Goal: Task Accomplishment & Management: Complete application form

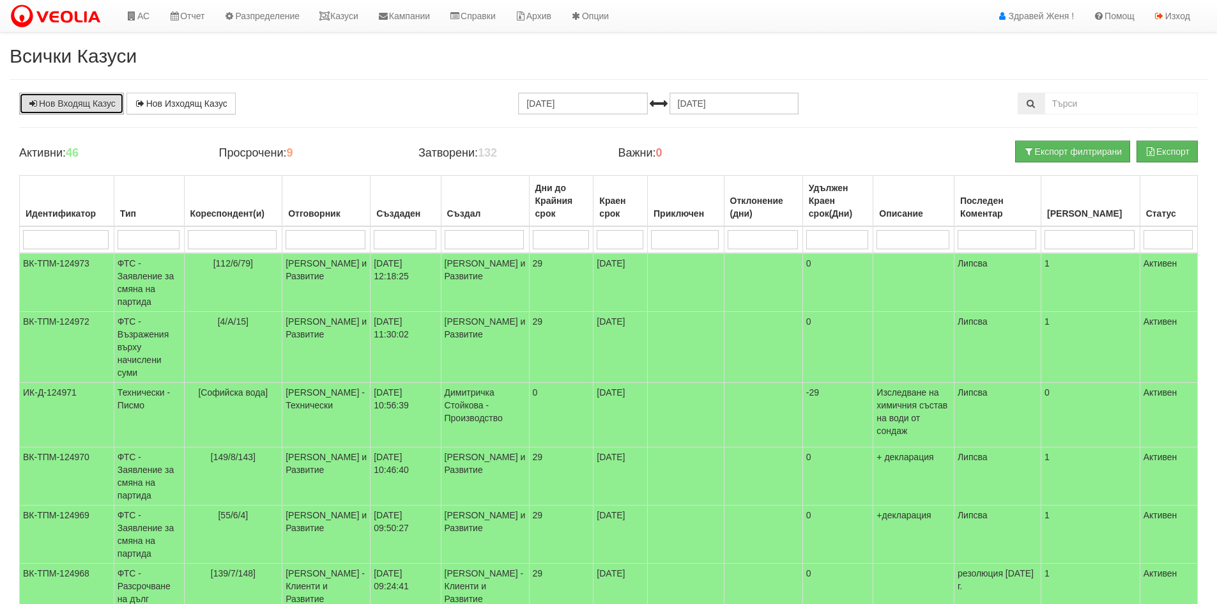
click at [99, 102] on link "Нов Входящ Казус" at bounding box center [71, 104] width 105 height 22
click at [184, 332] on td "ФТС - Възражения върху начислени суми" at bounding box center [149, 347] width 70 height 71
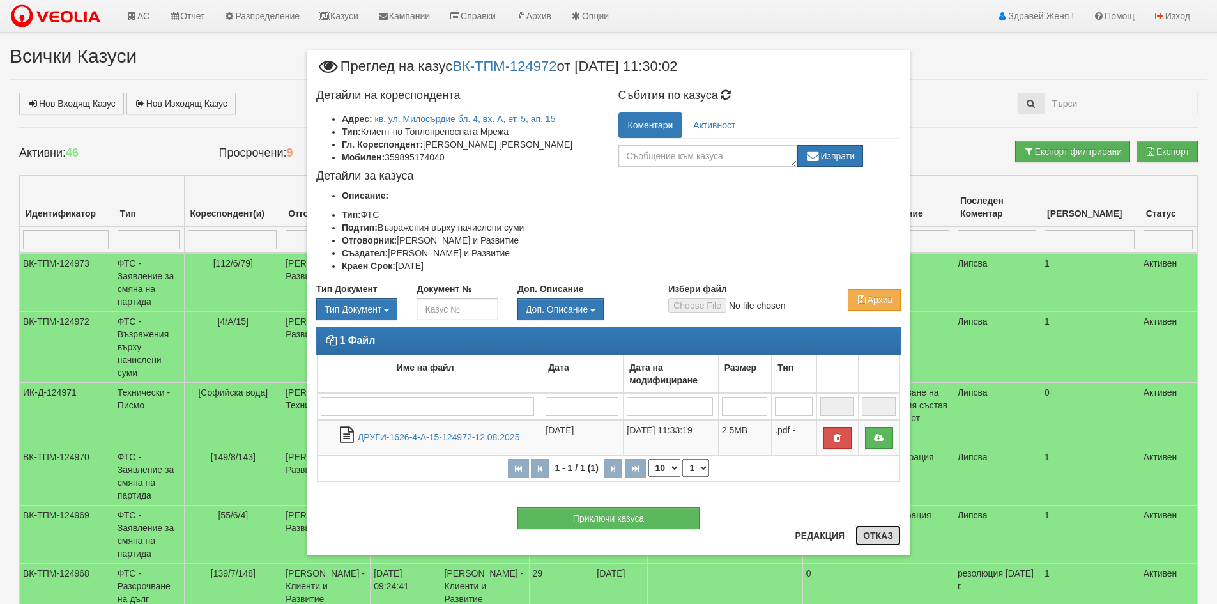
click at [876, 532] on button "Отказ" at bounding box center [877, 535] width 45 height 20
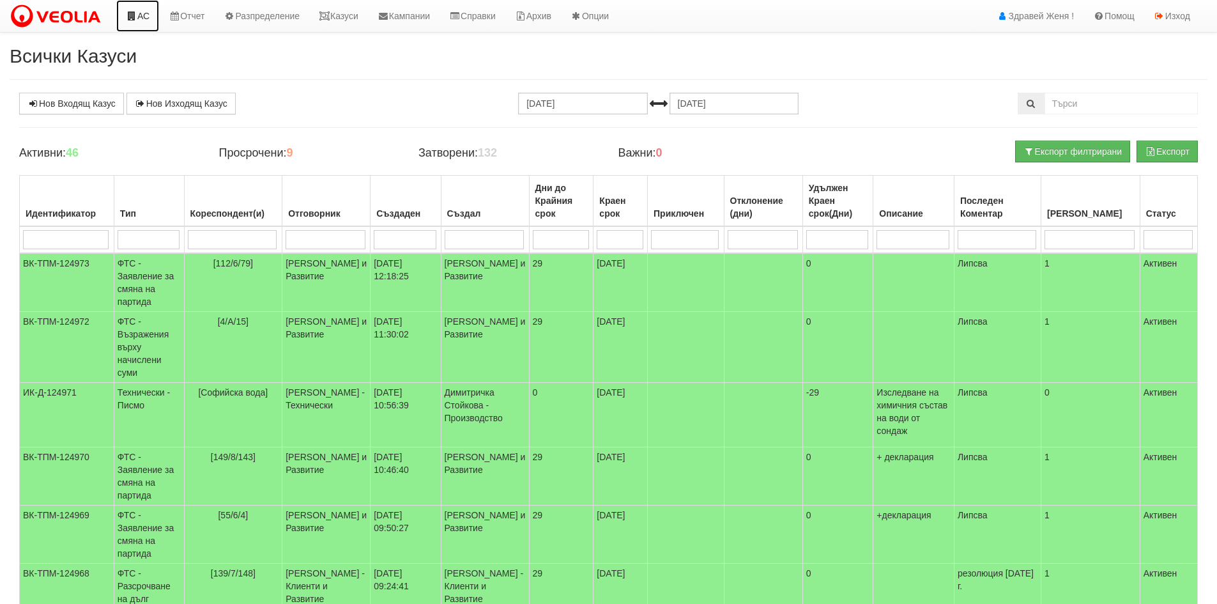
click at [147, 22] on link "АС" at bounding box center [137, 16] width 43 height 32
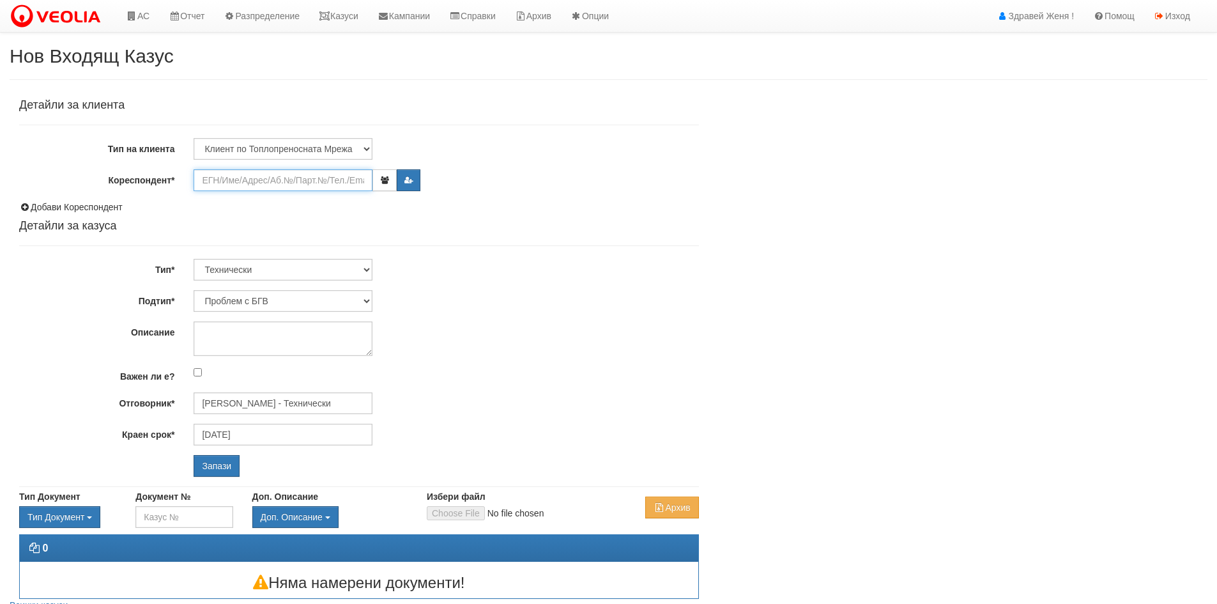
click at [263, 180] on input "Кореспондент*" at bounding box center [283, 180] width 179 height 22
type input "1"
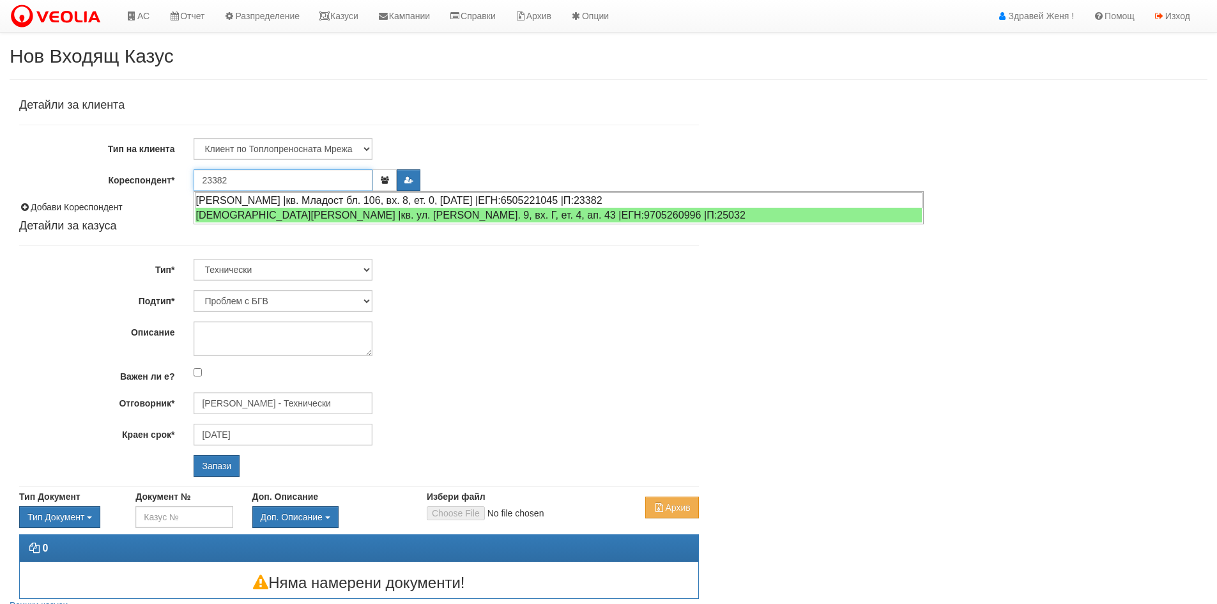
click at [263, 194] on div "ПЛАМЕН ГАВРАИЛОВ ИВАНОВ |кв. Младост бл. 106, вх. 8, ет. 0, ап. 10 |ЕГН:6505221…" at bounding box center [559, 200] width 728 height 16
type input "Димитричка Димитрова Драгнева"
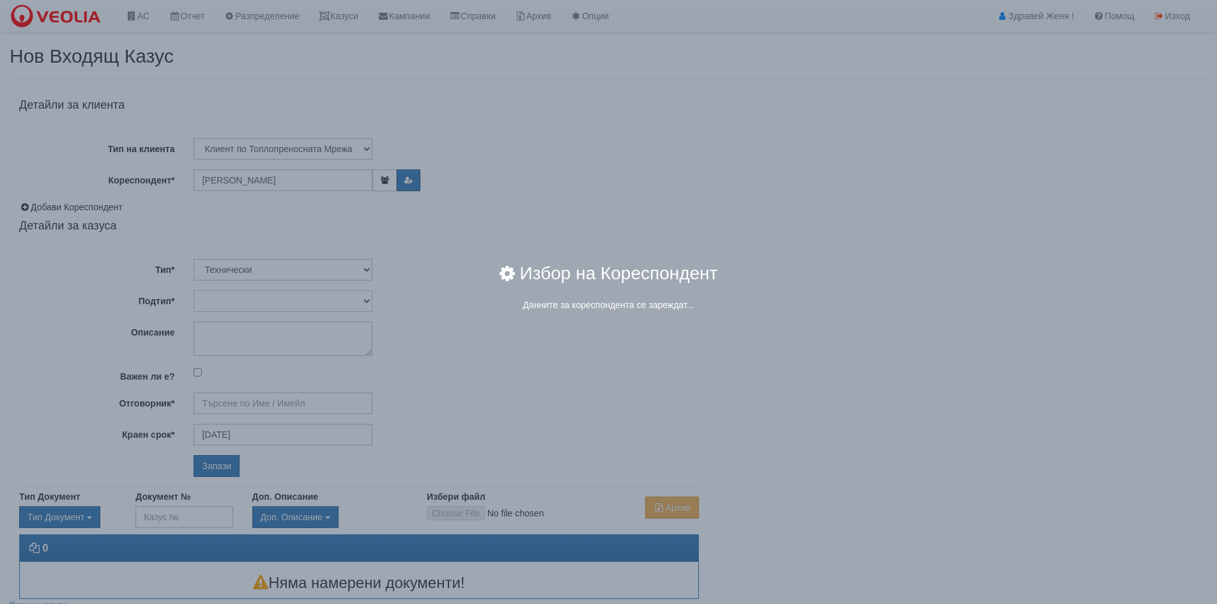
type input "[PERSON_NAME] - Технически"
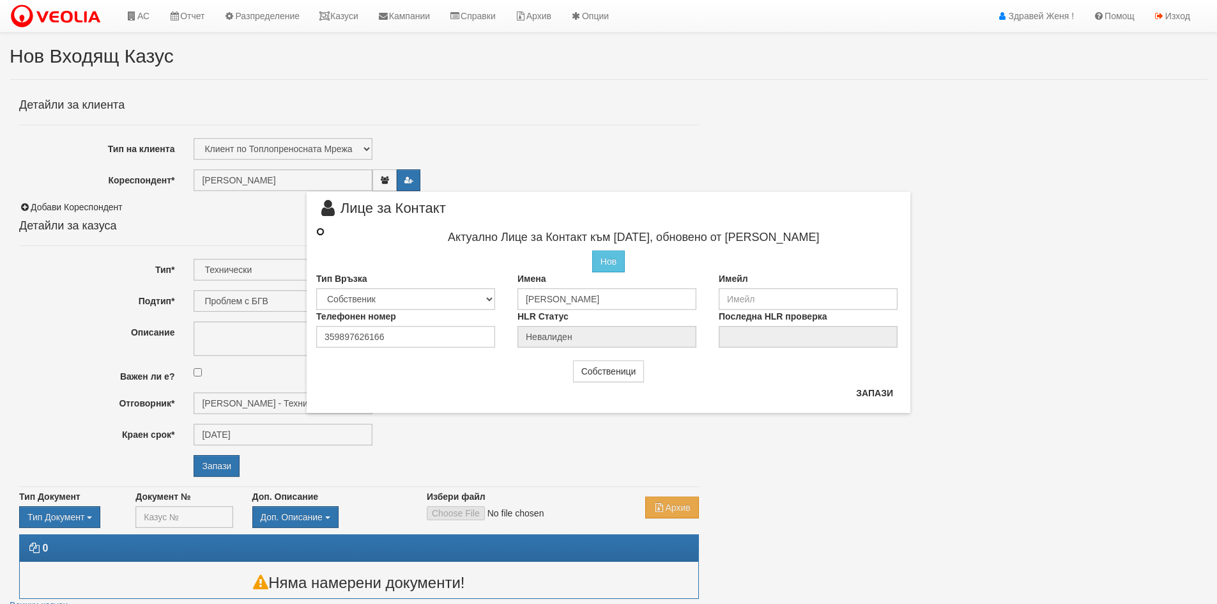
click at [320, 231] on input "radio" at bounding box center [320, 231] width 8 height 8
radio input "true"
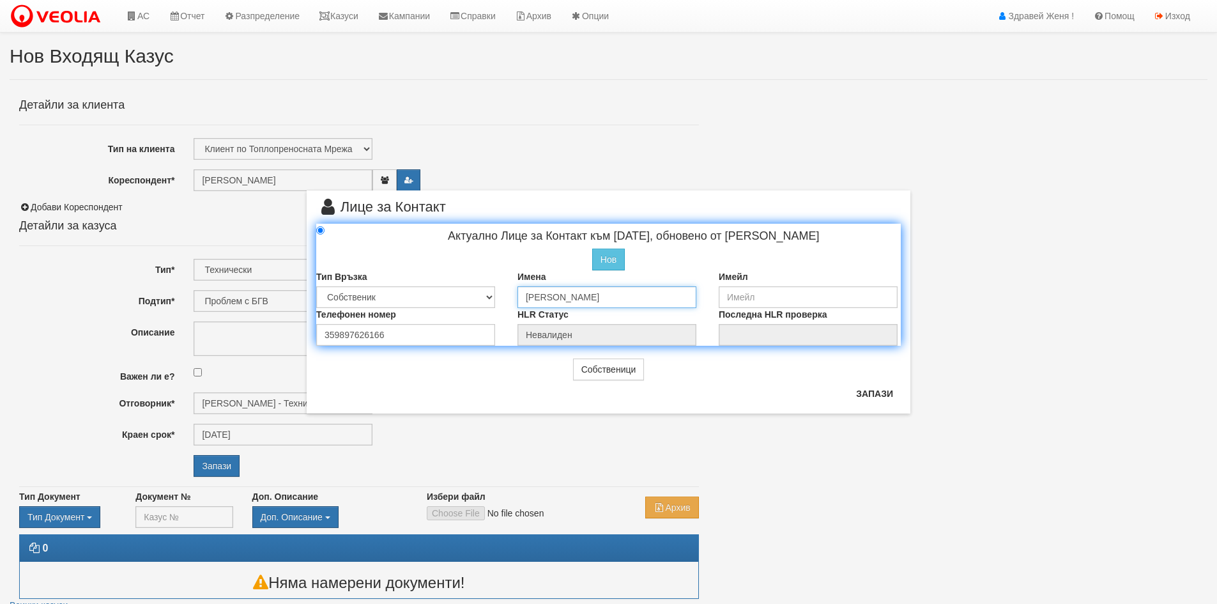
drag, startPoint x: 678, startPoint y: 298, endPoint x: 462, endPoint y: 308, distance: 216.1
click at [462, 308] on div "Актуално Лице за Контакт към 28/04/2021, обновено от Катерина Димитрова Нов Про…" at bounding box center [609, 285] width 604 height 123
type input "P"
click at [565, 299] on input "Пламен гавраилов Иванов" at bounding box center [606, 297] width 179 height 22
type input "Пламен Гавраилов Иванов"
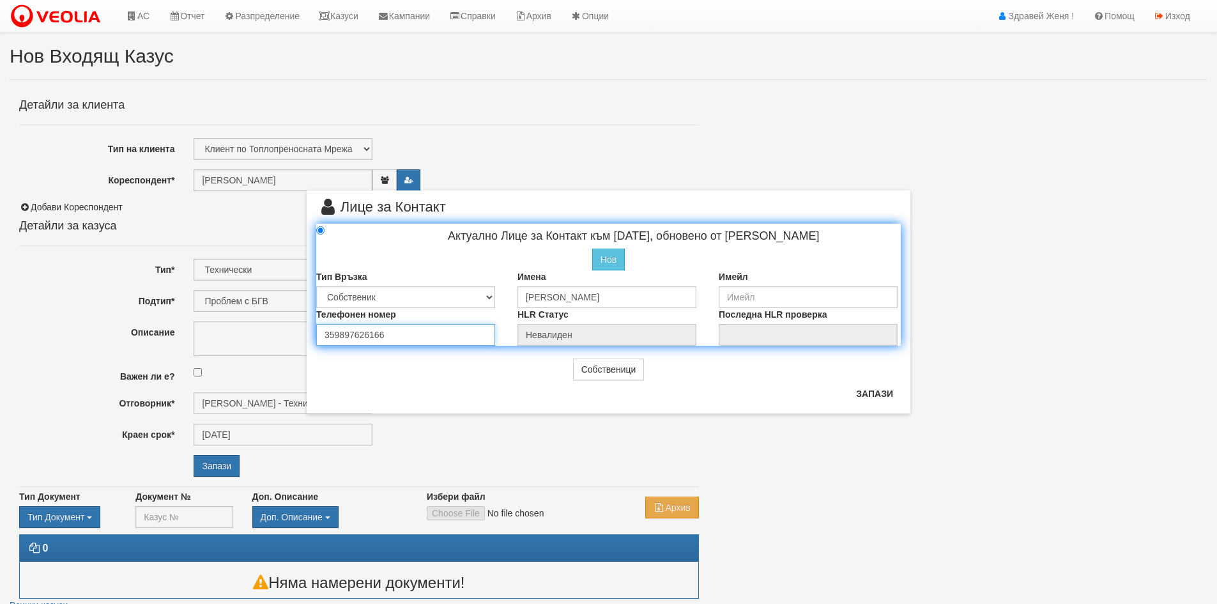
drag, startPoint x: 402, startPoint y: 334, endPoint x: 266, endPoint y: 327, distance: 136.2
click at [266, 327] on div "× Лице за Контакт Актуално Лице за Контакт към 28/04/2021, обновено от Катерина…" at bounding box center [608, 206] width 747 height 413
type input "0899399103"
click at [885, 395] on button "Запази" at bounding box center [874, 393] width 52 height 20
type input "Пламен Гавраилов Иванов"
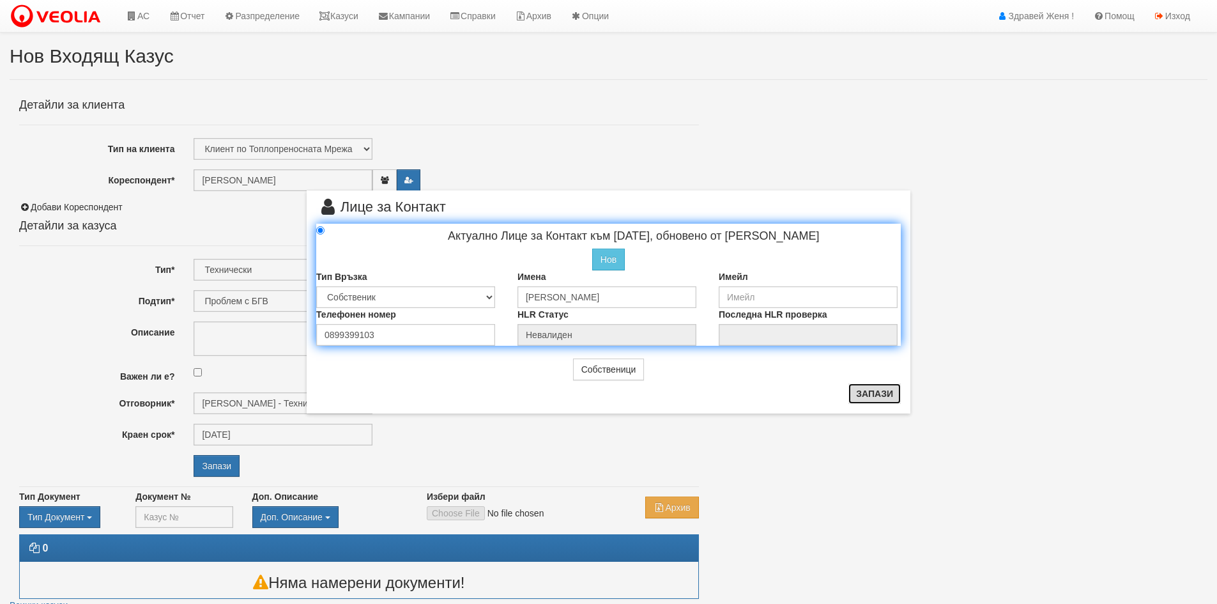
radio input "true"
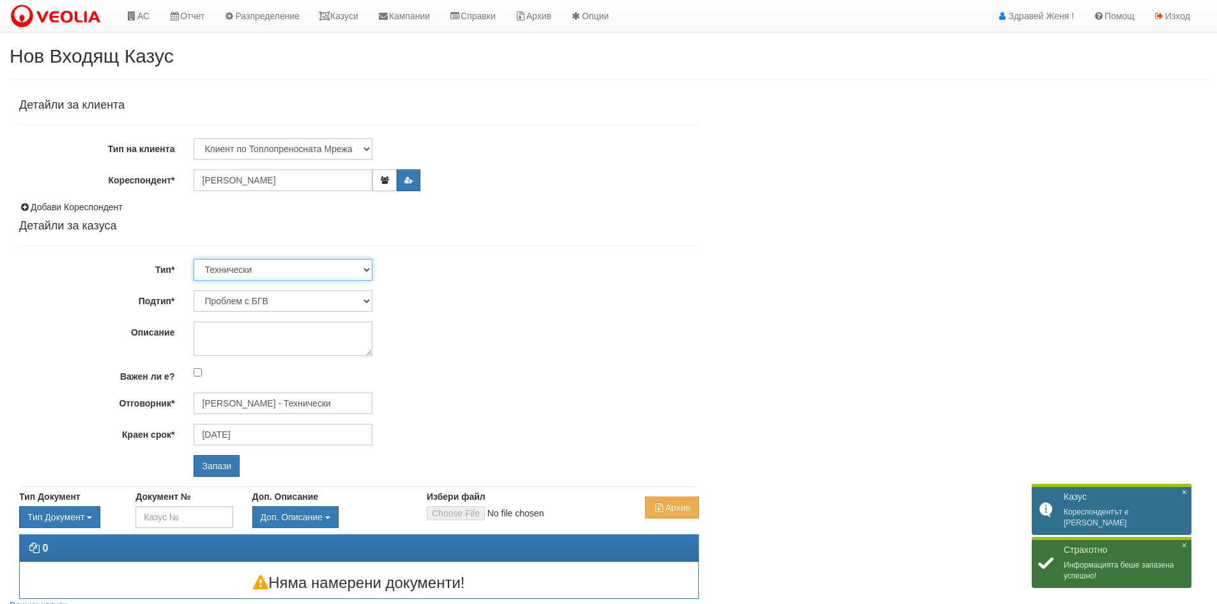
click at [367, 271] on select "Технически ФТС Търговски Административен Производствен Експлоатационен Финансов…" at bounding box center [283, 270] width 179 height 22
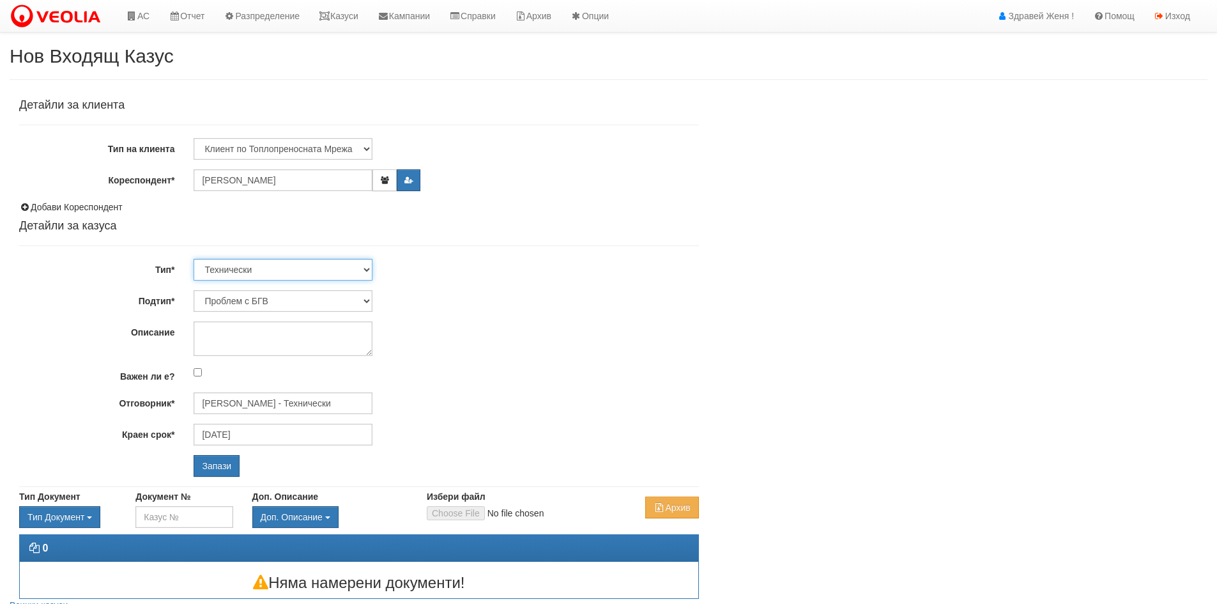
select select "1"
click at [194, 259] on select "Технически ФТС Търговски Административен Производствен Експлоатационен Финансов…" at bounding box center [283, 270] width 179 height 22
type input "11/09/2025"
type input "Миглена Михова - Клиенти и Развитие"
click at [363, 301] on select "Заявление за смяна на партида Заявление за равни месечни вноски Разпределение о…" at bounding box center [283, 301] width 179 height 22
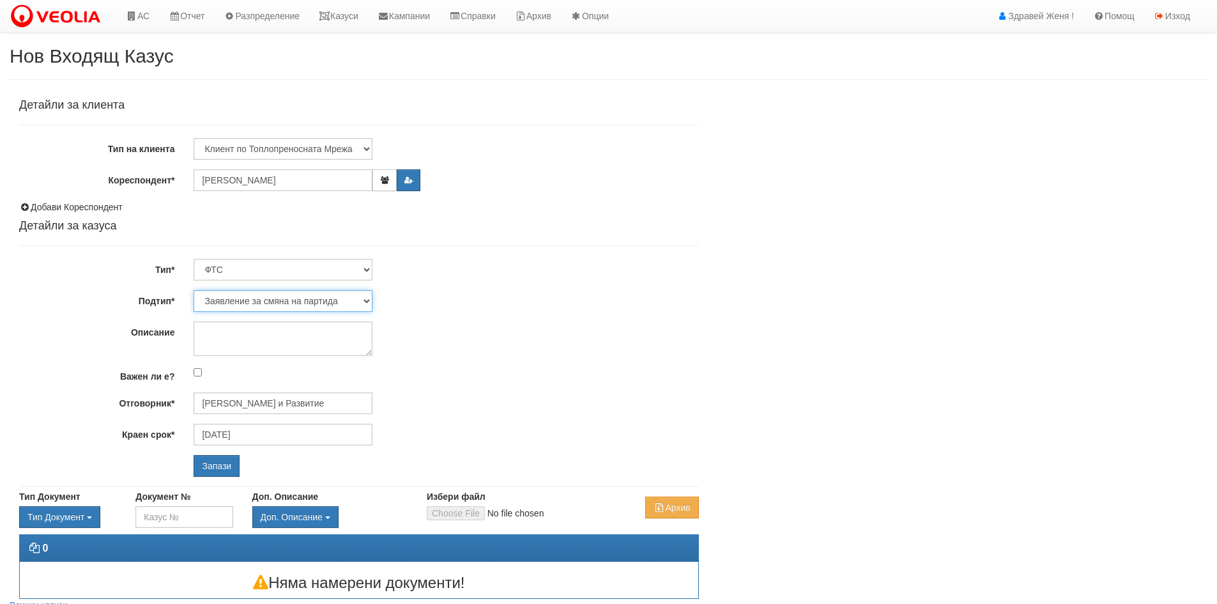
select select "Заявление за равни месечни вноски"
click at [194, 290] on select "Заявление за смяна на партида Заявление за равни месечни вноски Разпределение о…" at bounding box center [283, 301] width 179 height 22
type input "Антоанета Ганева - Клиенти и Развитие"
click at [230, 464] on input "Запази" at bounding box center [217, 466] width 46 height 22
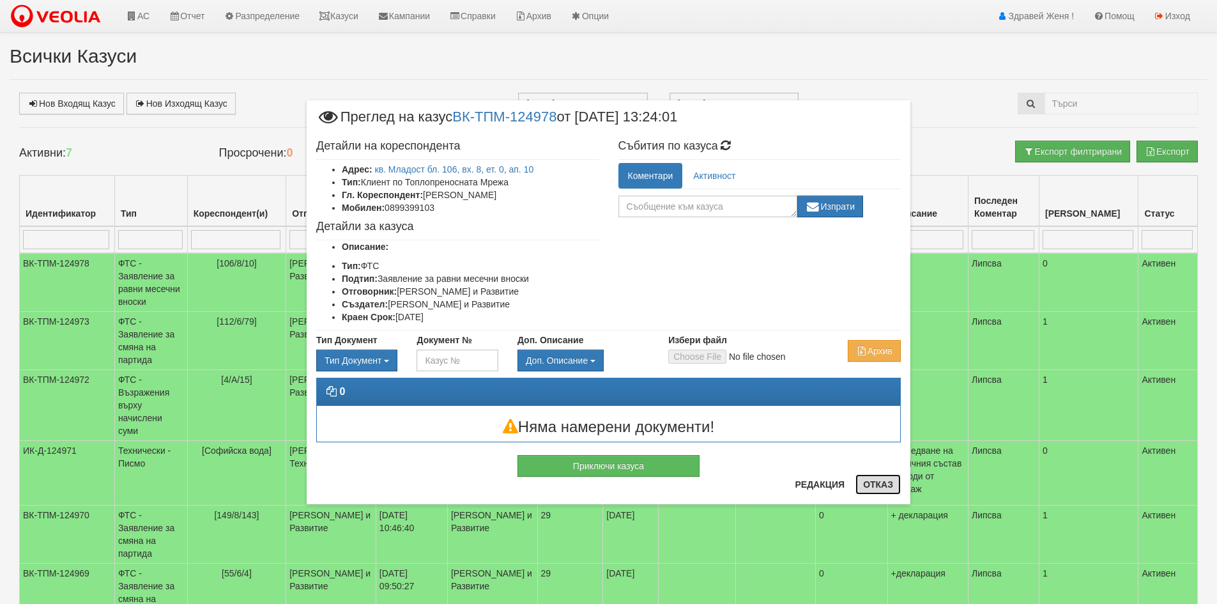
click at [882, 487] on button "Отказ" at bounding box center [877, 484] width 45 height 20
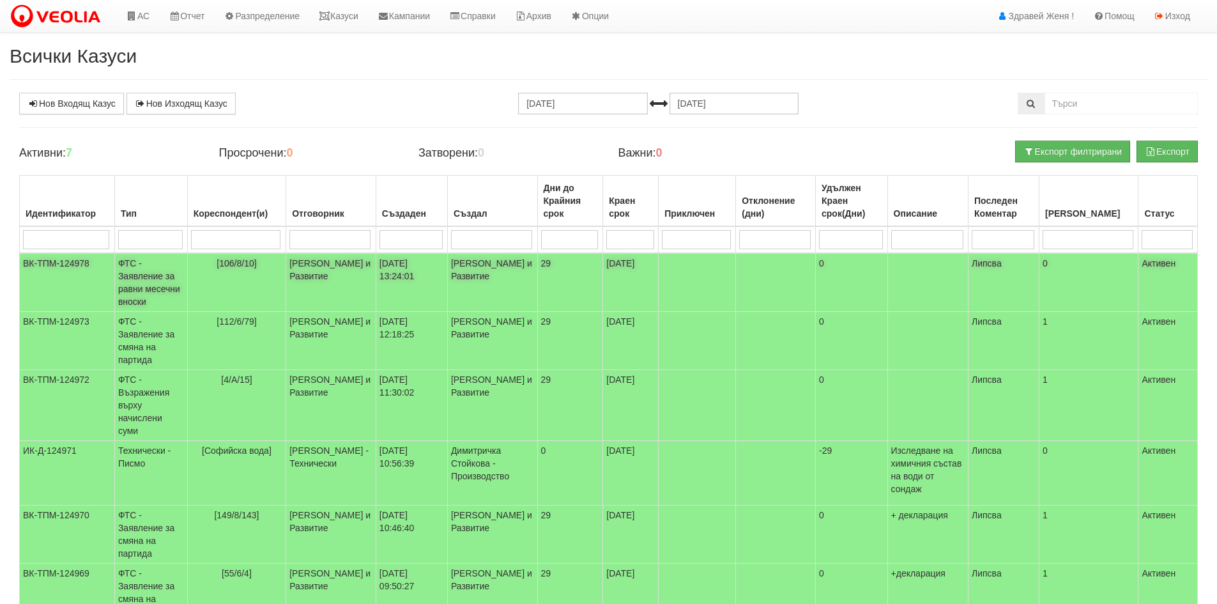
click at [231, 268] on td "[106/8/10]" at bounding box center [236, 282] width 99 height 59
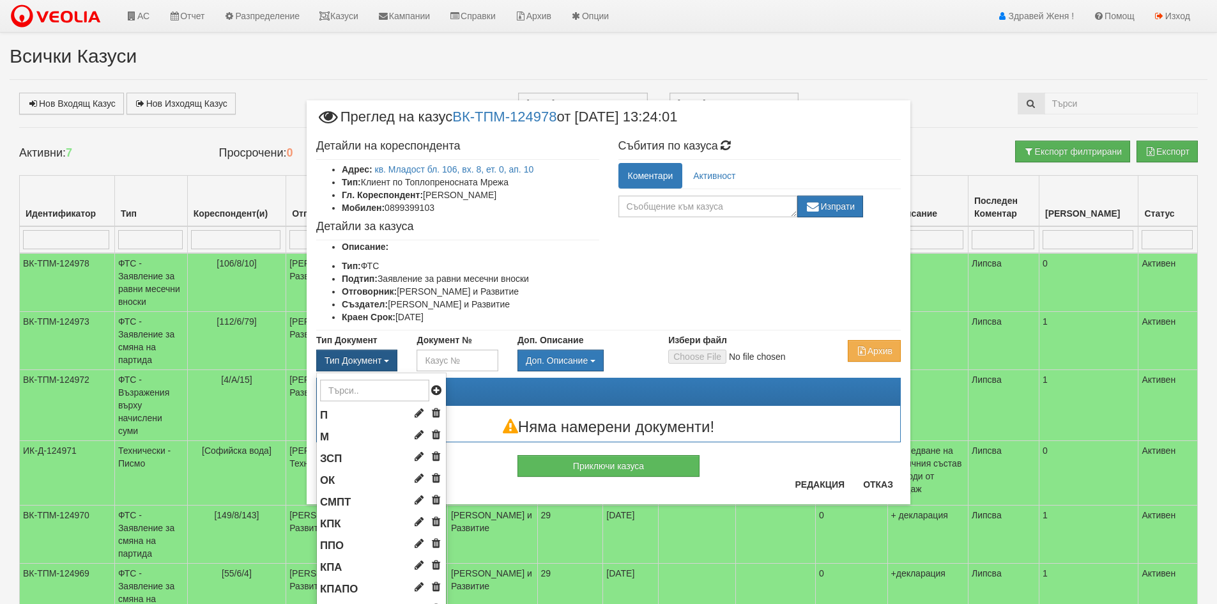
click at [374, 359] on span "Тип Документ" at bounding box center [352, 360] width 57 height 10
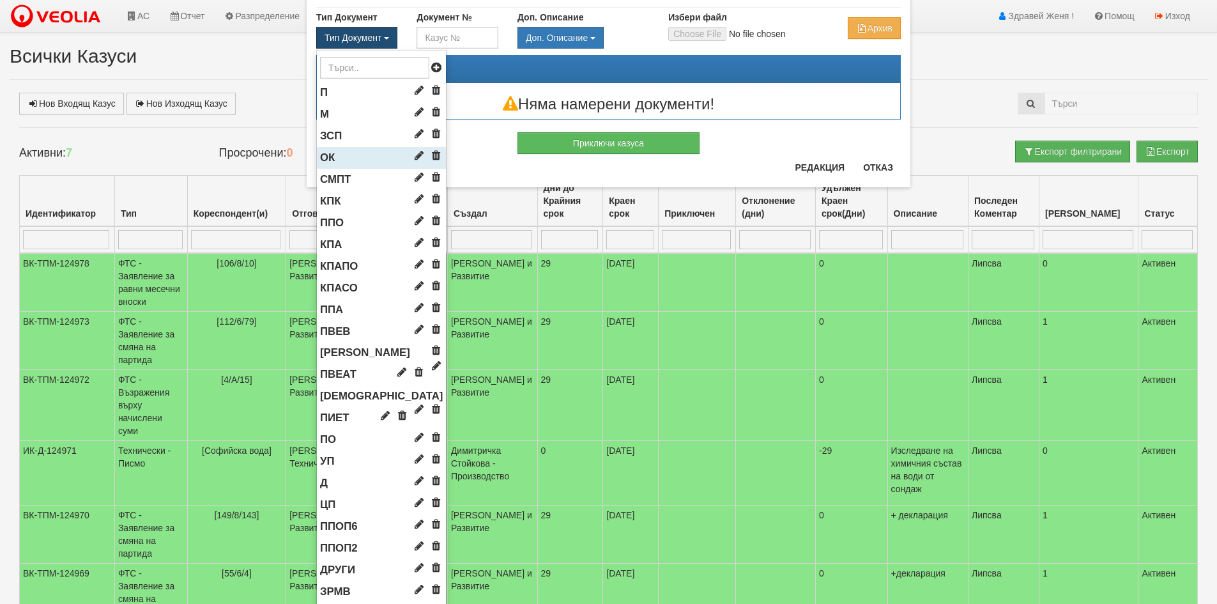
scroll to position [383, 0]
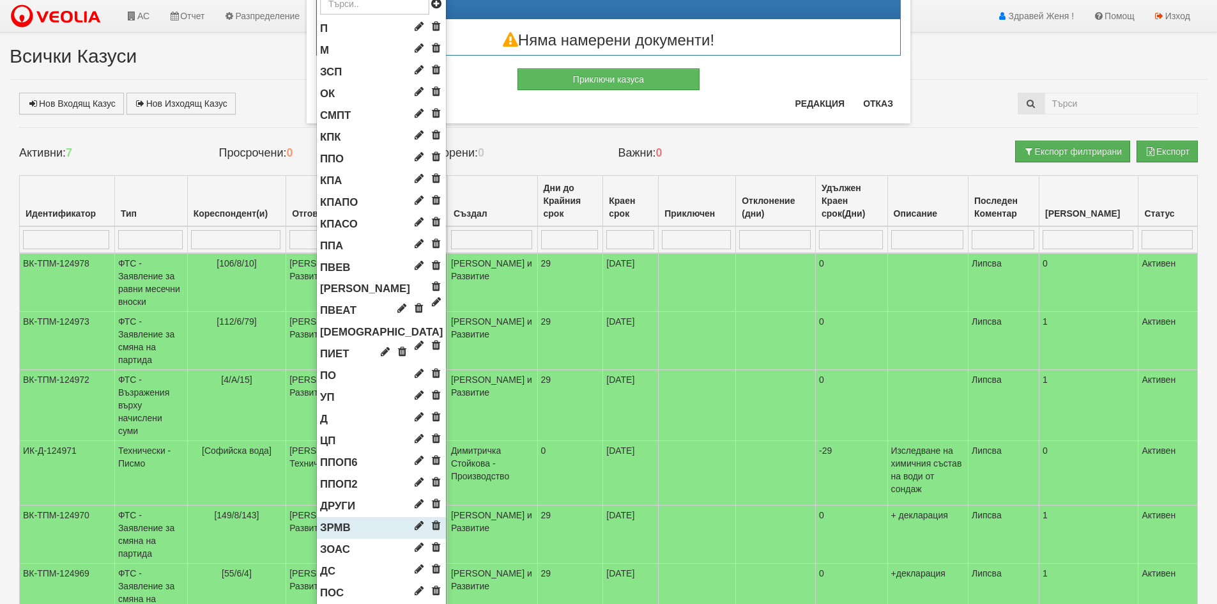
click at [333, 527] on span "ЗРМВ" at bounding box center [335, 527] width 31 height 12
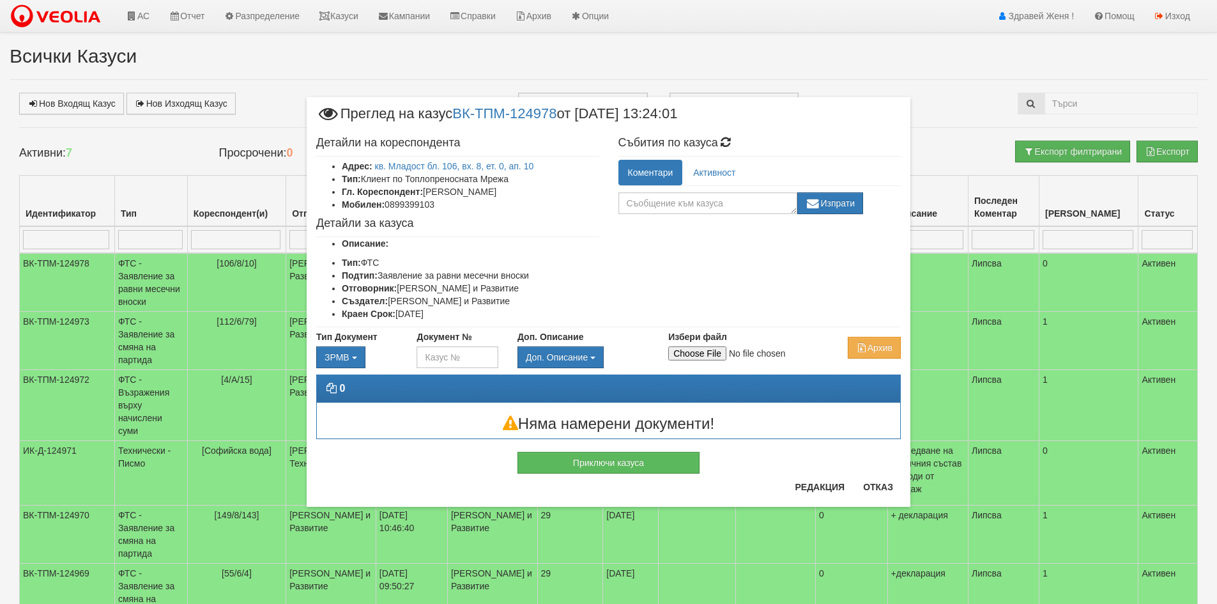
scroll to position [0, 0]
click at [691, 352] on input "Избери файл" at bounding box center [752, 353] width 169 height 14
type input "C:\fakepath\DOC029.pdf"
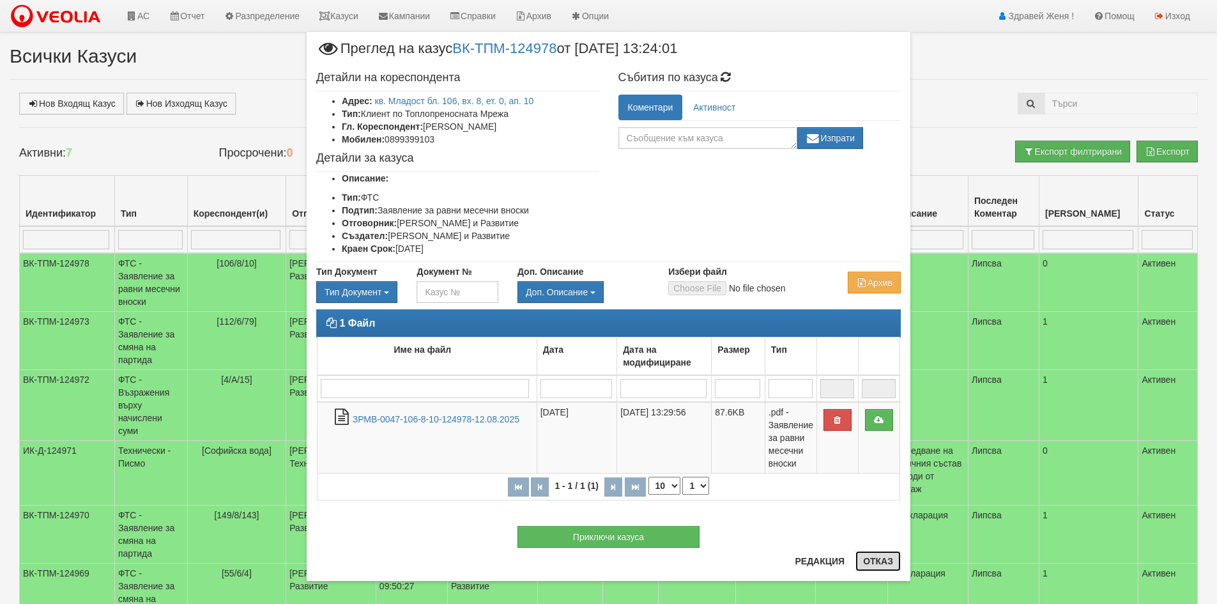
click at [885, 565] on button "Отказ" at bounding box center [877, 561] width 45 height 20
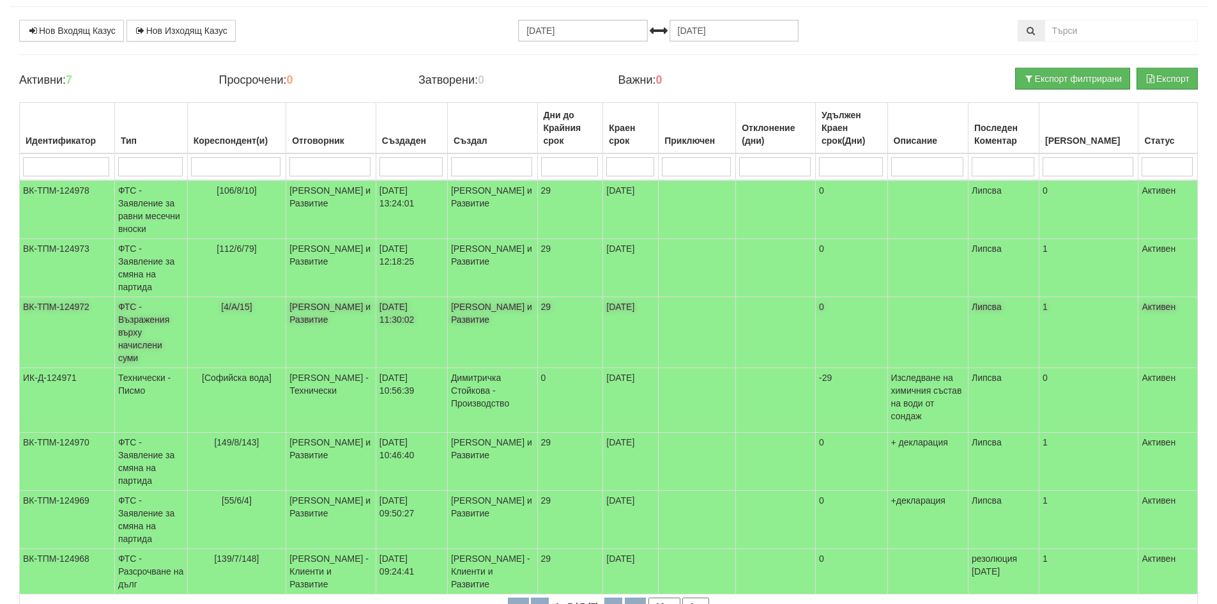
scroll to position [74, 0]
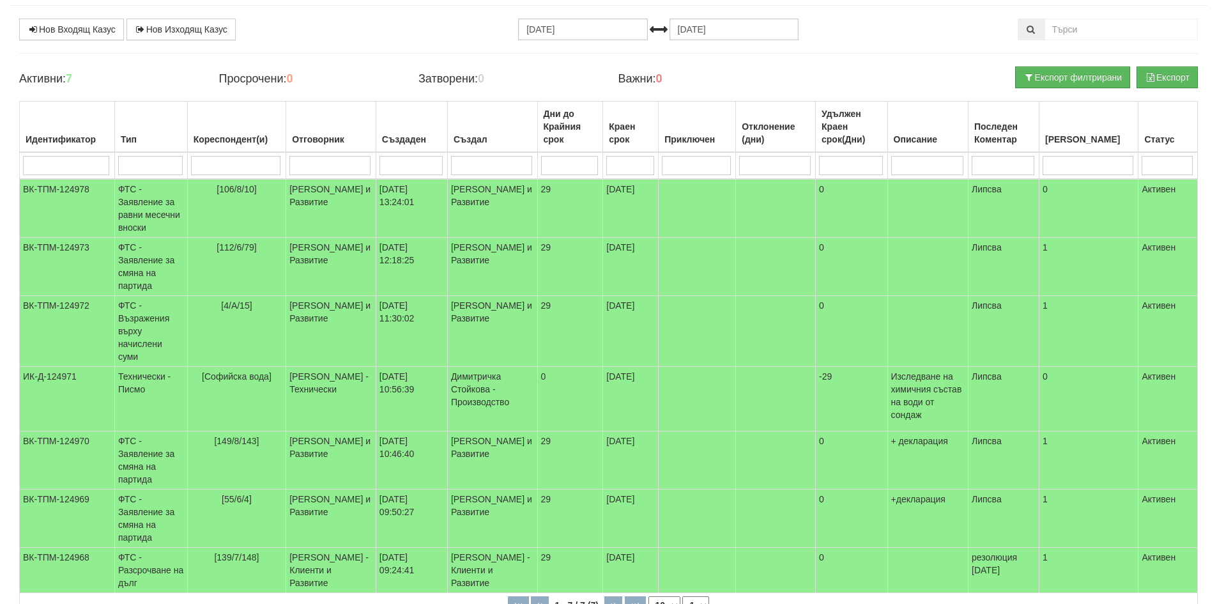
click at [659, 596] on select "10 20 30 40" at bounding box center [664, 605] width 32 height 18
click at [648, 596] on select "10 20 30 40" at bounding box center [664, 605] width 32 height 18
click at [668, 596] on select "10 20 30 40" at bounding box center [664, 605] width 32 height 18
select select "30"
click at [648, 596] on select "10 20 30 40" at bounding box center [664, 605] width 32 height 18
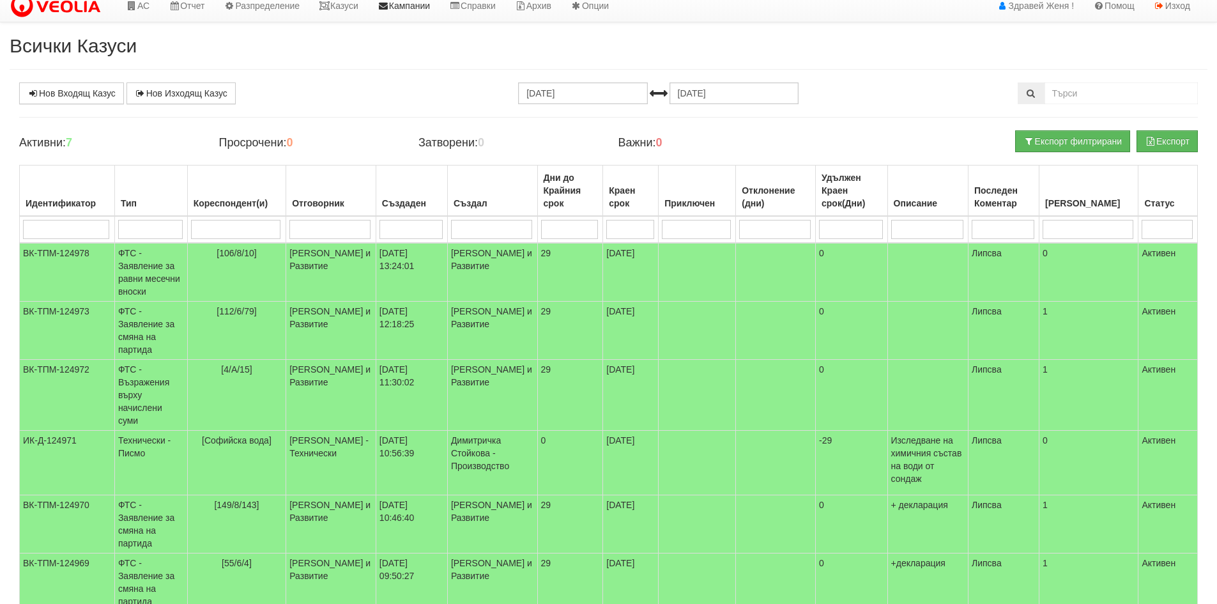
scroll to position [0, 0]
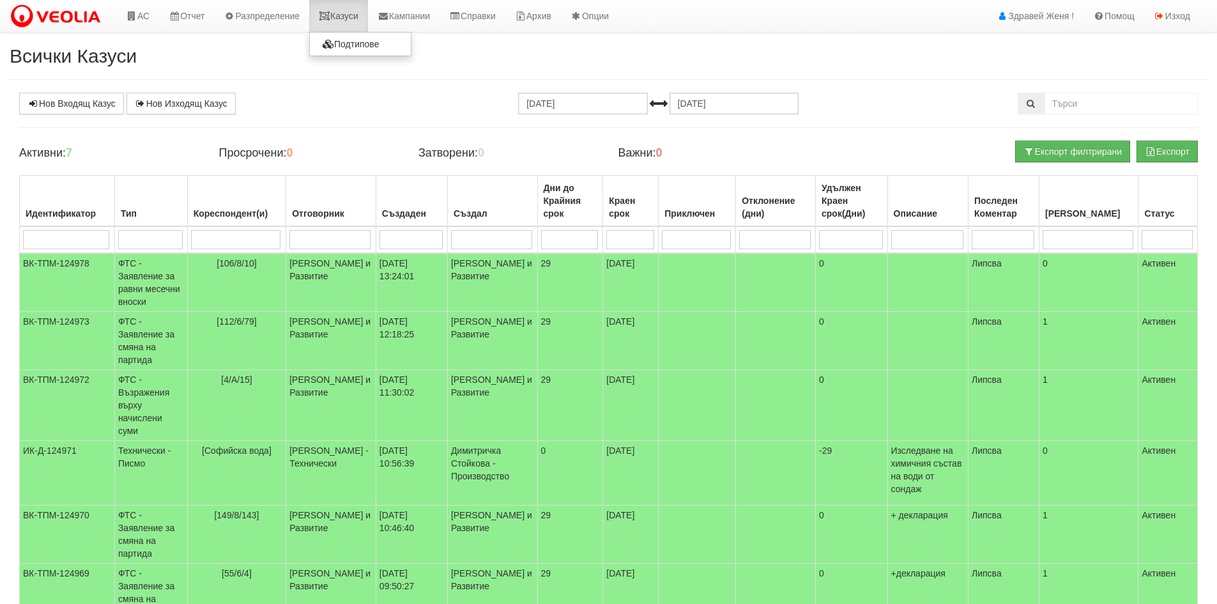
click at [356, 15] on link "Казуси" at bounding box center [338, 16] width 59 height 32
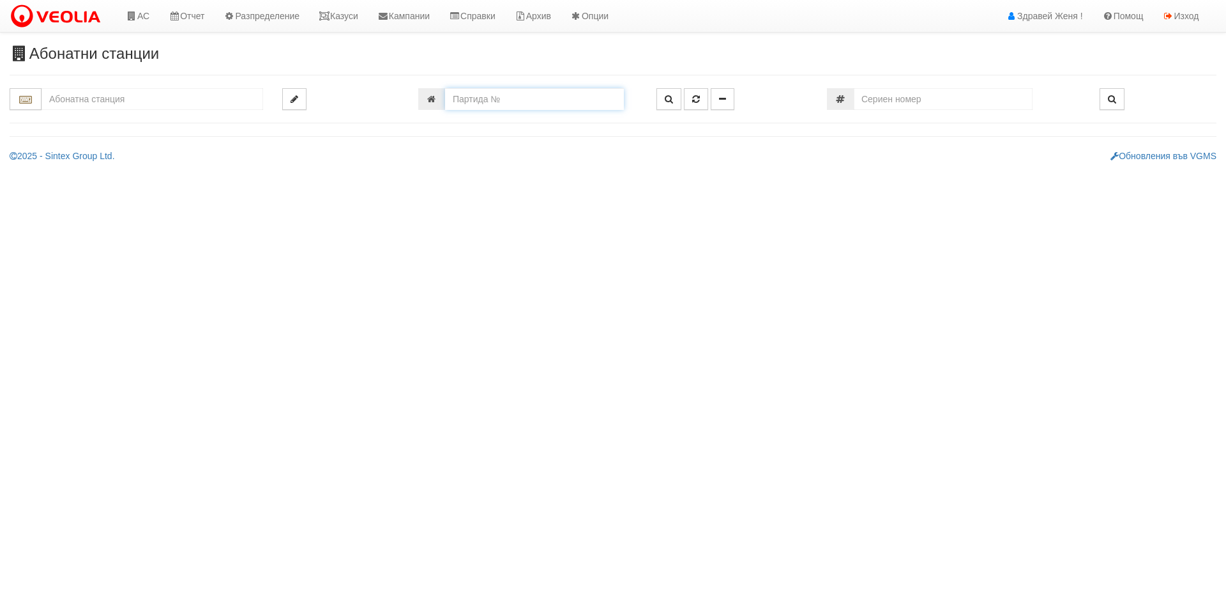
click at [478, 107] on input "number" at bounding box center [534, 99] width 179 height 22
type input "26075"
type input "125/3 - "[PERSON_NAME] [GEOGRAPHIC_DATA] " ЕАД"
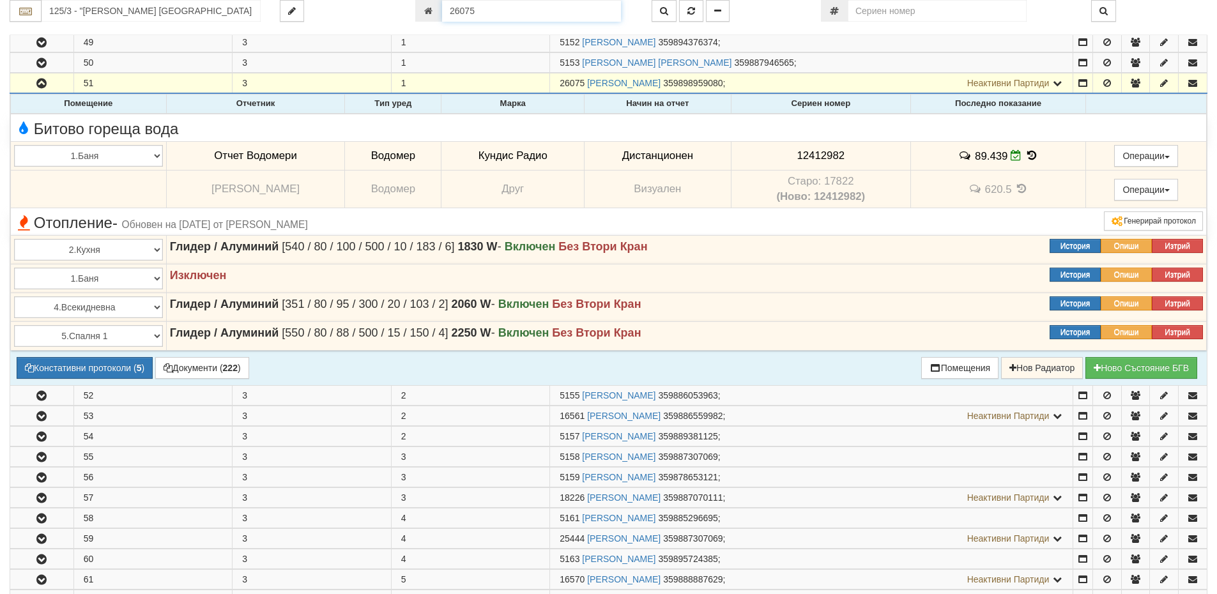
scroll to position [165, 0]
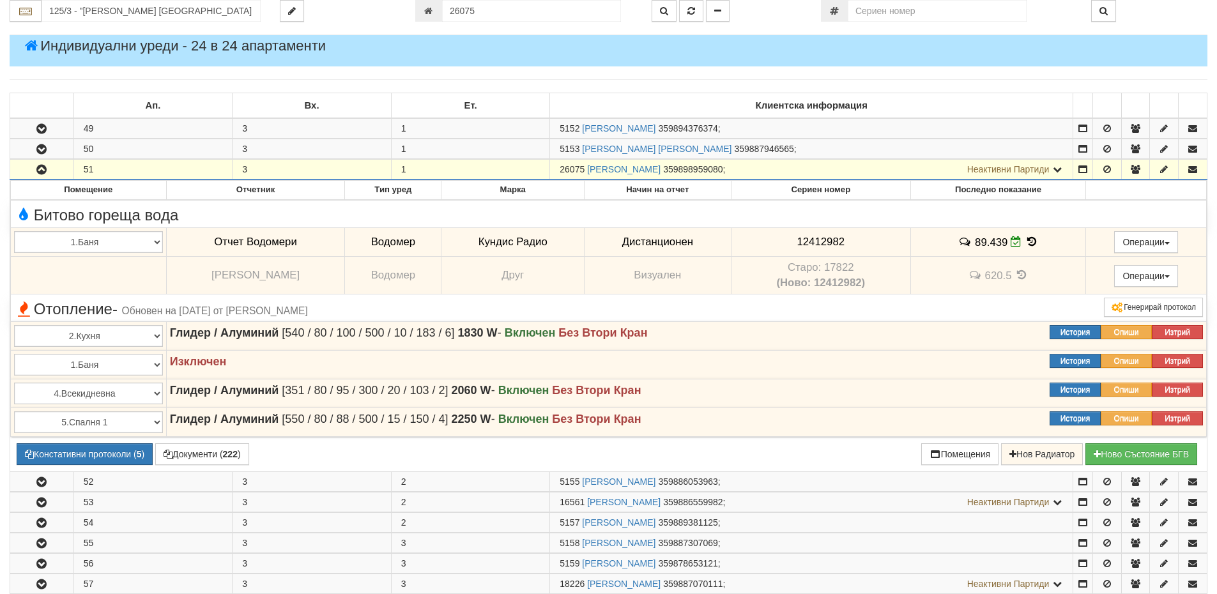
click at [1073, 171] on td at bounding box center [1083, 170] width 20 height 20
click at [1059, 172] on icon at bounding box center [1056, 169] width 11 height 9
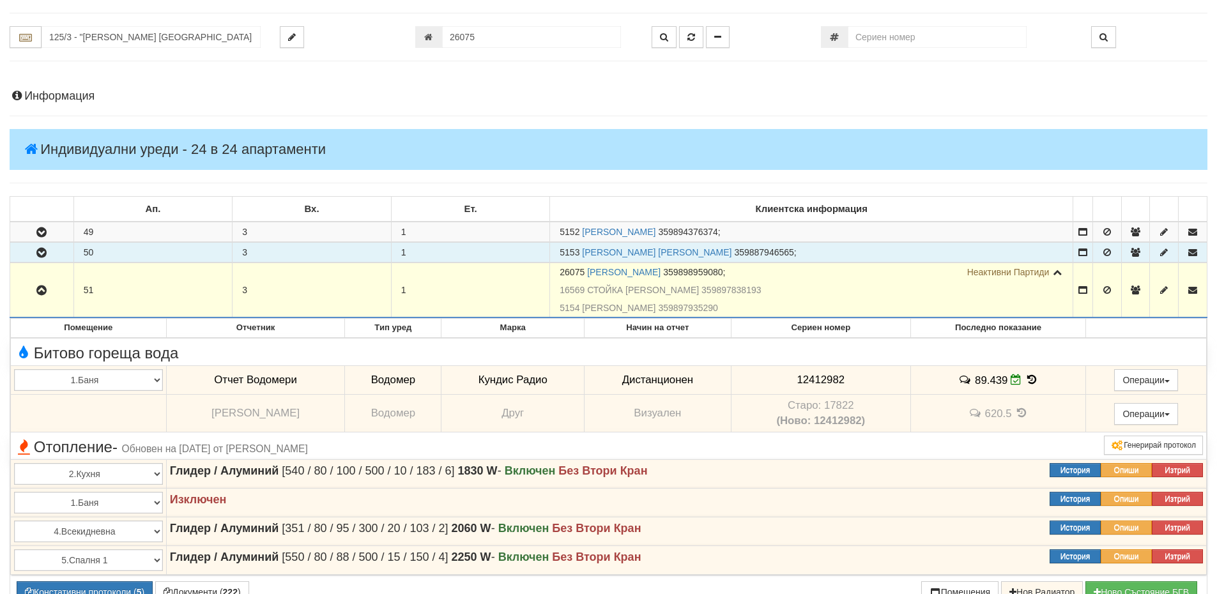
scroll to position [0, 0]
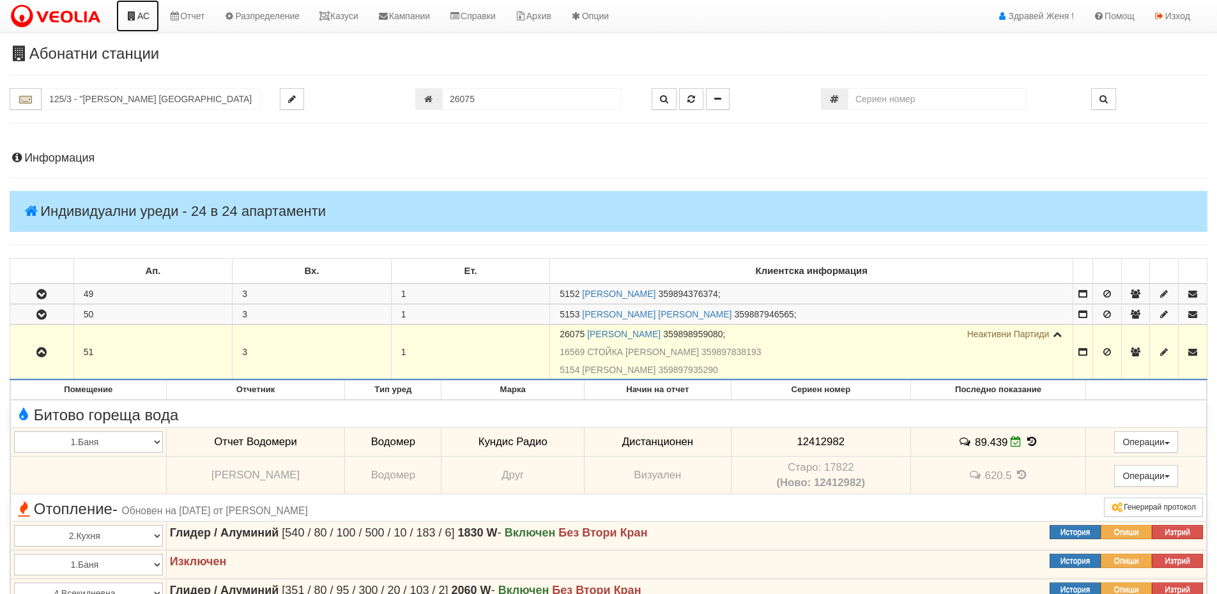
click at [148, 20] on link "АС" at bounding box center [137, 16] width 43 height 32
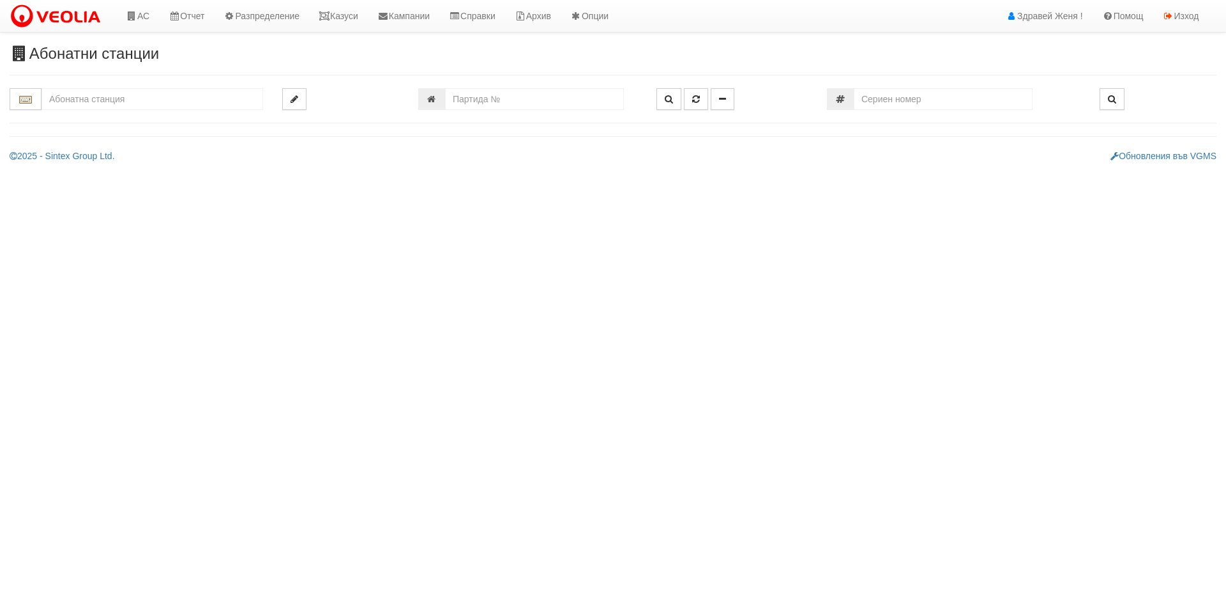
click at [117, 98] on input "text" at bounding box center [153, 99] width 222 height 22
click at [114, 148] on div "125/3 - Младост - "ВЕОЛИЯ"" at bounding box center [152, 148] width 218 height 15
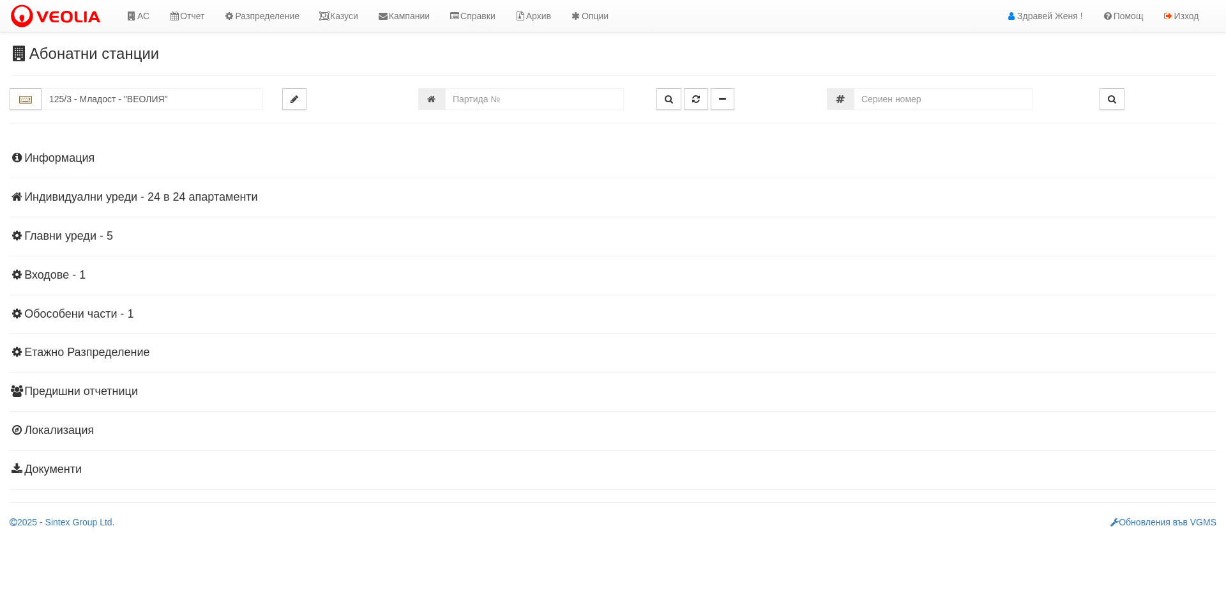
click at [149, 198] on h4 "Индивидуални уреди - 24 в 24 апартаменти" at bounding box center [613, 197] width 1207 height 13
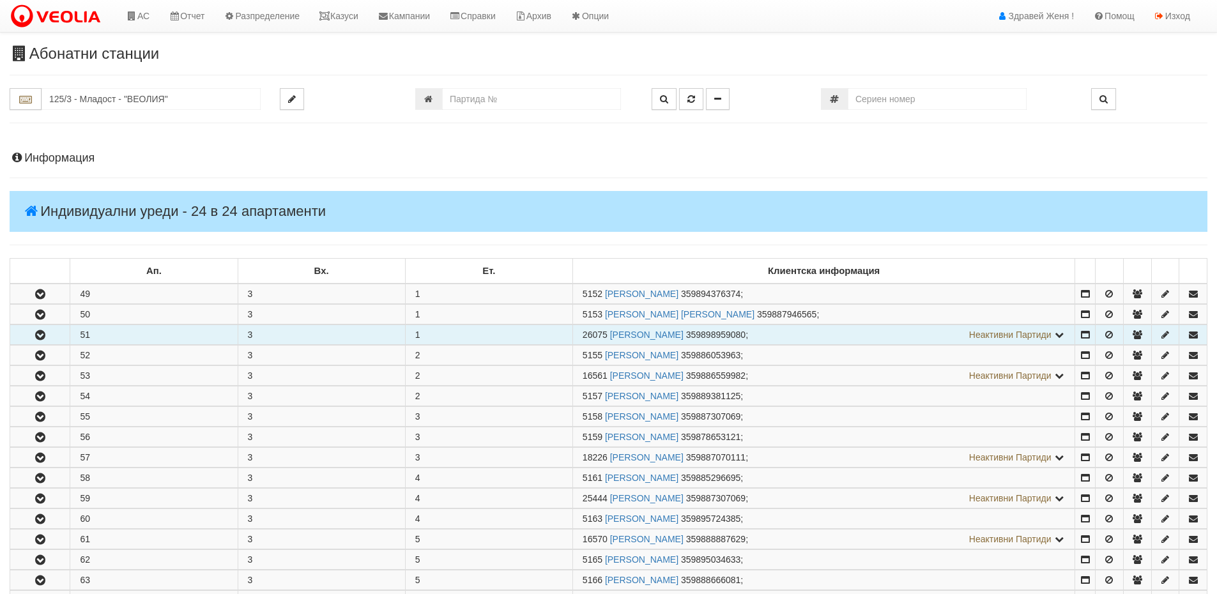
click at [118, 338] on td "51" at bounding box center [153, 335] width 167 height 20
click at [40, 337] on icon "button" at bounding box center [40, 335] width 15 height 9
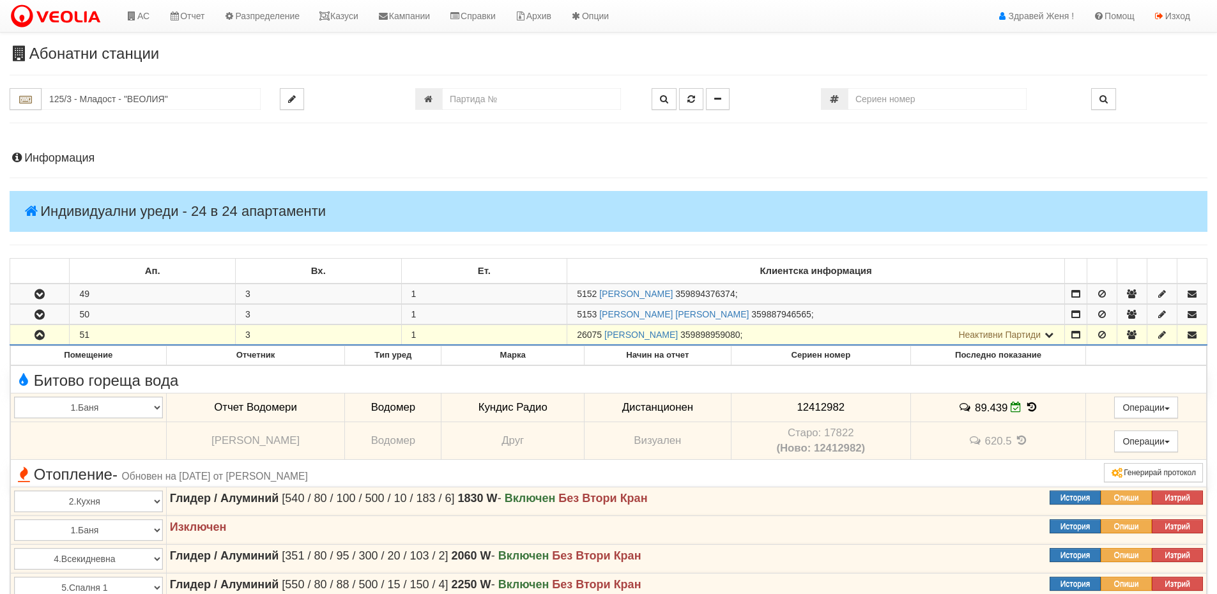
click at [70, 158] on h4 "Информация" at bounding box center [609, 158] width 1198 height 13
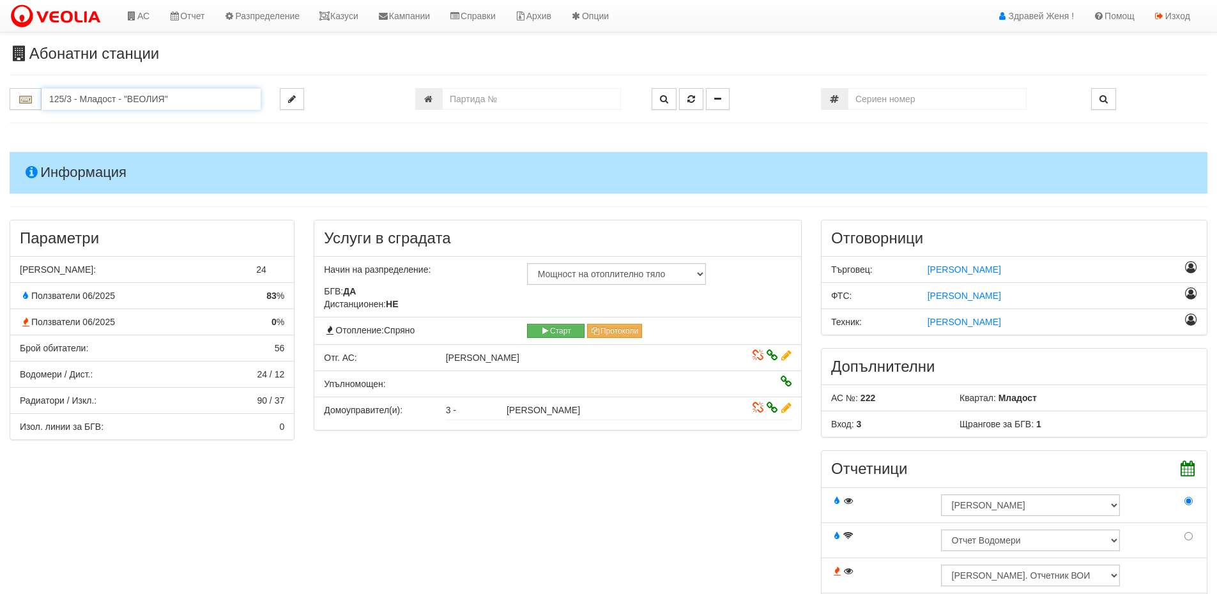
drag, startPoint x: 185, startPoint y: 96, endPoint x: 47, endPoint y: 91, distance: 137.4
click at [47, 91] on input "125/3 - Младост - "ВЕОЛИЯ"" at bounding box center [151, 99] width 219 height 22
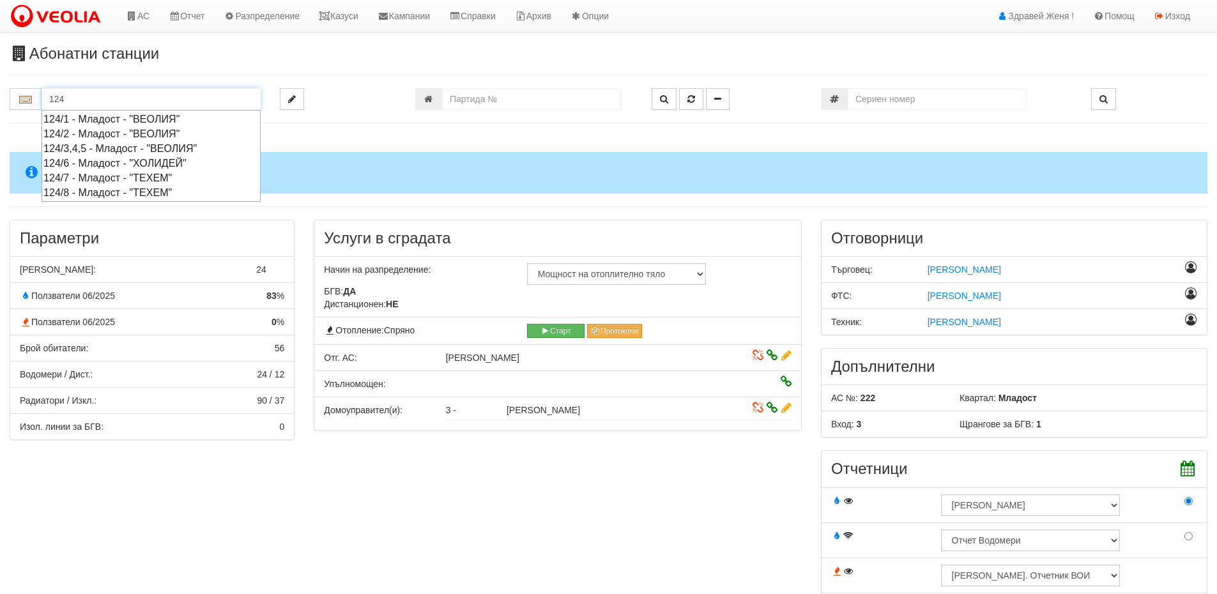
click at [97, 149] on div "124/3,4,5 - Младост - "ВЕОЛИЯ"" at bounding box center [150, 148] width 215 height 15
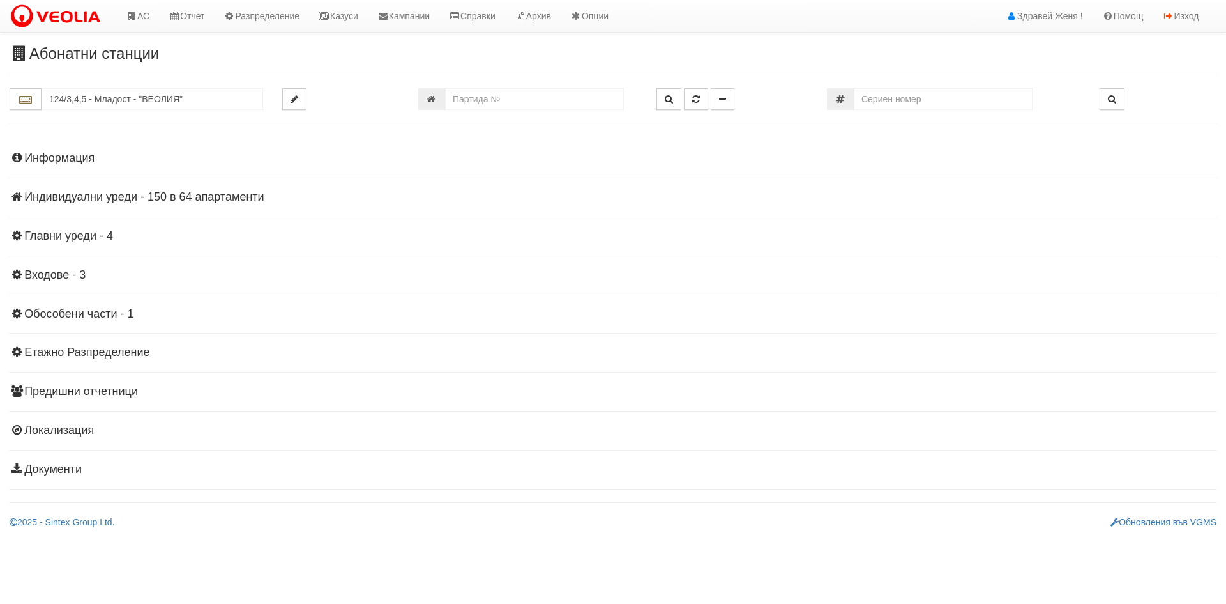
click at [49, 158] on h4 "Информация" at bounding box center [613, 158] width 1207 height 13
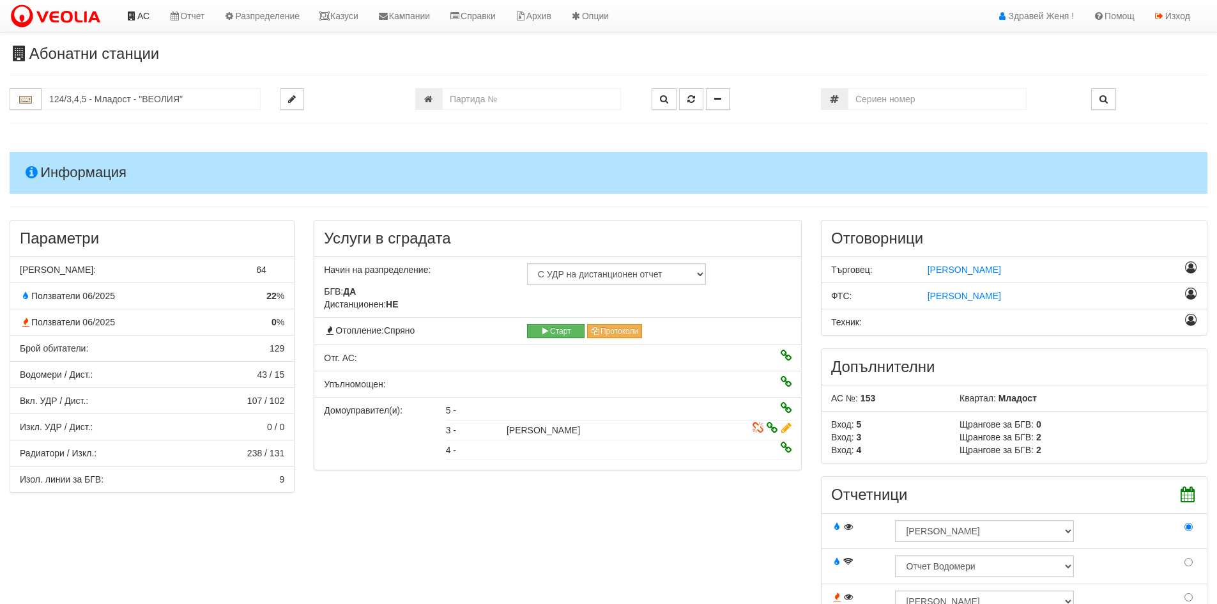
scroll to position [64, 0]
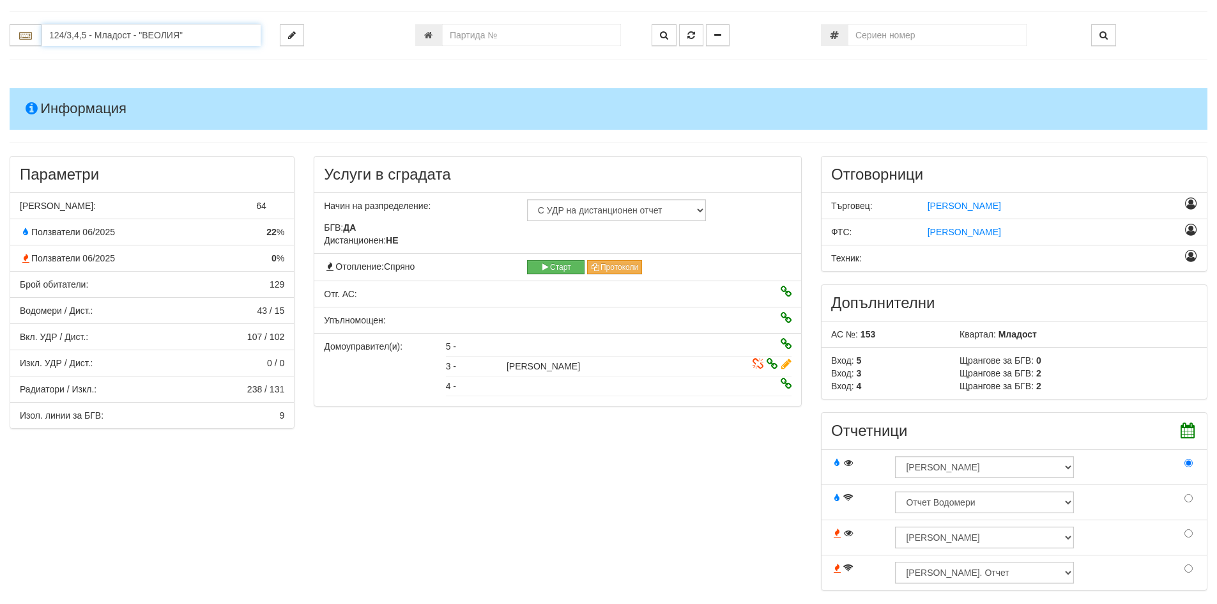
click at [112, 34] on input "124/3,4,5 - Младост - "ВЕОЛИЯ"" at bounding box center [151, 35] width 219 height 22
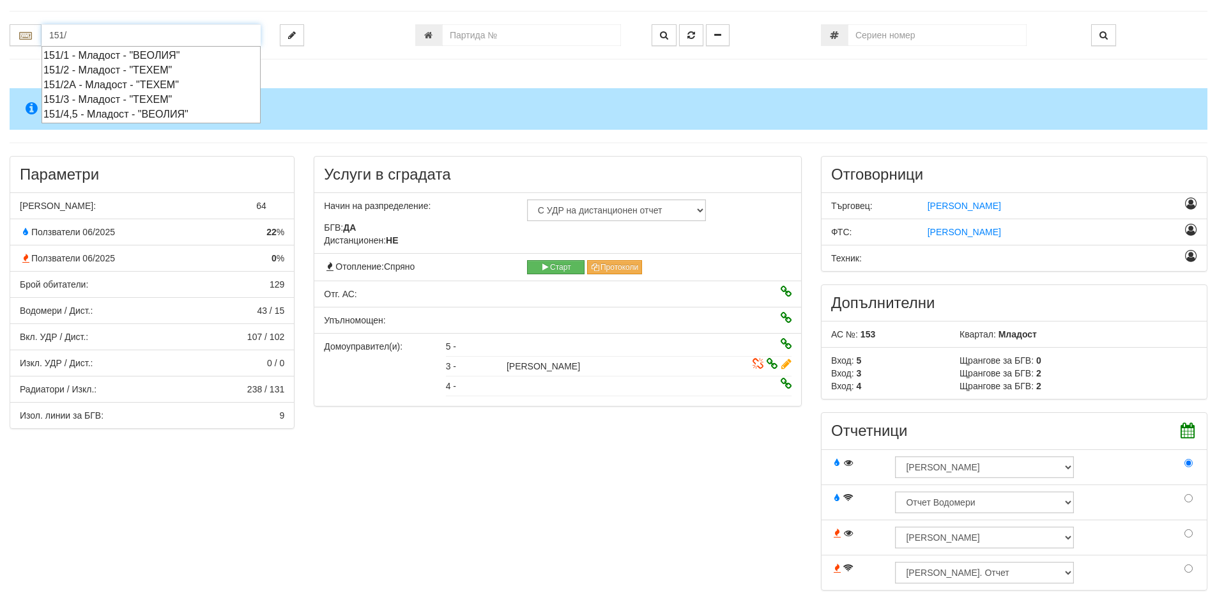
click at [169, 113] on div "151/4,5 - Младост - "ВЕОЛИЯ"" at bounding box center [150, 114] width 215 height 15
type input "151/4,5 - Младост - "ВЕОЛИЯ""
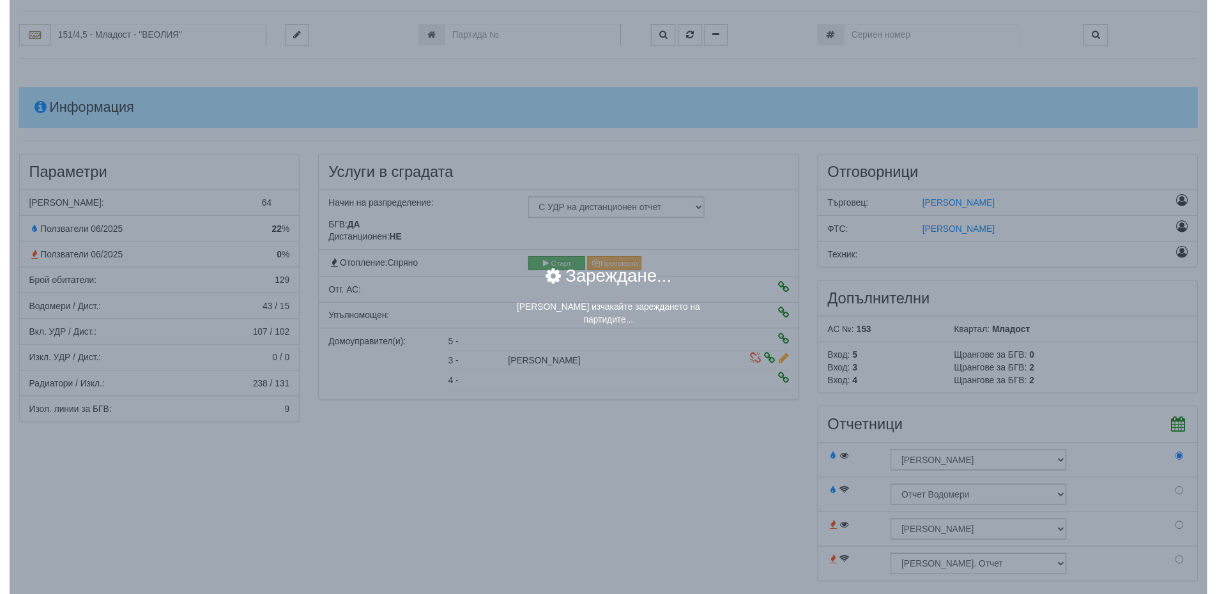
scroll to position [0, 0]
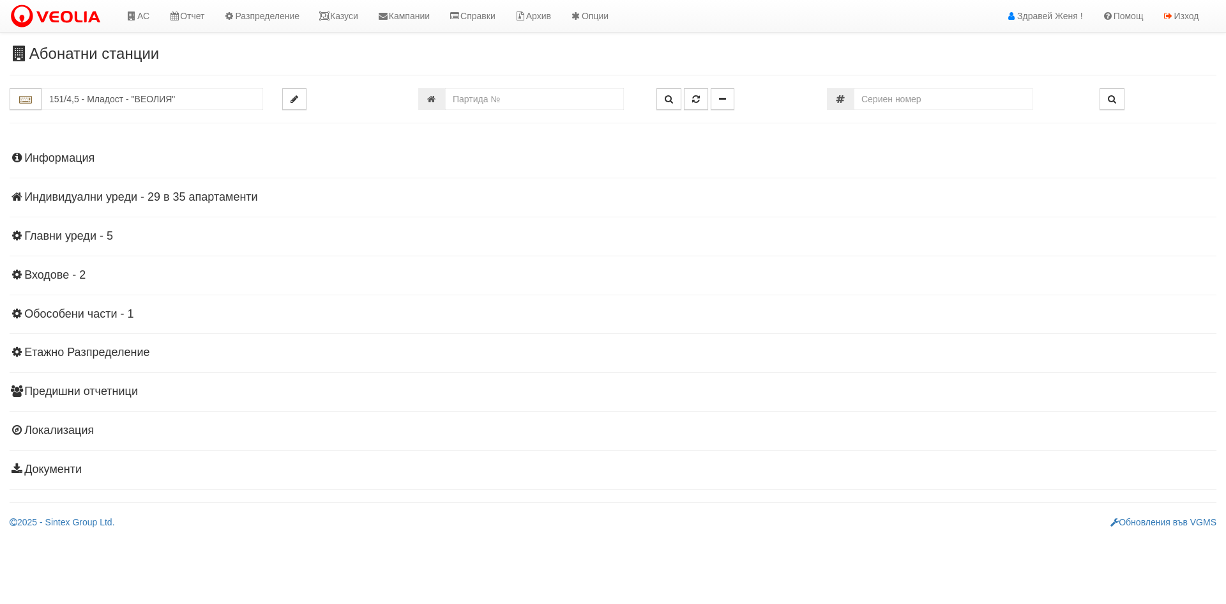
click at [167, 197] on h4 "Индивидуални уреди - 29 в 35 апартаменти" at bounding box center [613, 197] width 1207 height 13
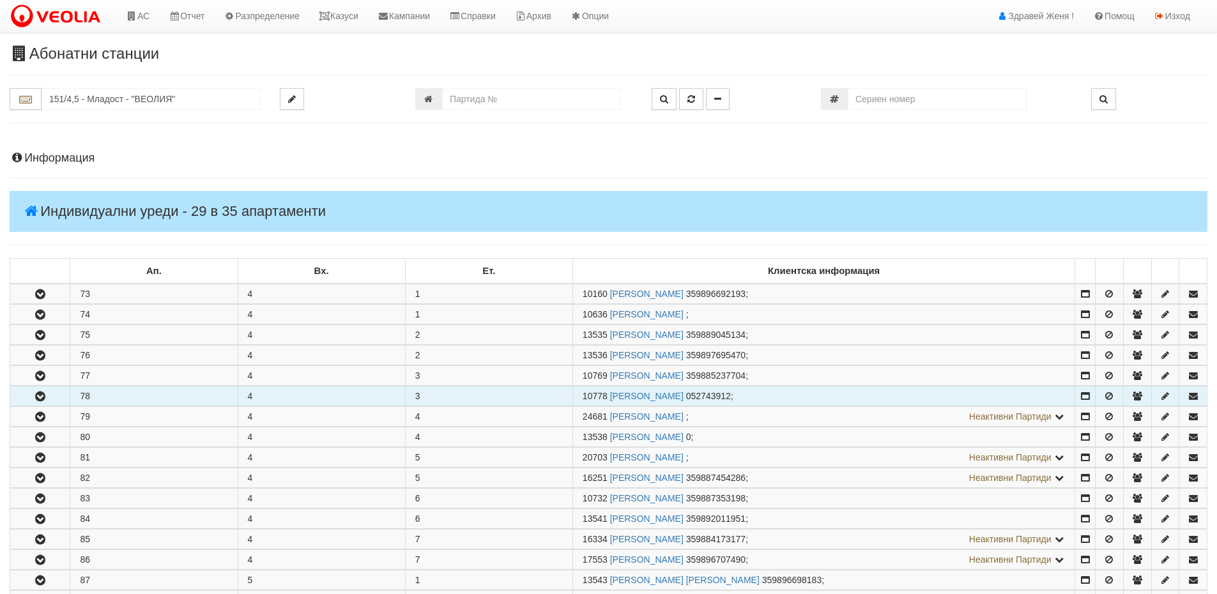
click at [93, 396] on td "78" at bounding box center [153, 396] width 167 height 20
click at [40, 394] on icon "button" at bounding box center [40, 396] width 15 height 9
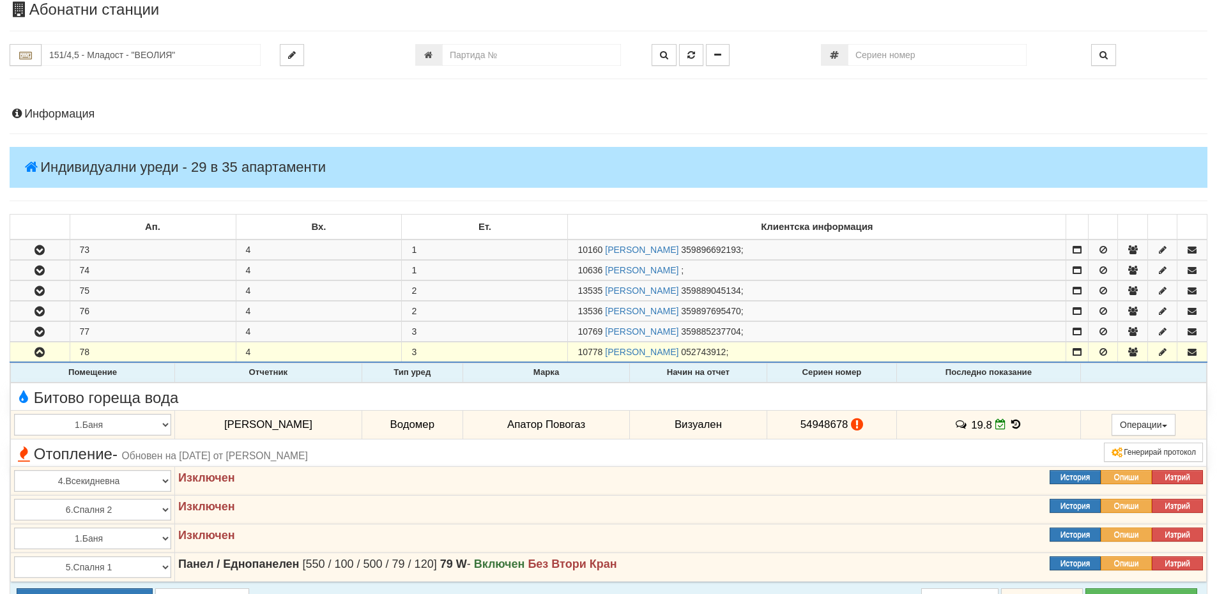
scroll to position [128, 0]
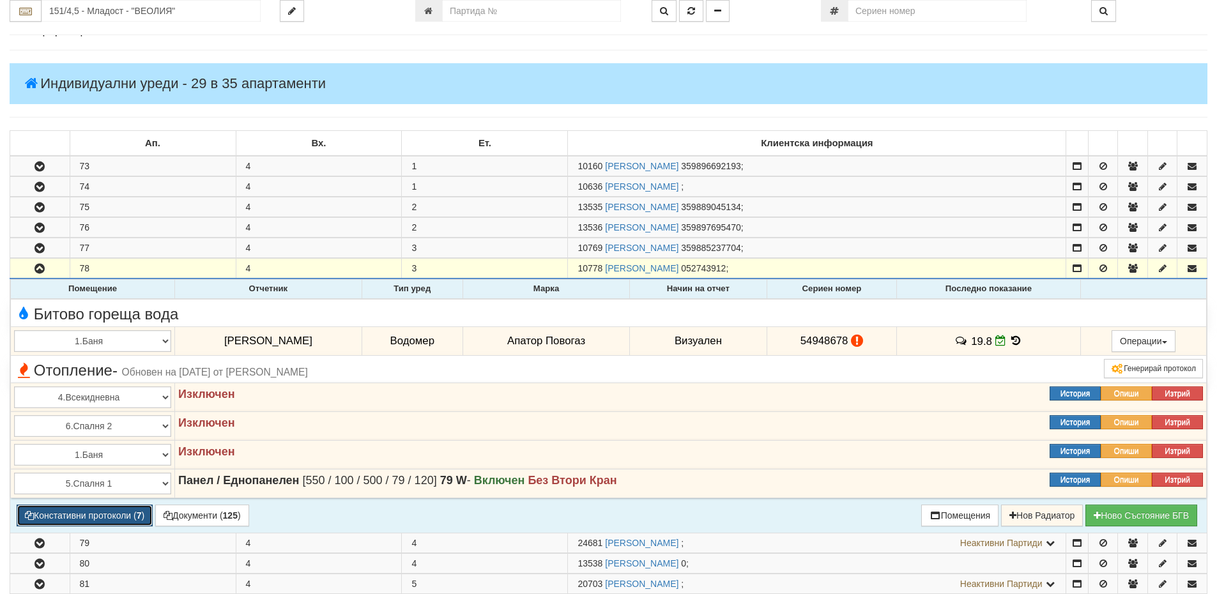
click at [102, 516] on button "Констативни протоколи ( 7 )" at bounding box center [85, 516] width 136 height 22
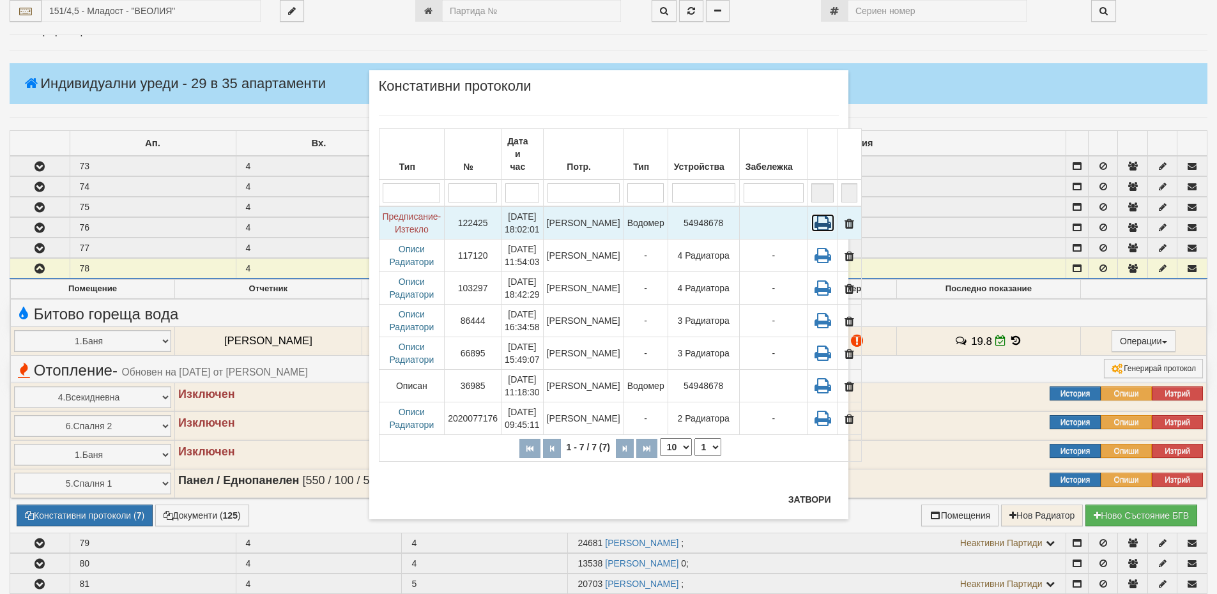
click at [811, 214] on icon at bounding box center [822, 223] width 23 height 18
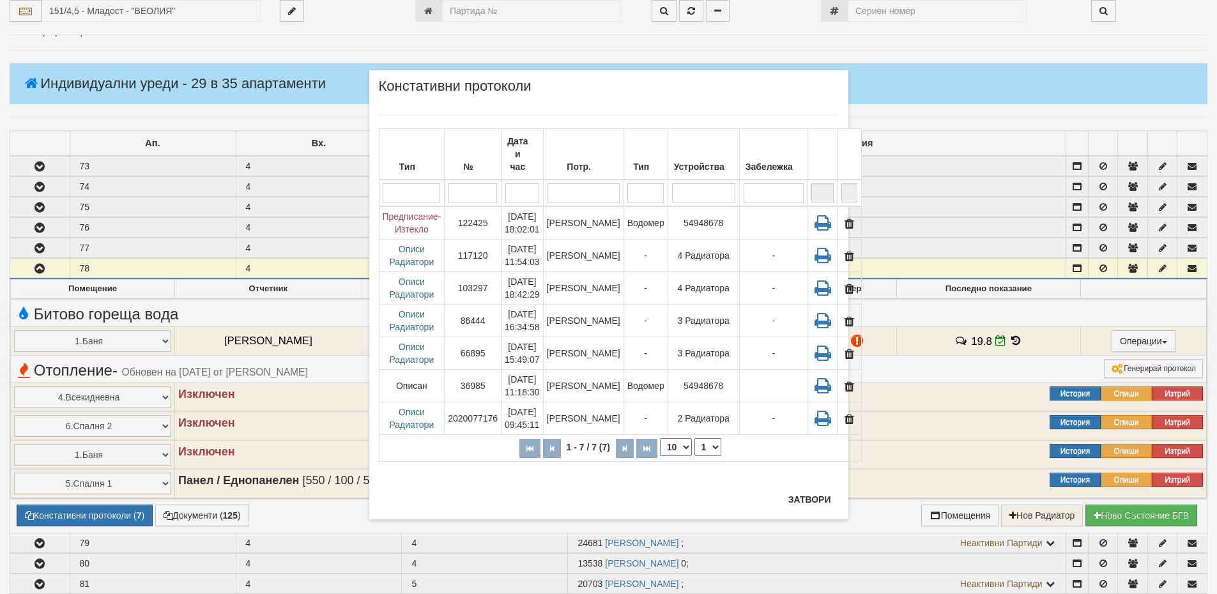
click at [1006, 342] on div "× Констативни протоколи Тип № Дата и час Потр. Тип Устройства Забележка 1 - 7 /…" at bounding box center [608, 297] width 1217 height 594
click at [825, 497] on button "Затвори" at bounding box center [810, 499] width 58 height 20
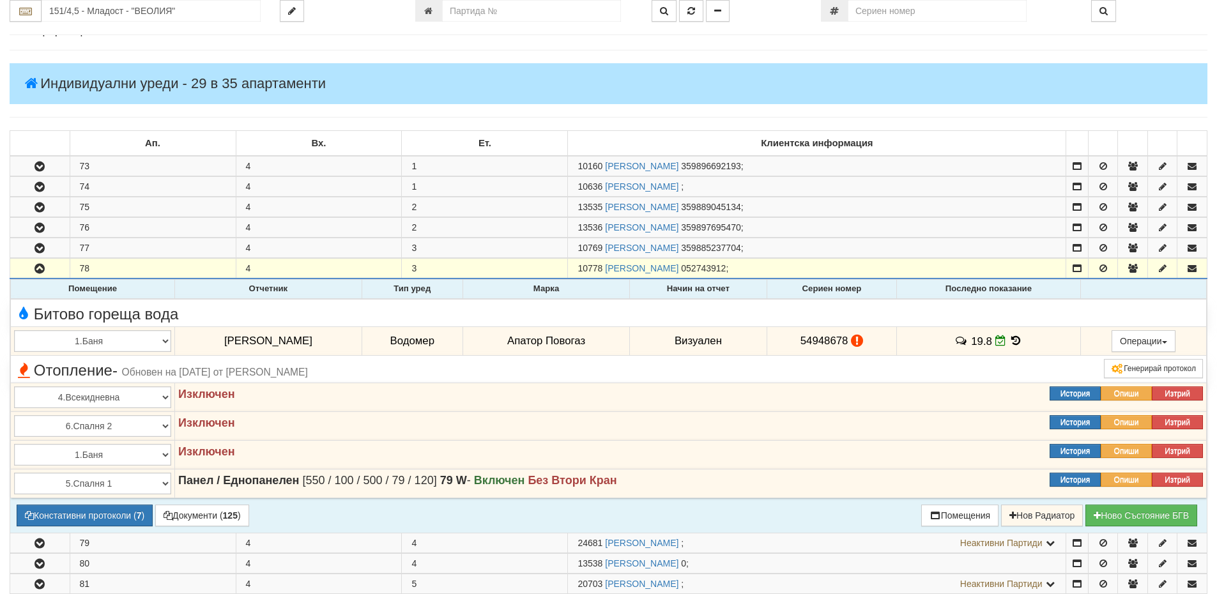
click at [1009, 340] on icon at bounding box center [1016, 340] width 14 height 11
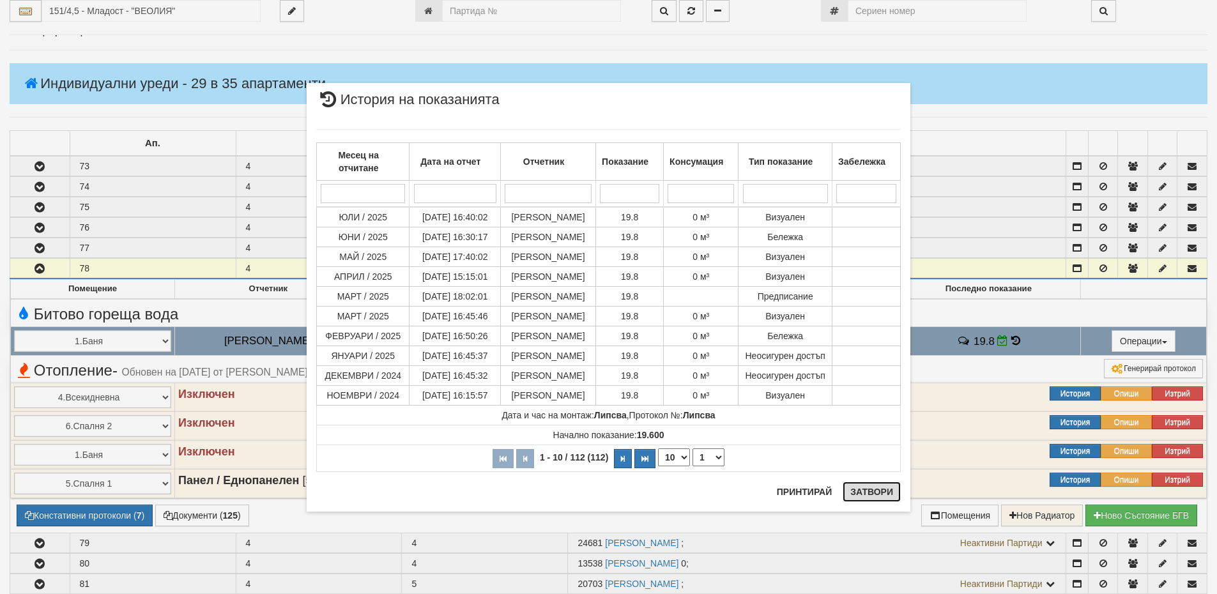
click at [867, 498] on button "Затвори" at bounding box center [871, 492] width 58 height 20
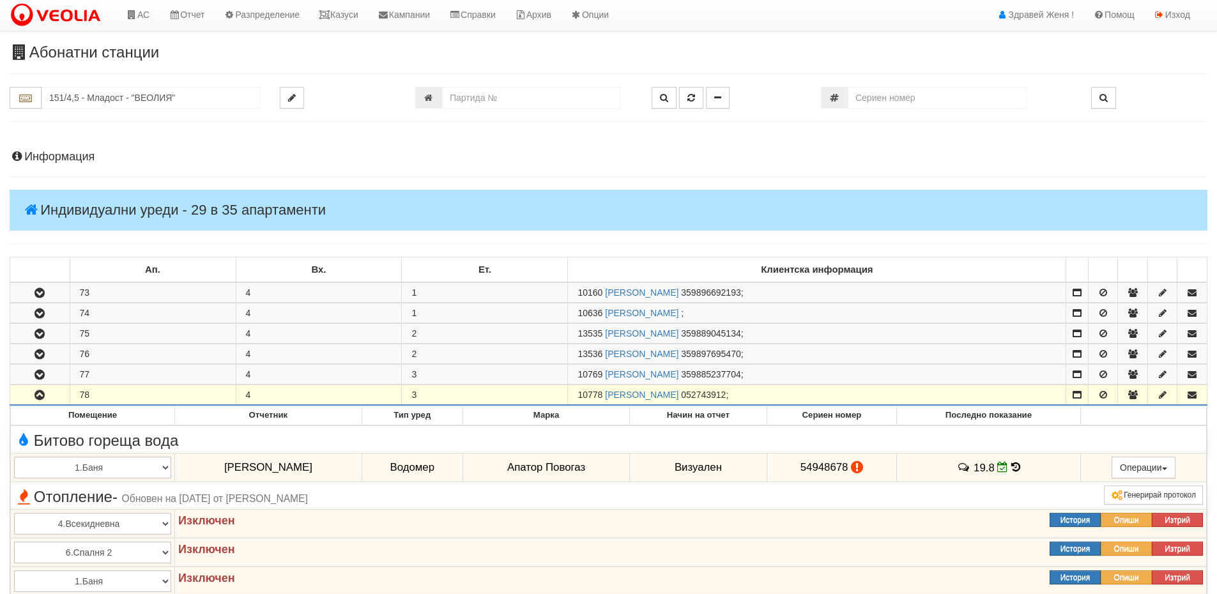
scroll to position [0, 0]
click at [43, 161] on h4 "Информация" at bounding box center [609, 158] width 1198 height 13
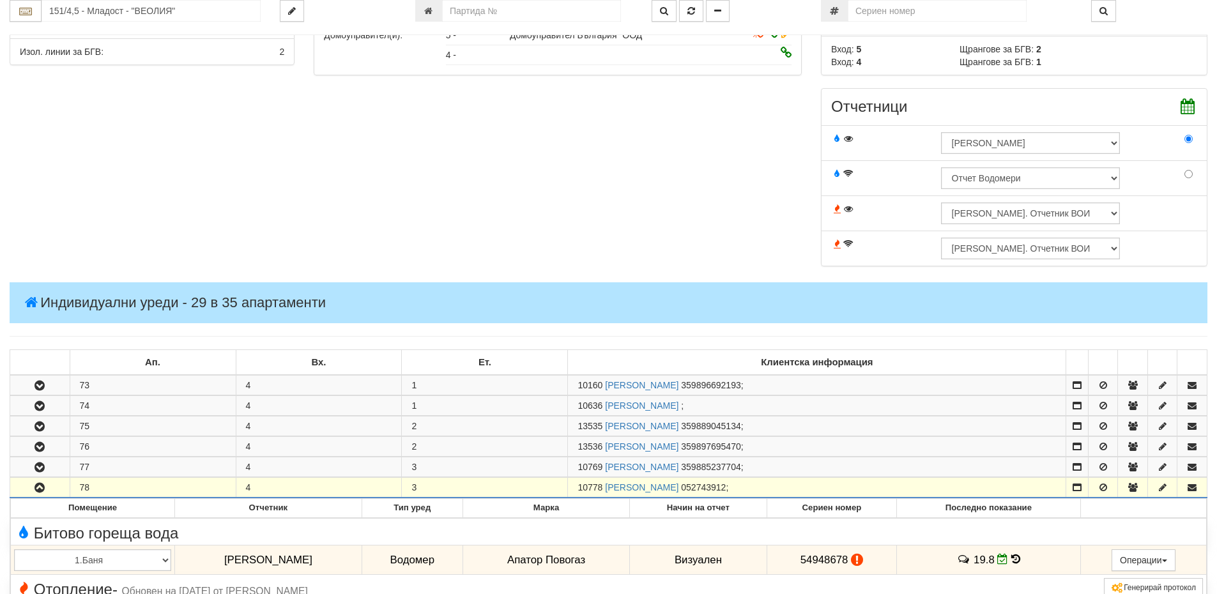
scroll to position [575, 0]
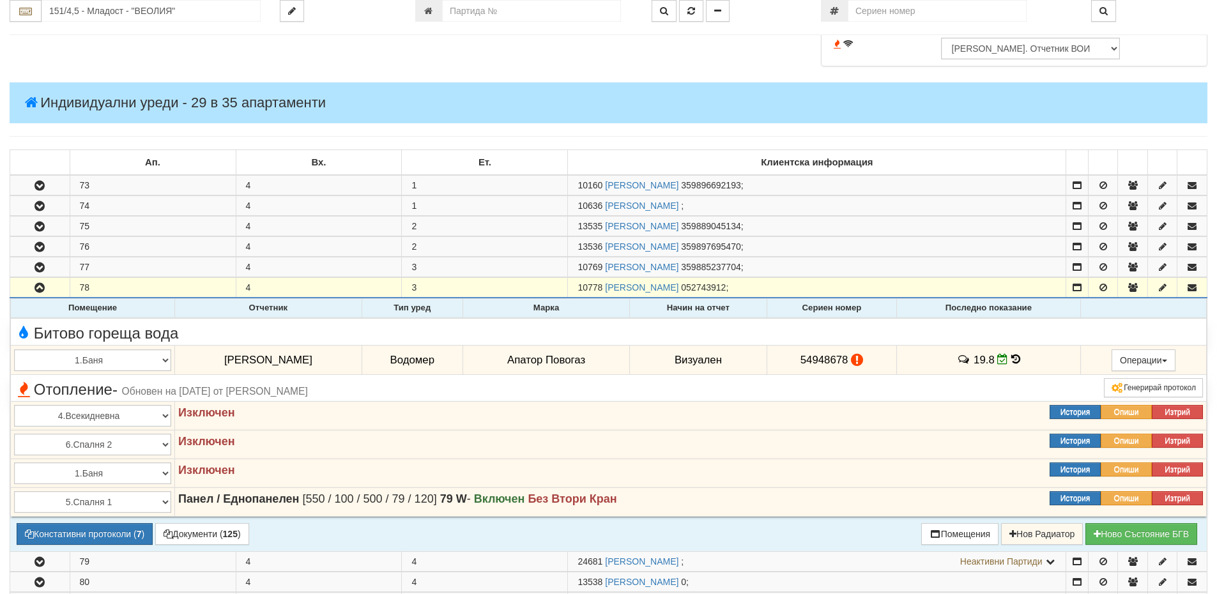
click at [851, 362] on icon at bounding box center [857, 359] width 12 height 11
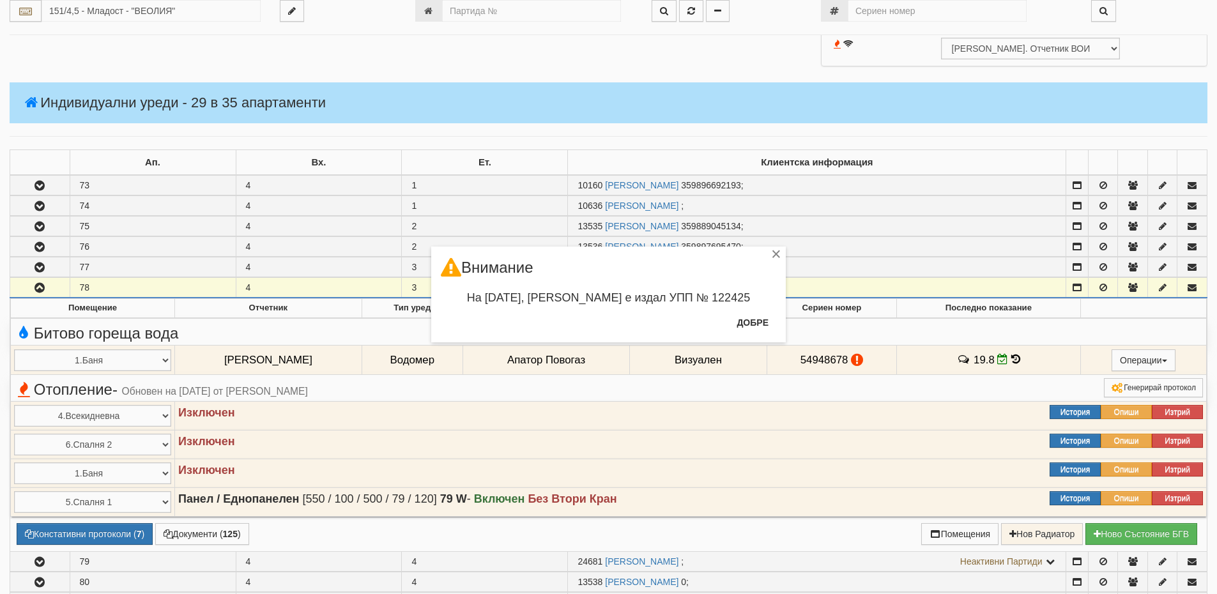
click at [1007, 359] on div "× Внимание На 31/03/2025, Стефка Колева е издал УПП № 122425 Добре" at bounding box center [608, 297] width 1217 height 594
click at [754, 321] on button "Добре" at bounding box center [752, 322] width 47 height 20
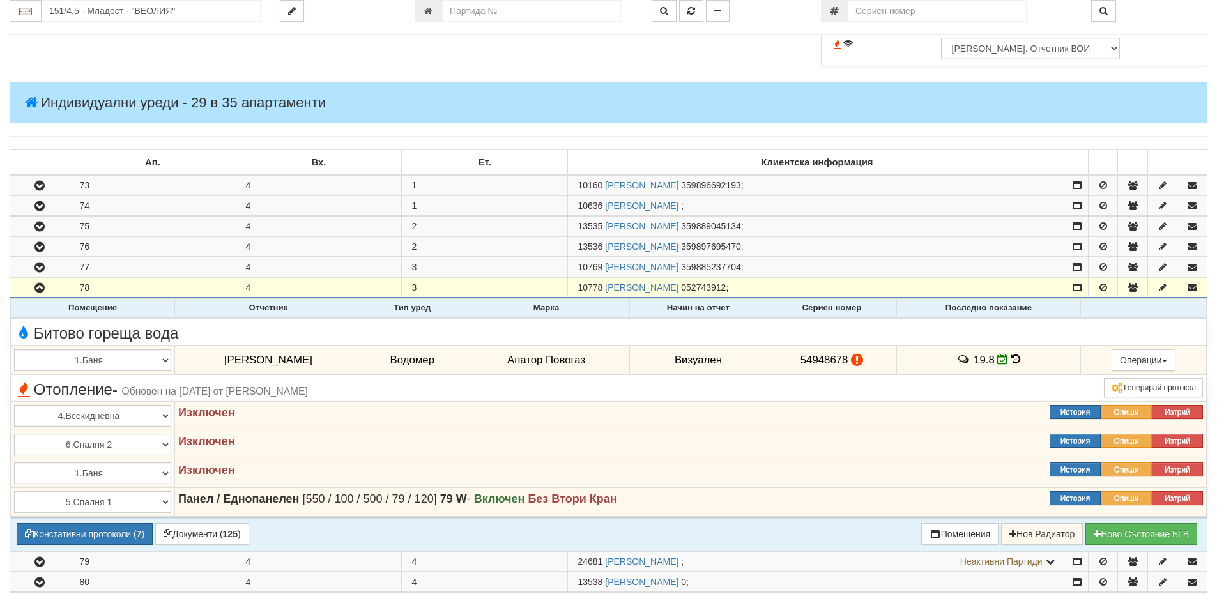
click at [1011, 358] on icon at bounding box center [1015, 359] width 9 height 11
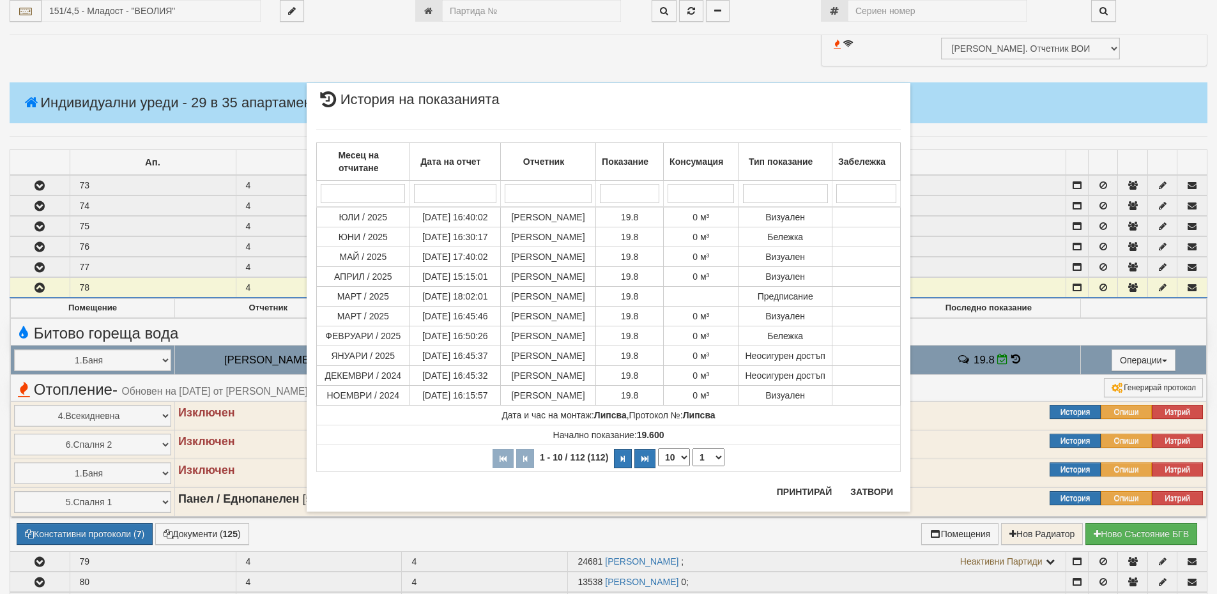
click at [688, 457] on select "10 20 30 40" at bounding box center [674, 457] width 32 height 18
select select "40"
click at [658, 466] on select "10 20 30 40" at bounding box center [674, 457] width 32 height 18
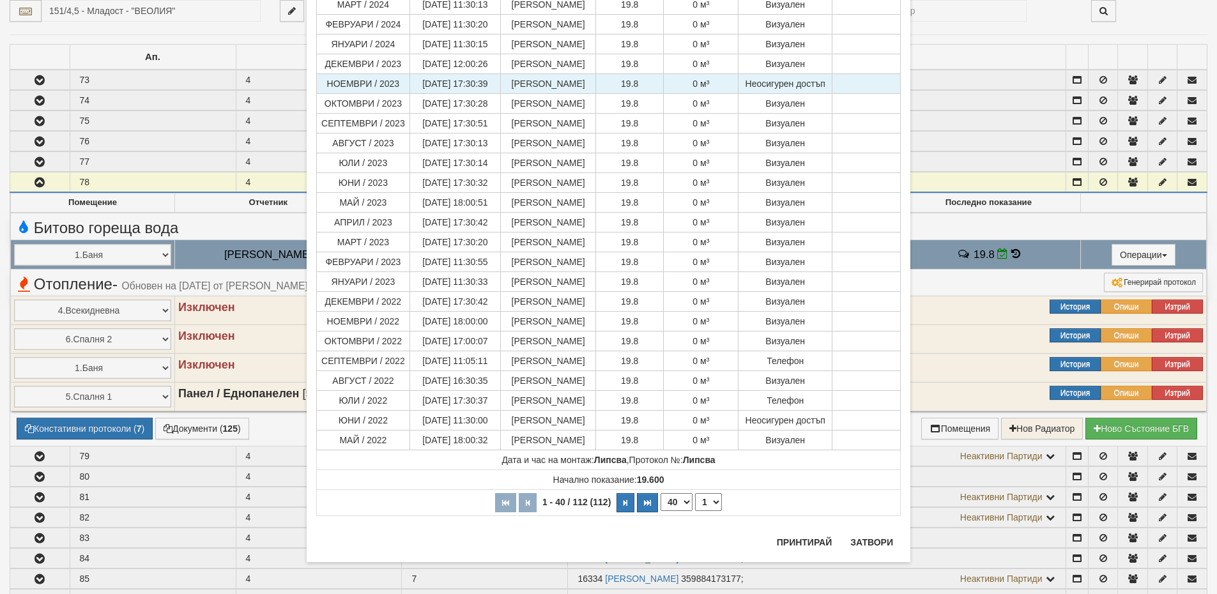
scroll to position [766, 0]
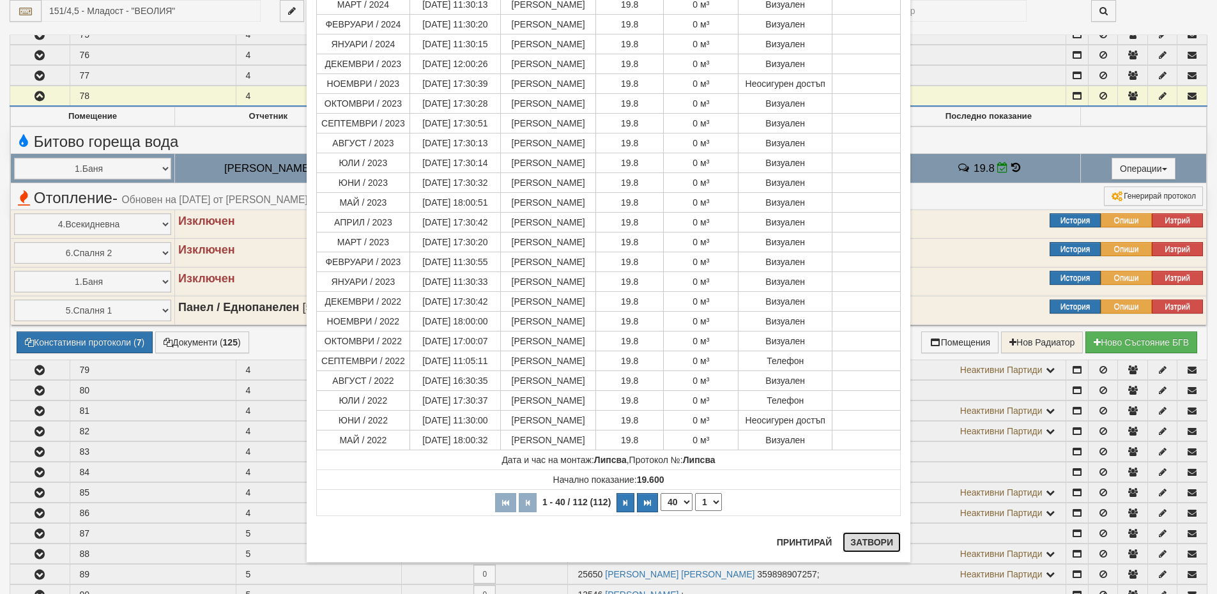
click at [869, 544] on button "Затвори" at bounding box center [871, 542] width 58 height 20
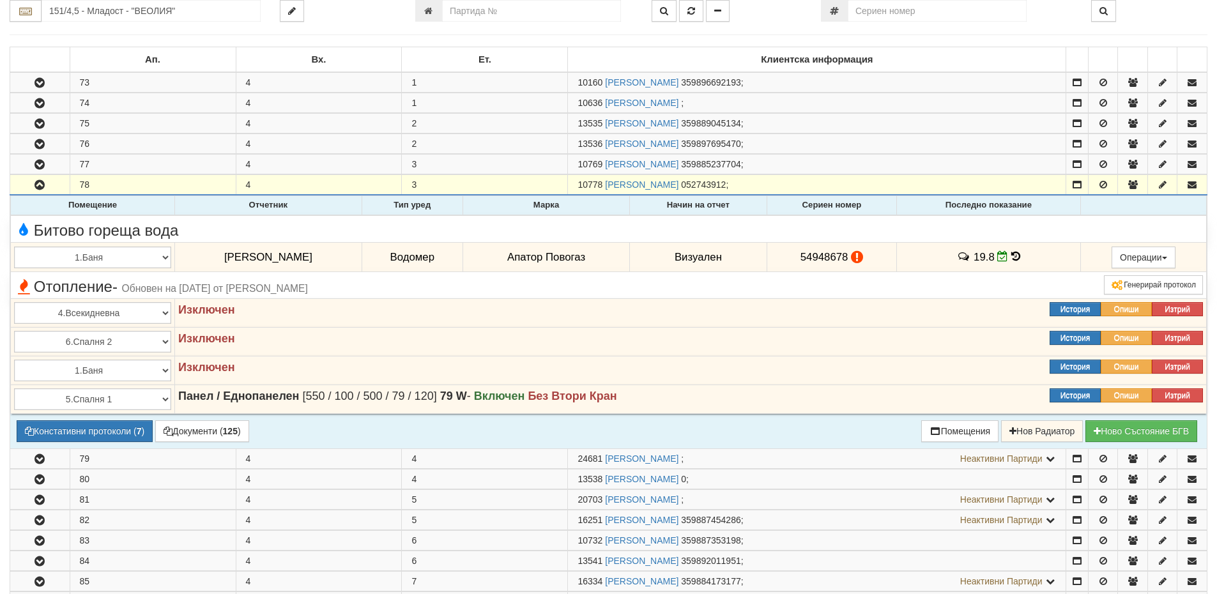
scroll to position [639, 0]
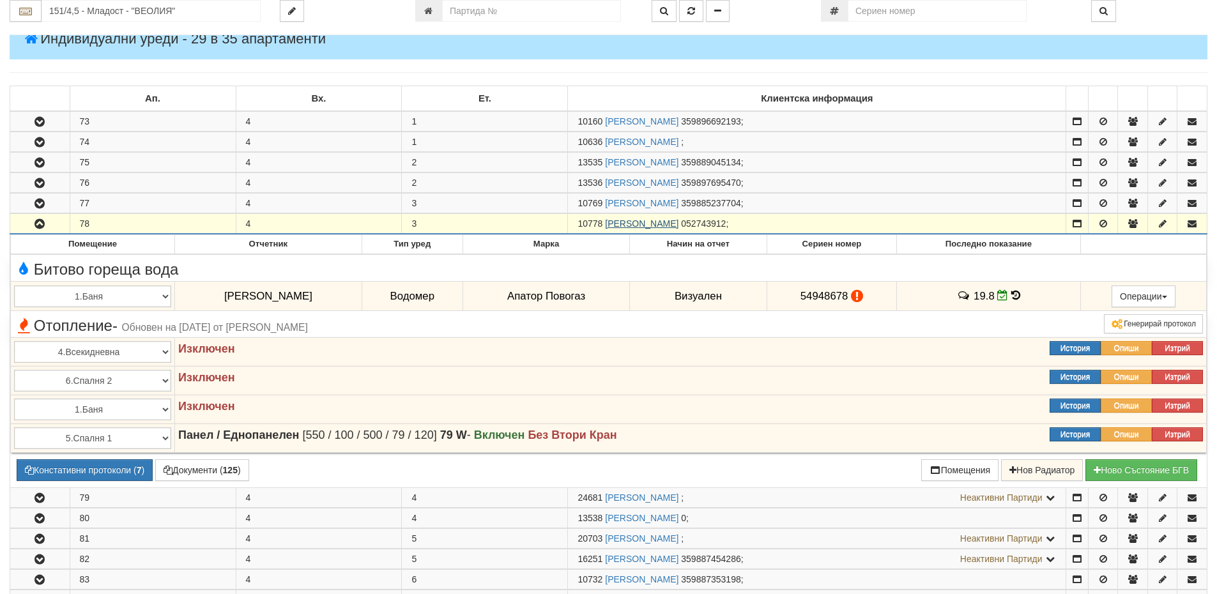
click at [678, 222] on link "ДИМИТЪР ЙОРДАНОВ МАРИНОВ" at bounding box center [641, 223] width 73 height 10
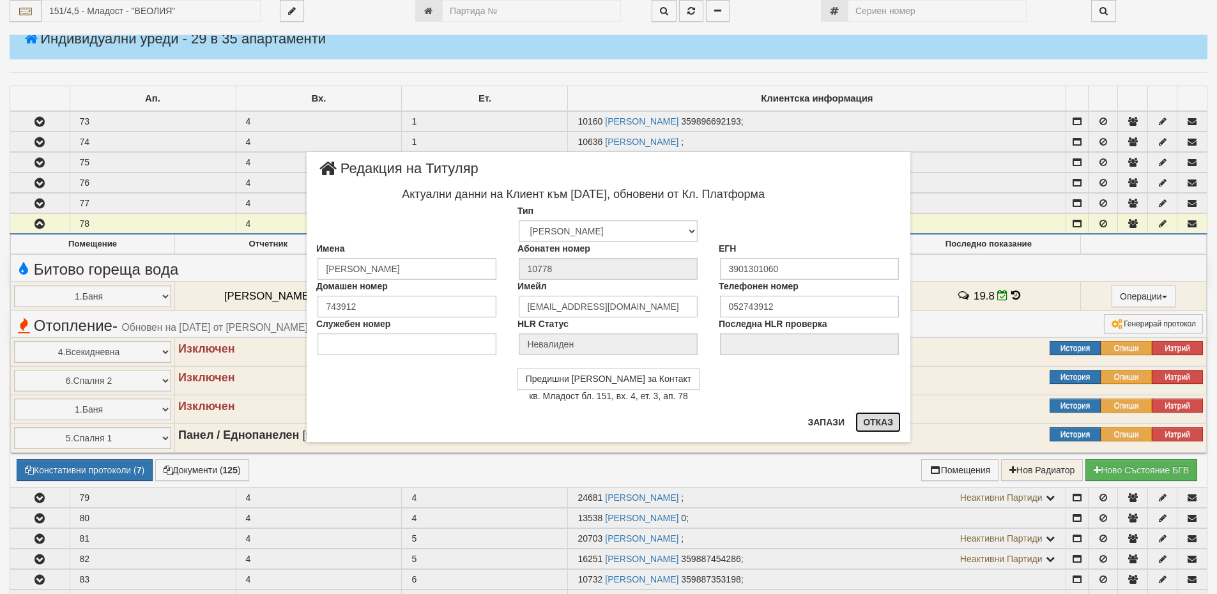
click at [882, 420] on button "Отказ" at bounding box center [877, 422] width 45 height 20
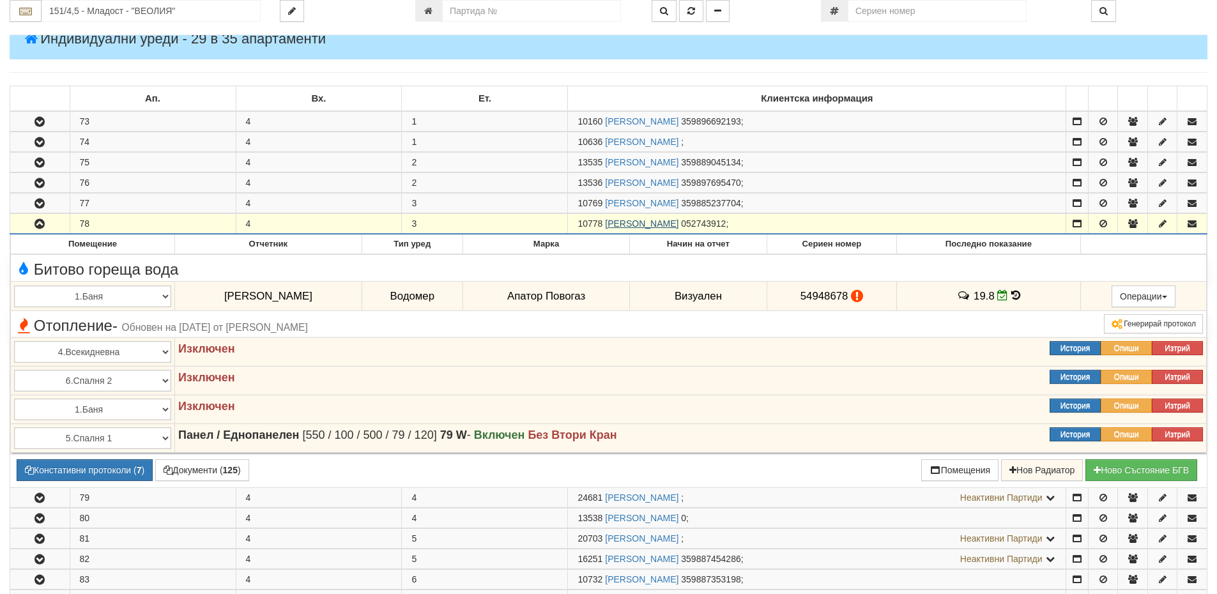
click at [678, 226] on link "ДИМИТЪР ЙОРДАНОВ МАРИНОВ" at bounding box center [641, 223] width 73 height 10
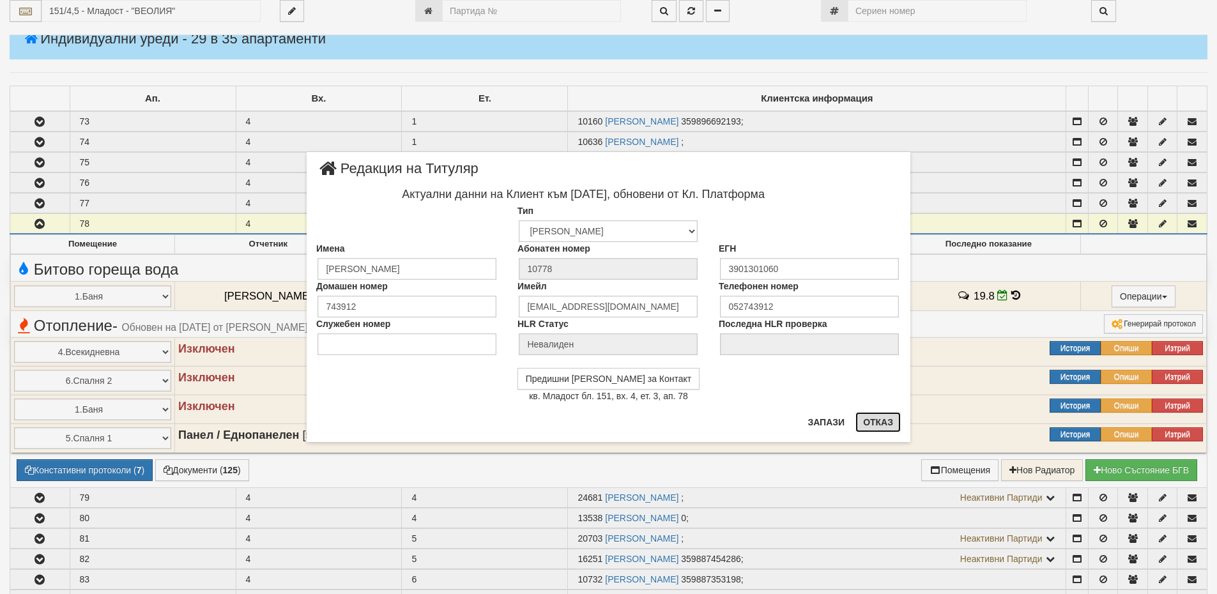
click at [890, 420] on button "Отказ" at bounding box center [877, 422] width 45 height 20
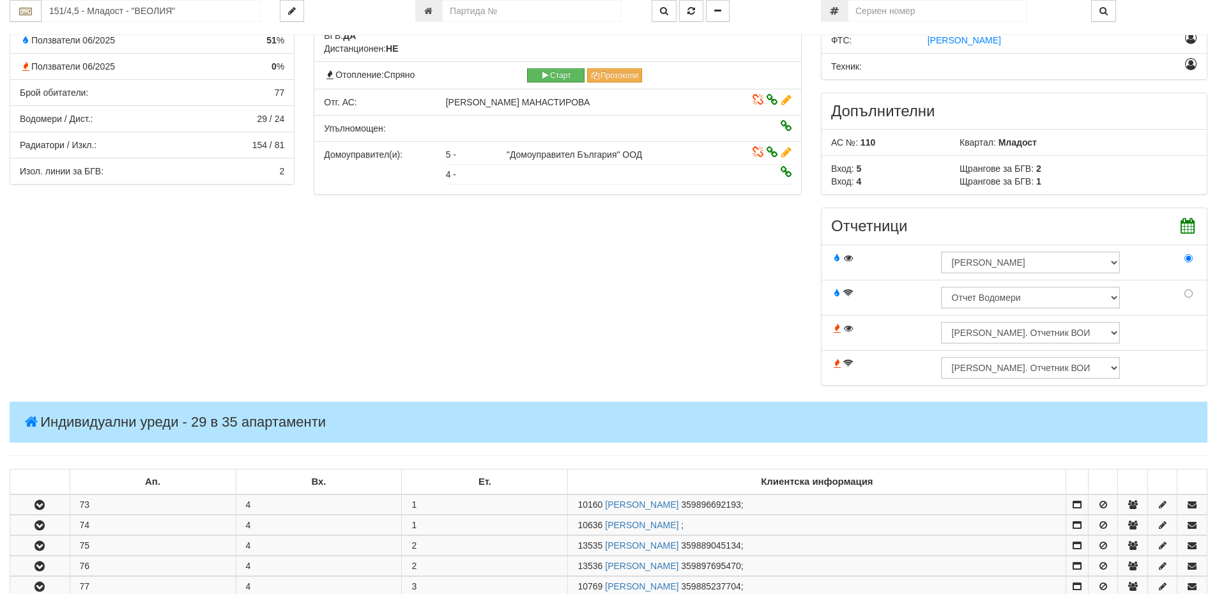
scroll to position [319, 0]
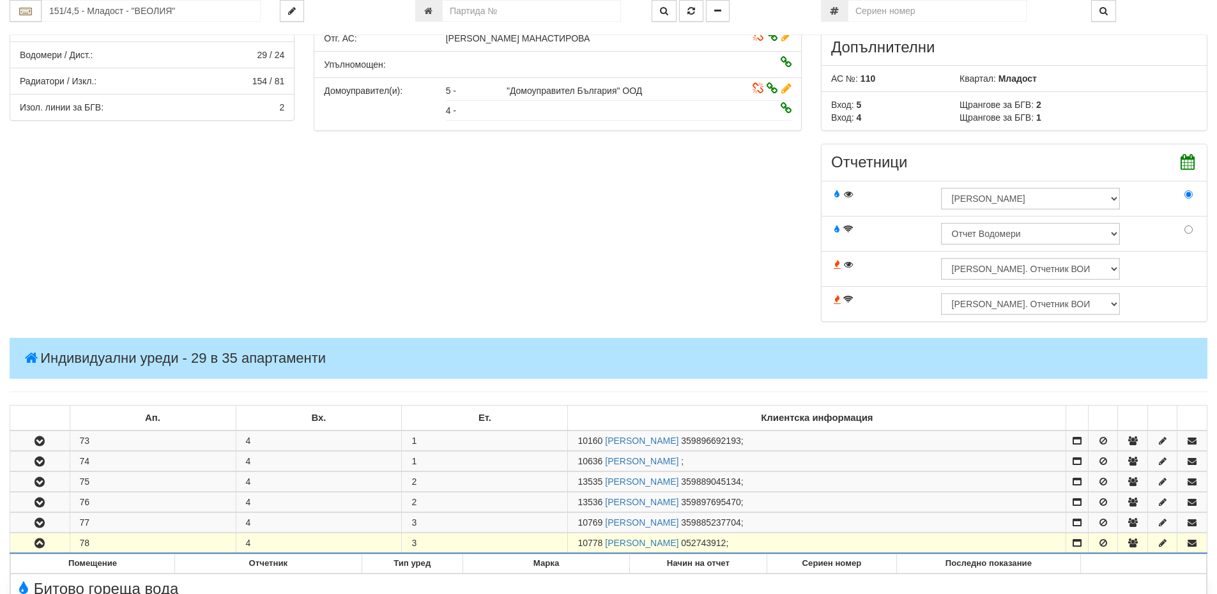
drag, startPoint x: 606, startPoint y: 540, endPoint x: 581, endPoint y: 546, distance: 25.6
click at [581, 546] on td "10778 ДИМИТЪР ЙОРДАНОВ МАРИНОВ 052743912 ;" at bounding box center [817, 543] width 498 height 20
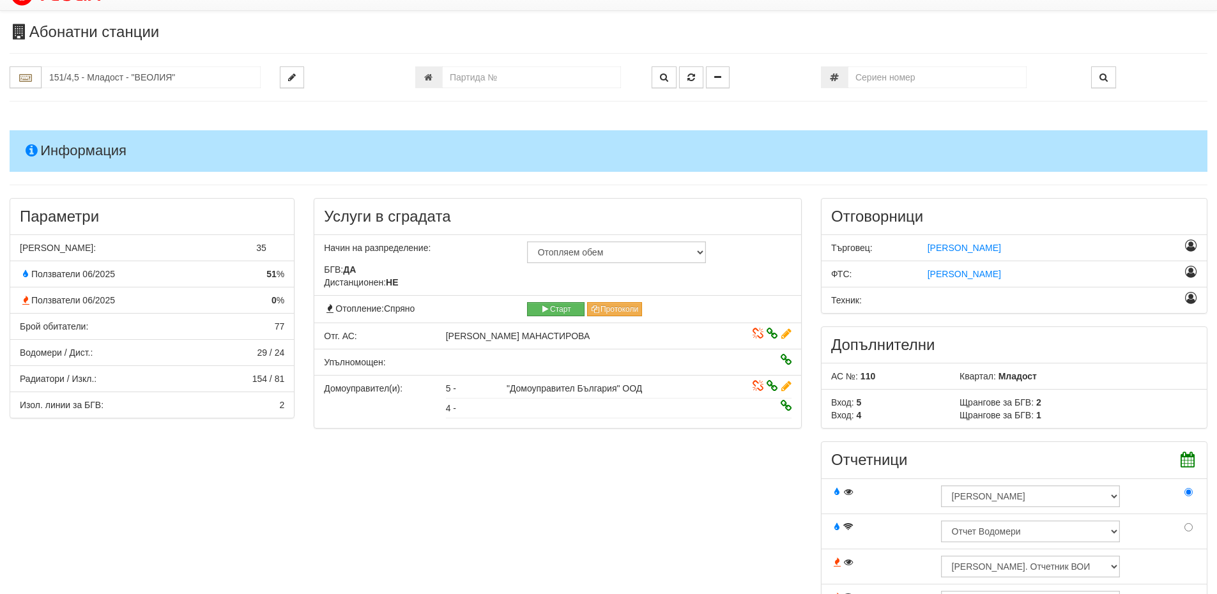
scroll to position [0, 0]
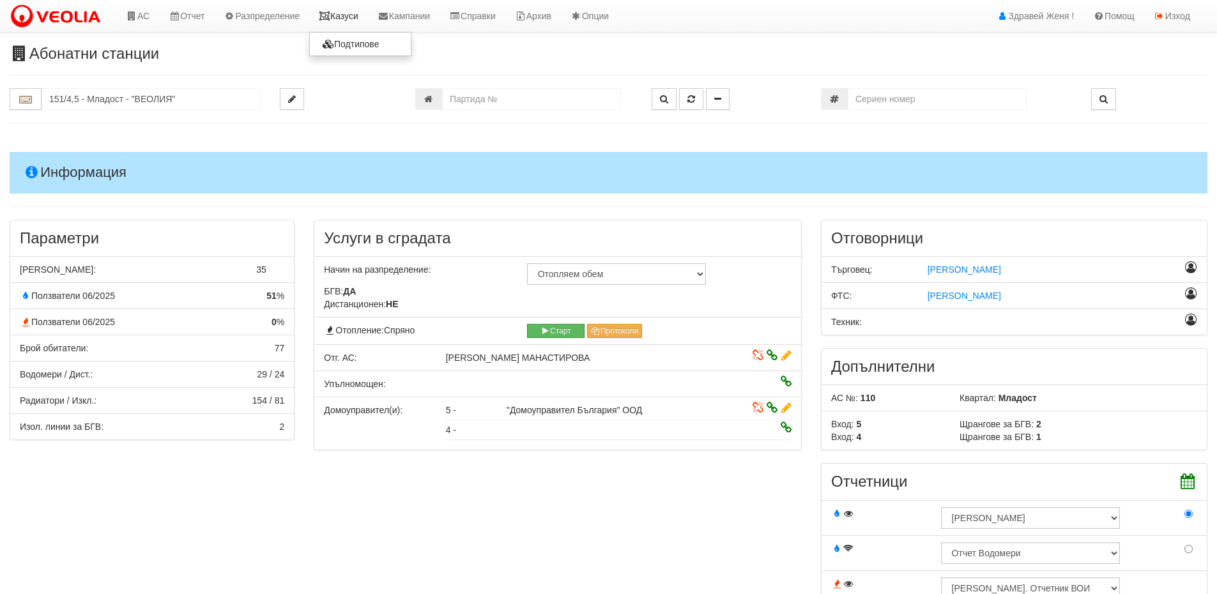
click at [340, 14] on link "Казуси" at bounding box center [338, 16] width 59 height 32
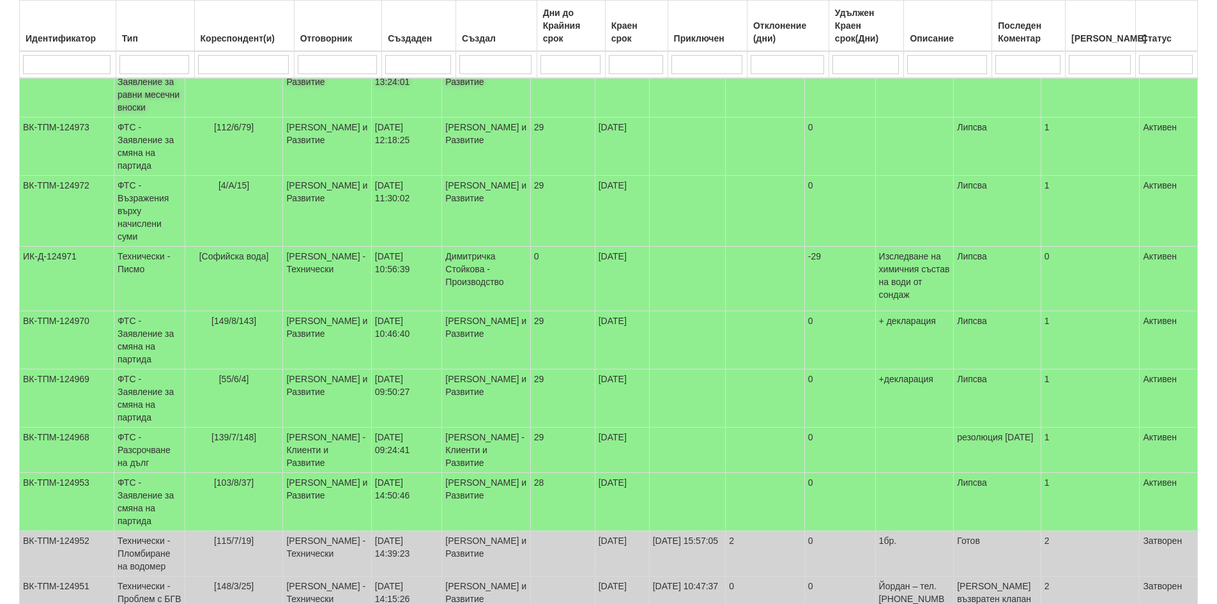
scroll to position [210, 0]
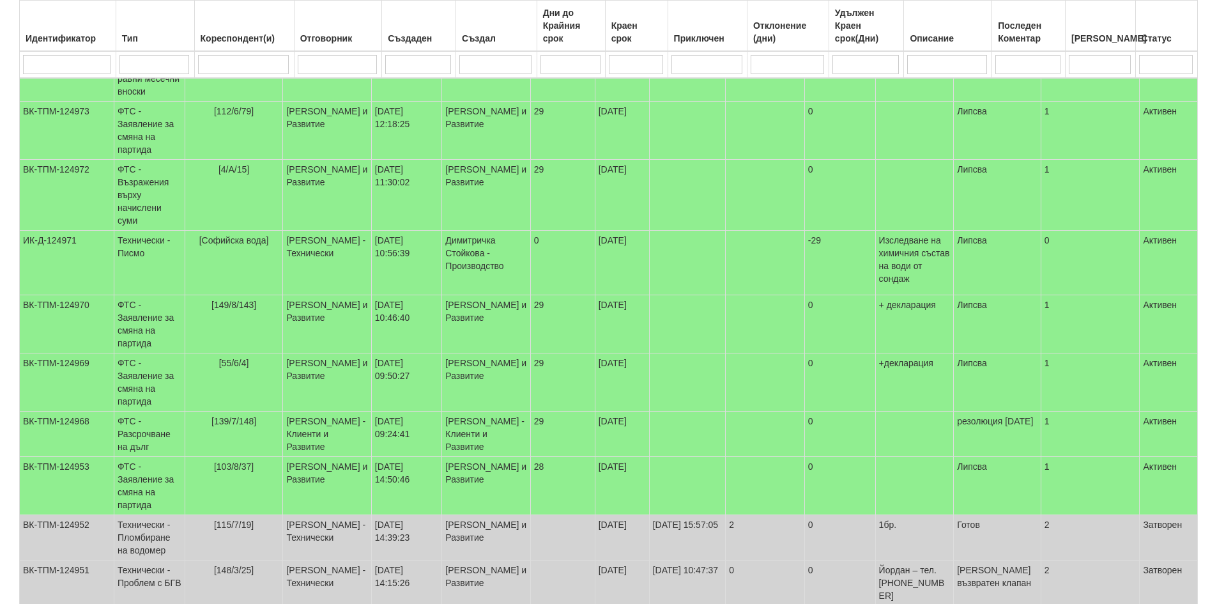
select select "40"
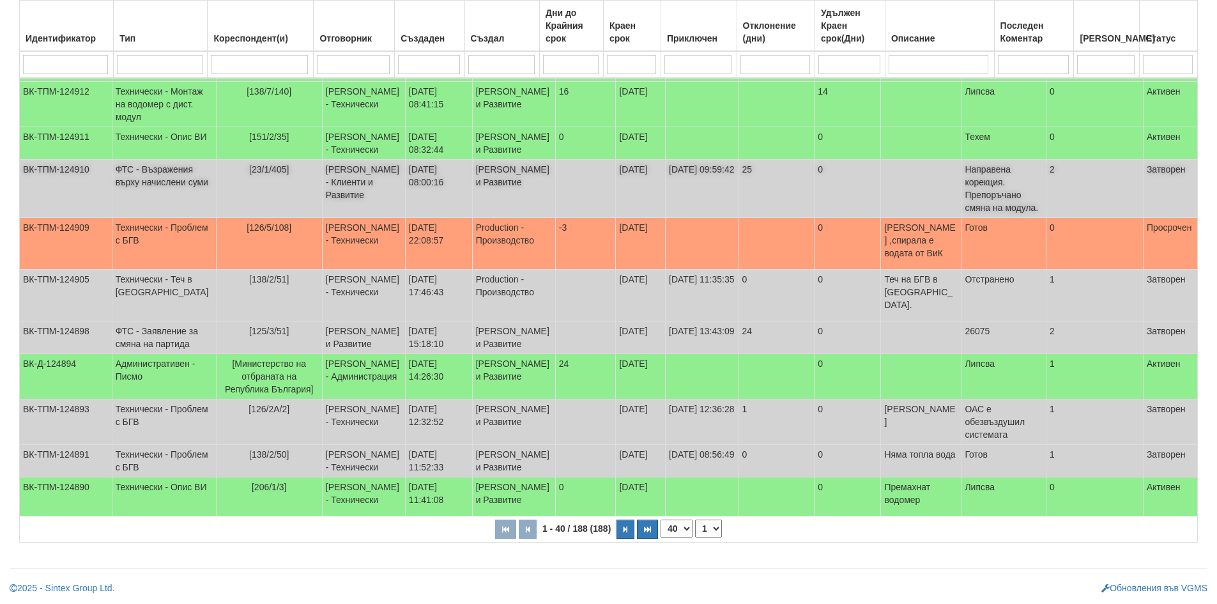
scroll to position [2024, 0]
click at [621, 532] on button "button" at bounding box center [625, 528] width 18 height 19
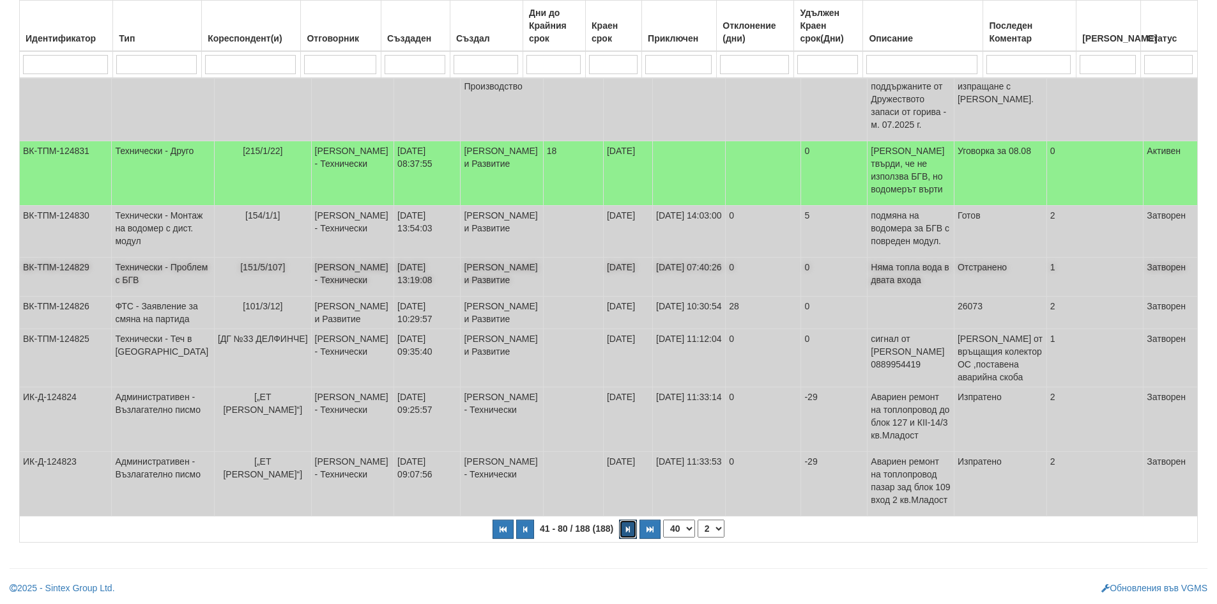
scroll to position [2203, 0]
click at [632, 526] on button "button" at bounding box center [628, 528] width 18 height 19
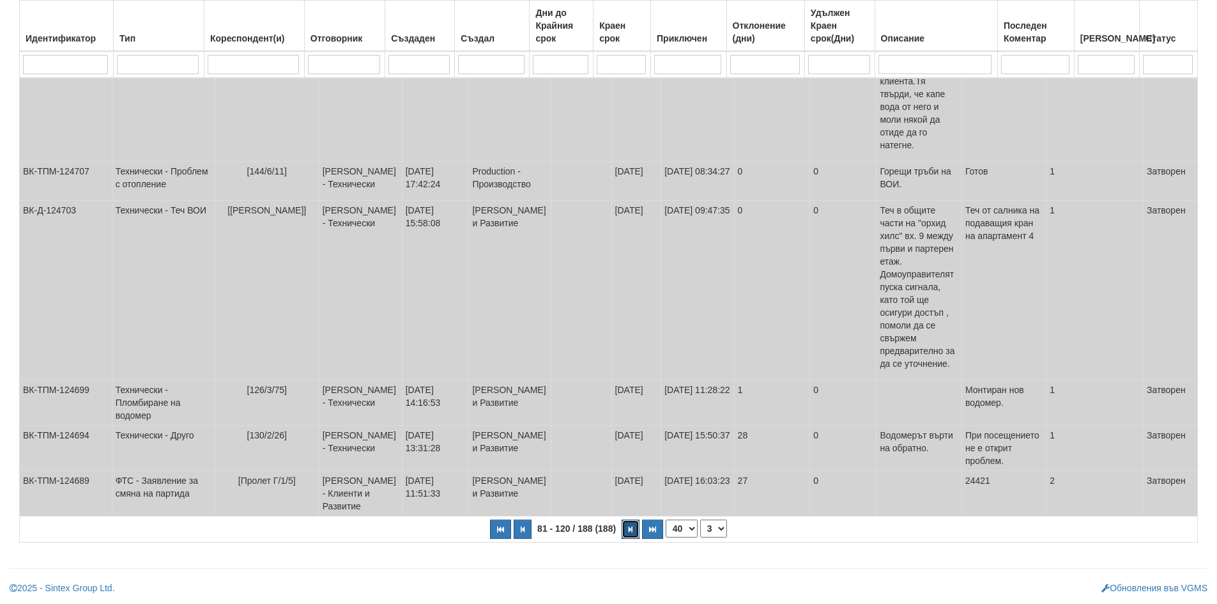
click at [631, 527] on icon "button" at bounding box center [631, 529] width 4 height 7
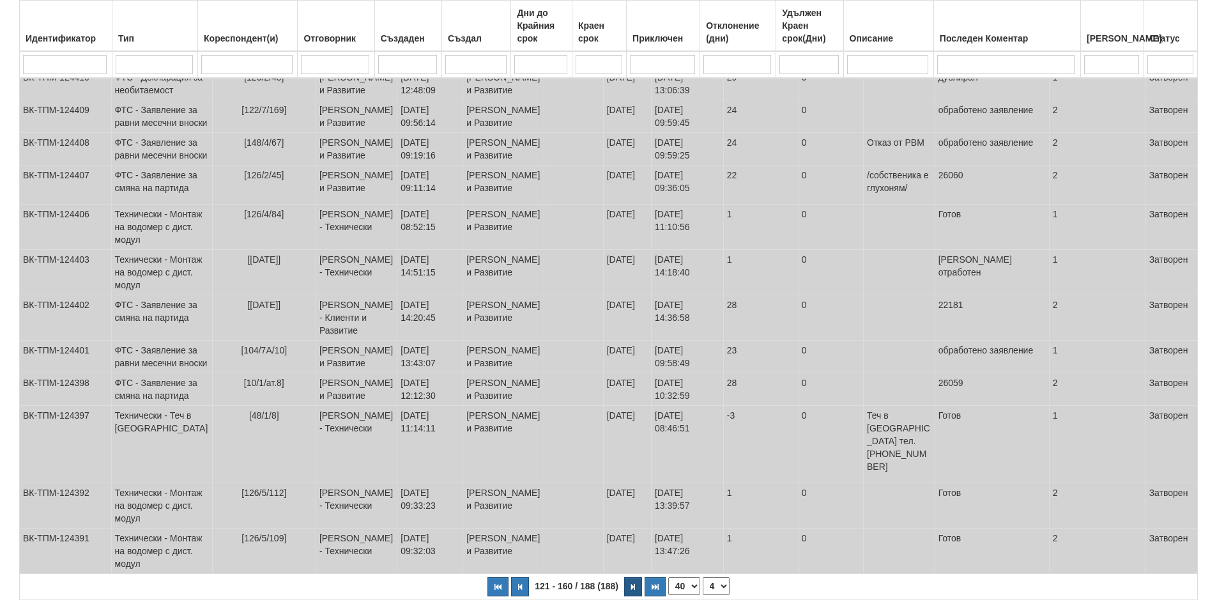
scroll to position [2203, 0]
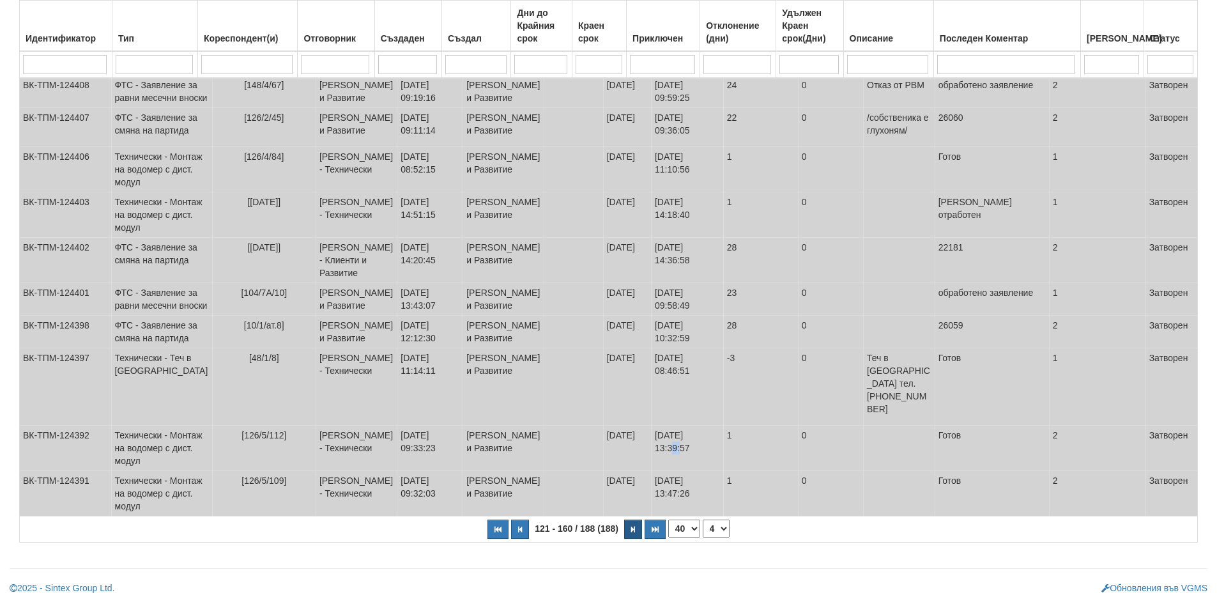
click at [651, 471] on td "[DATE] 13:39:57" at bounding box center [687, 447] width 72 height 45
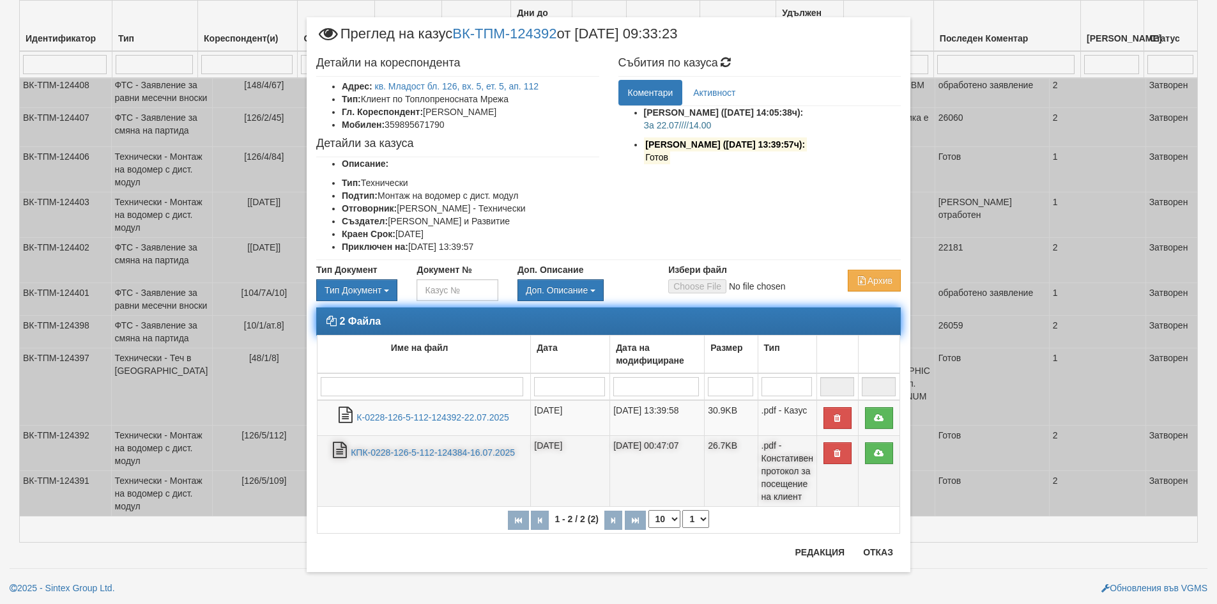
scroll to position [15, 0]
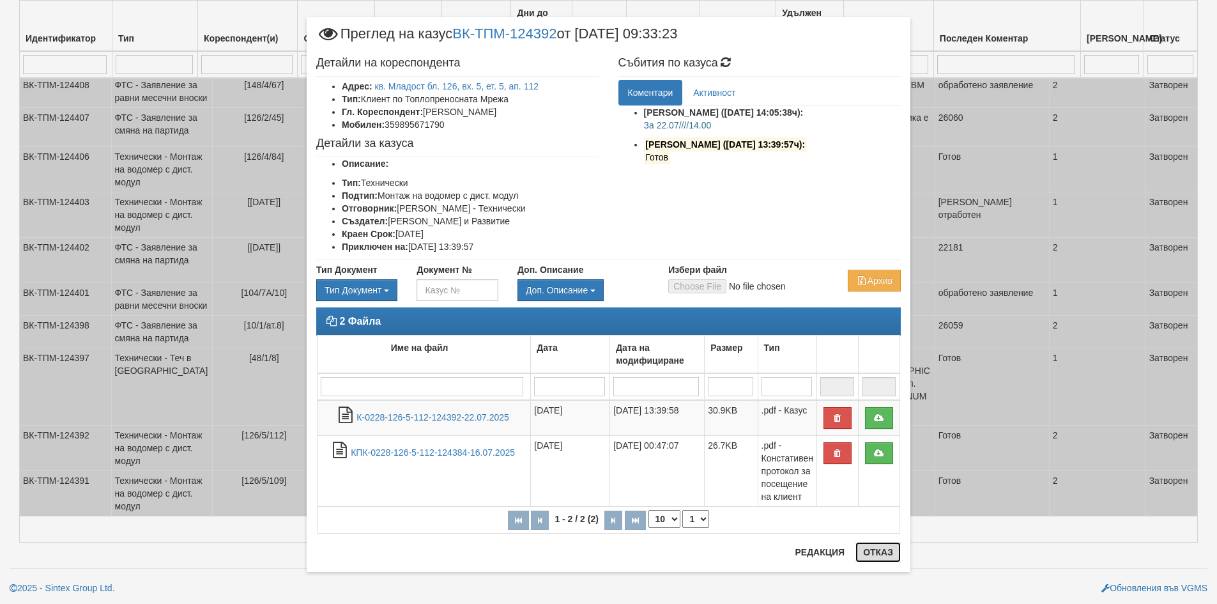
click at [864, 554] on button "Отказ" at bounding box center [877, 552] width 45 height 20
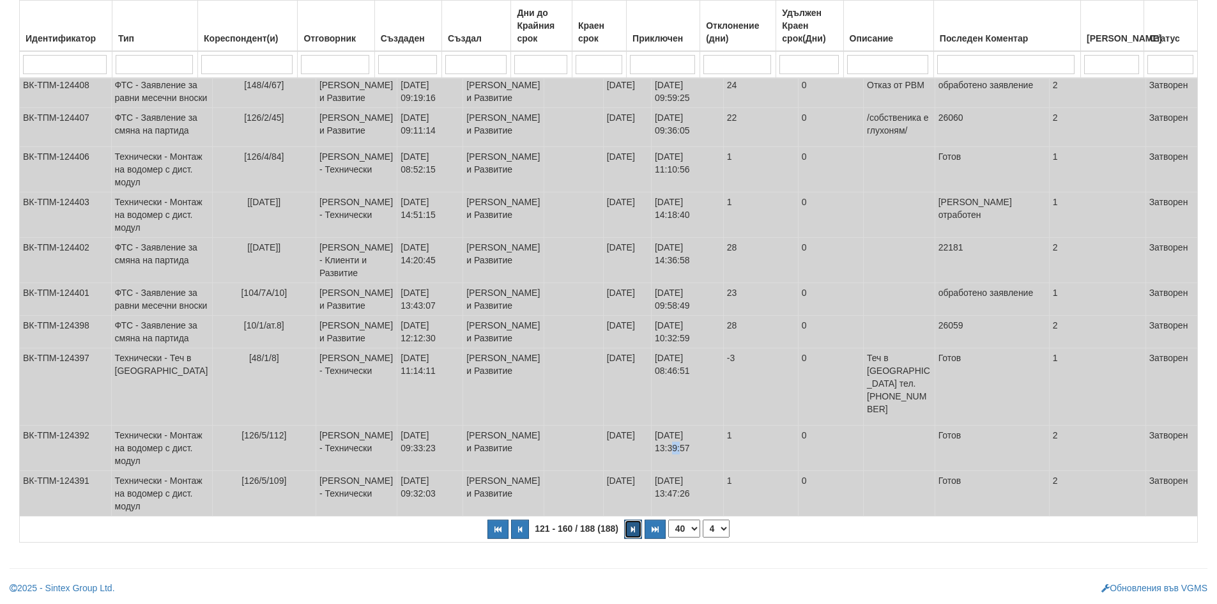
click at [630, 528] on button "button" at bounding box center [633, 528] width 18 height 19
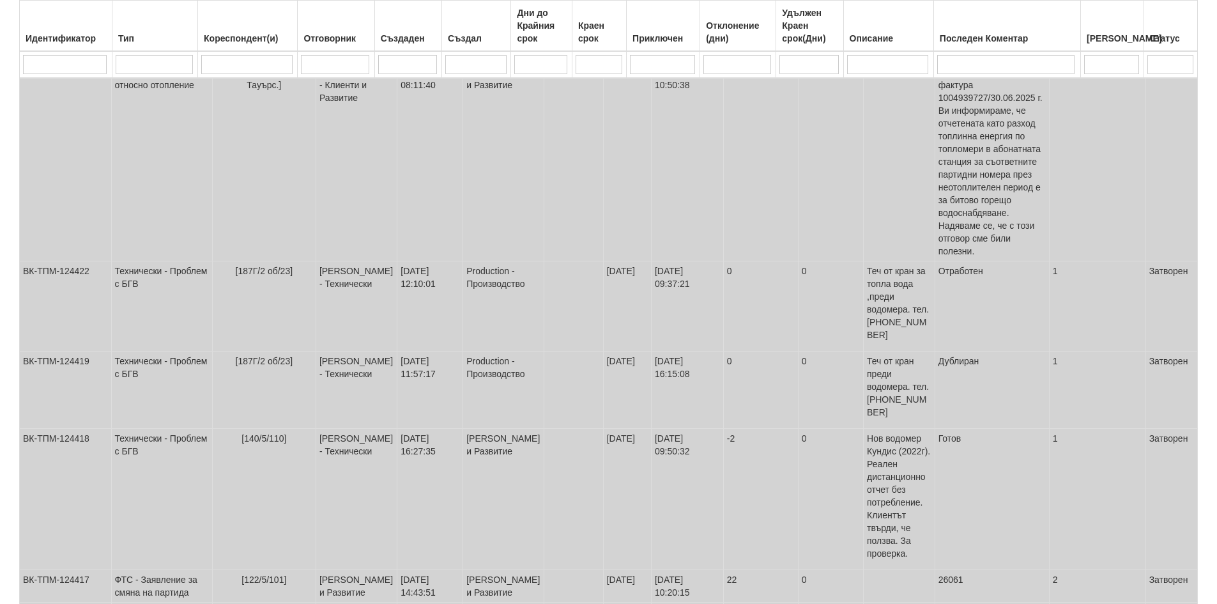
click at [544, 570] on td at bounding box center [573, 586] width 59 height 33
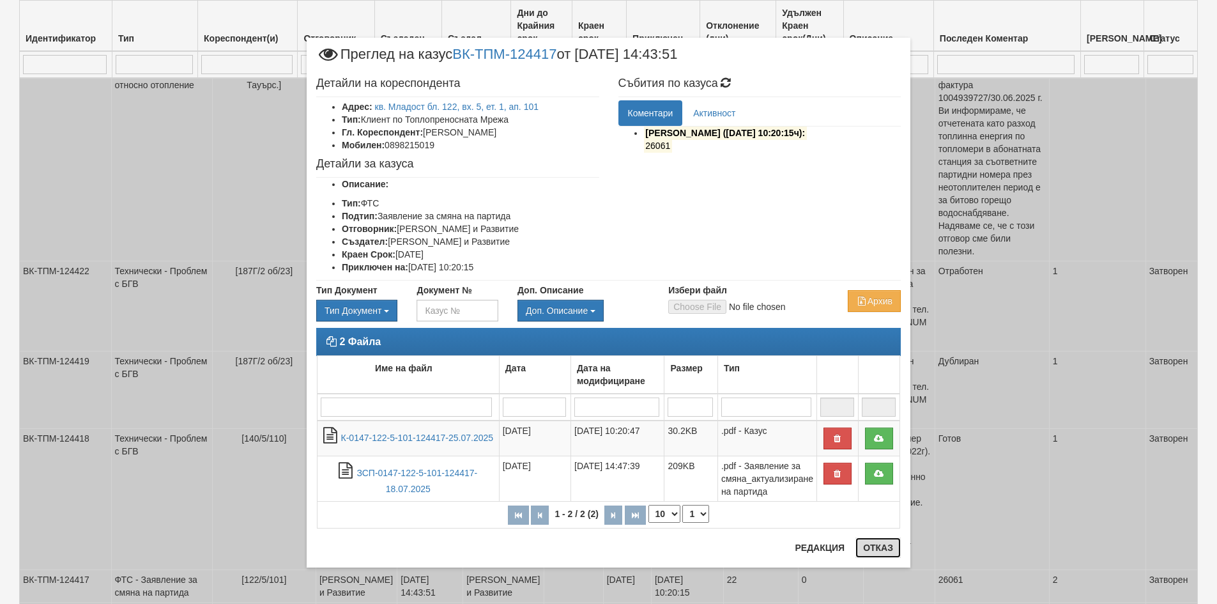
click at [875, 550] on button "Отказ" at bounding box center [877, 547] width 45 height 20
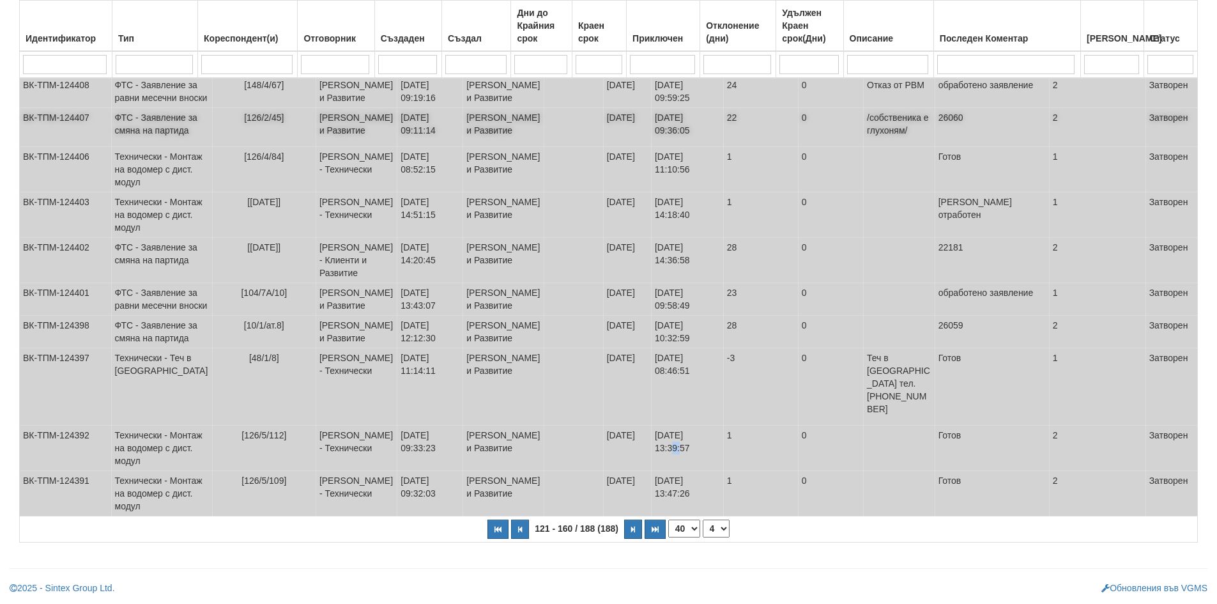
scroll to position [2312, 0]
click at [520, 528] on icon "button" at bounding box center [520, 529] width 4 height 7
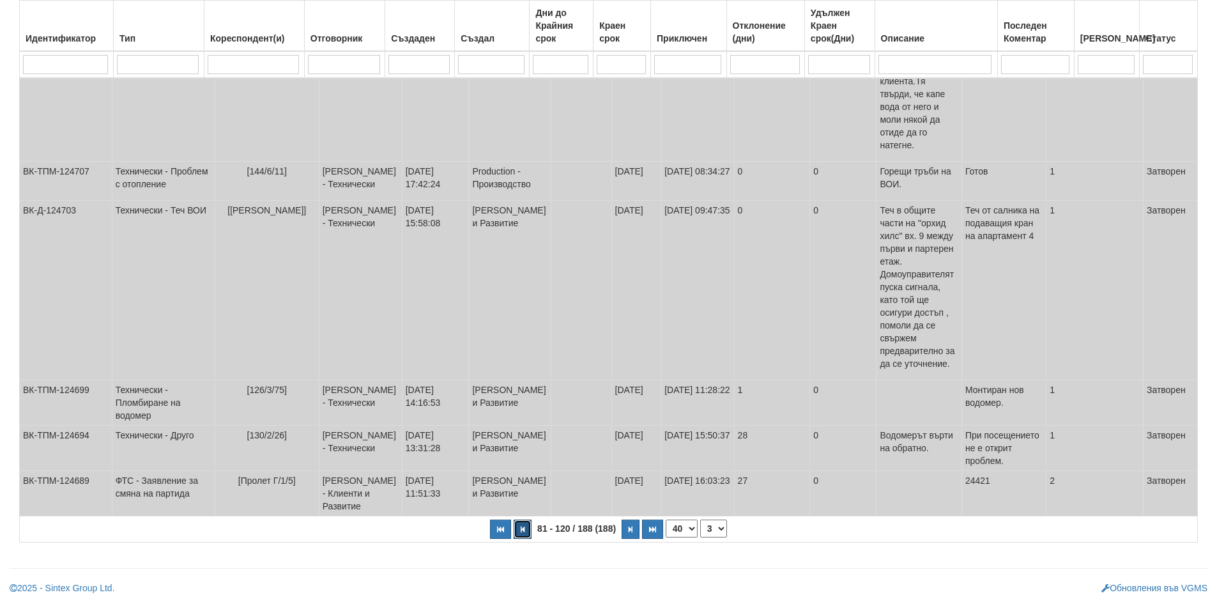
click at [521, 528] on icon "button" at bounding box center [523, 529] width 4 height 7
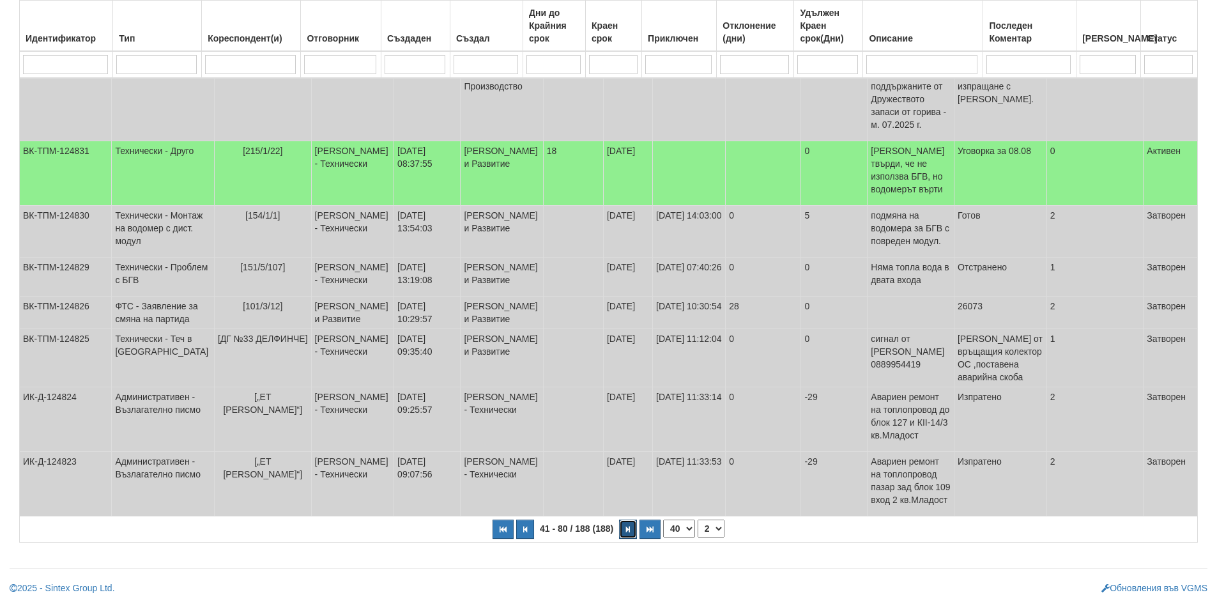
click at [629, 533] on icon "button" at bounding box center [628, 529] width 4 height 7
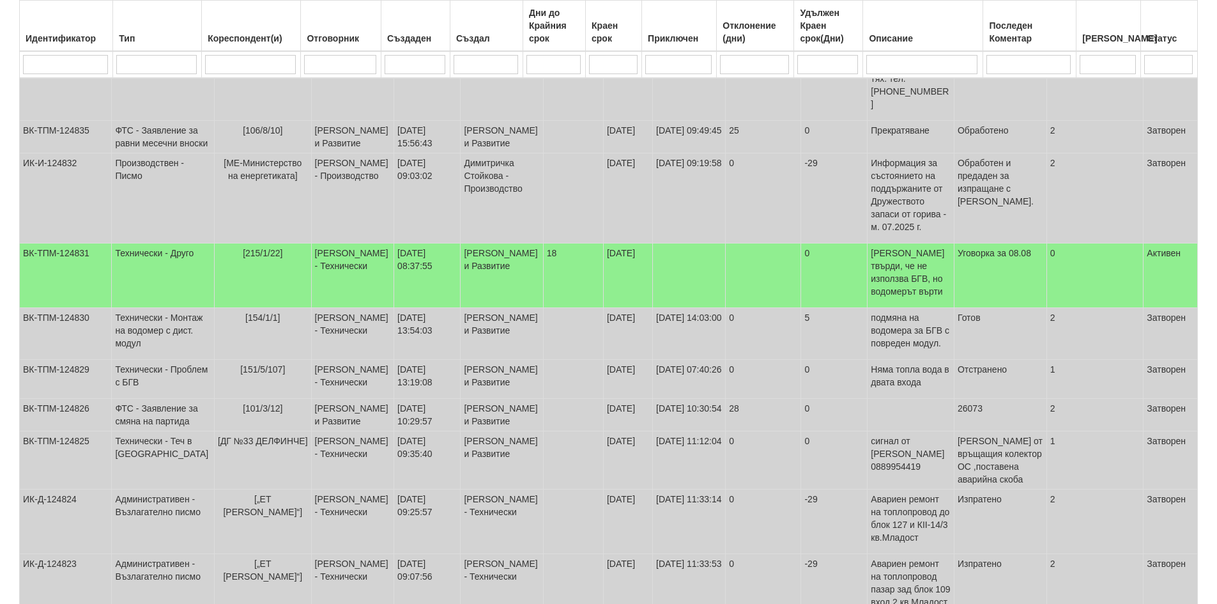
select select "3"
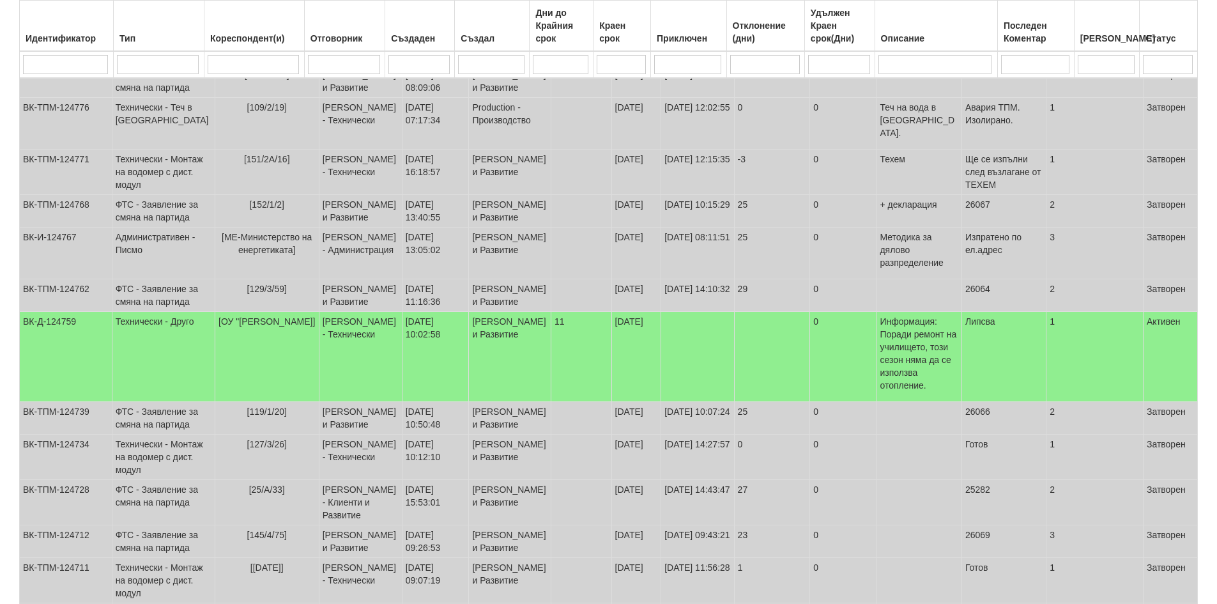
scroll to position [1181, 0]
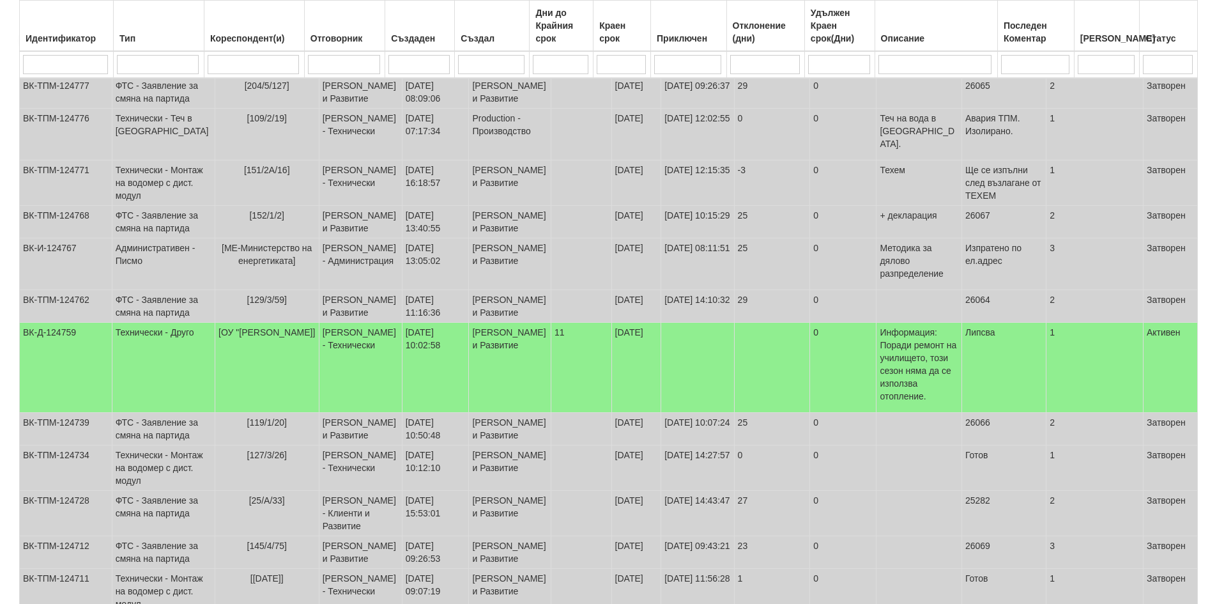
click at [370, 76] on td "Бойко Петков - Технически" at bounding box center [360, 53] width 83 height 45
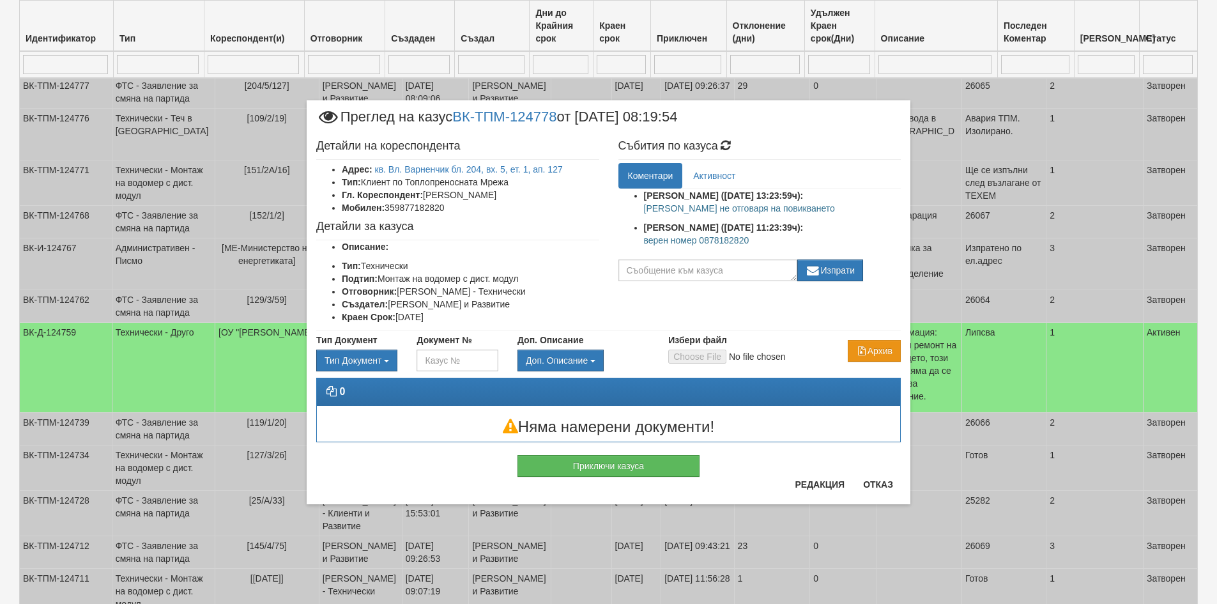
scroll to position [1245, 0]
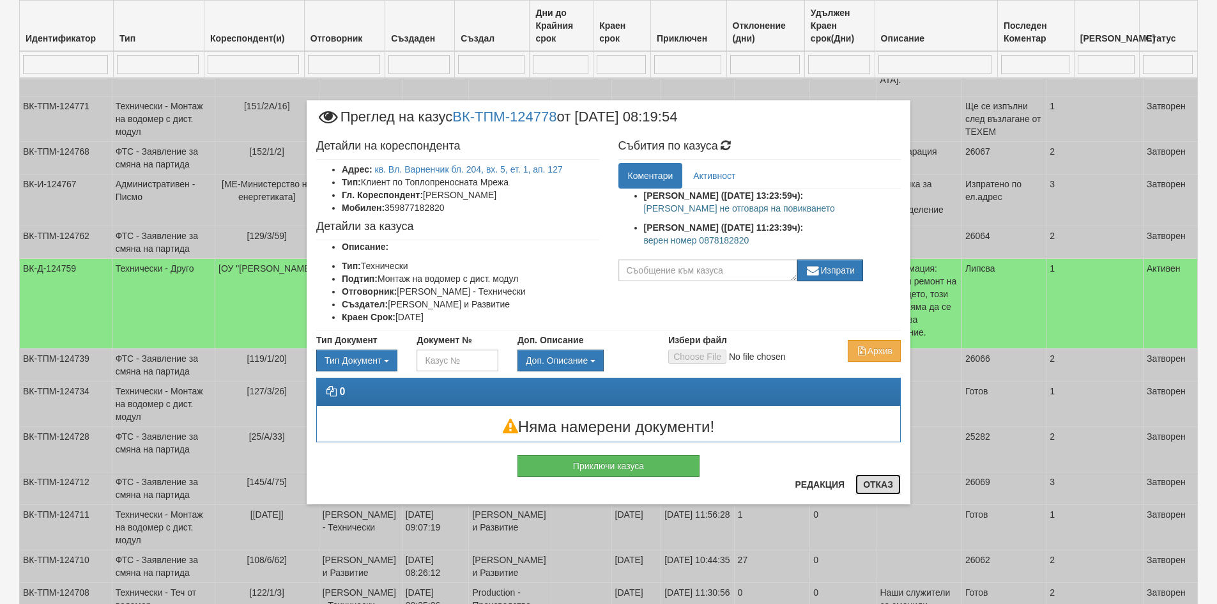
click at [890, 482] on button "Отказ" at bounding box center [877, 484] width 45 height 20
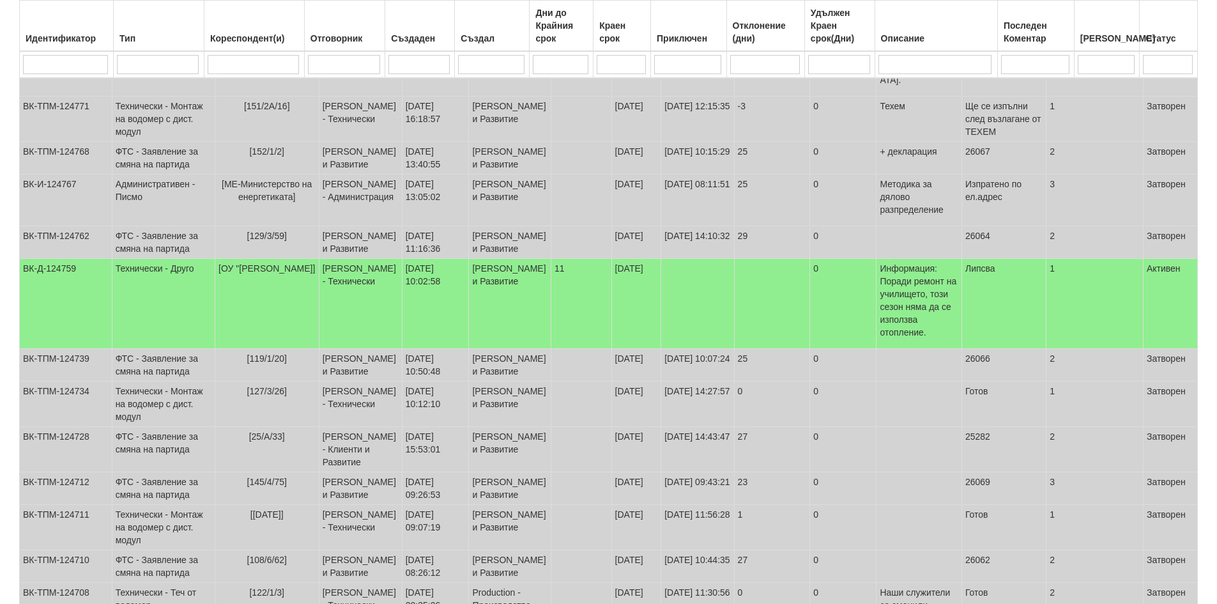
drag, startPoint x: 92, startPoint y: 118, endPoint x: 26, endPoint y: 120, distance: 66.5
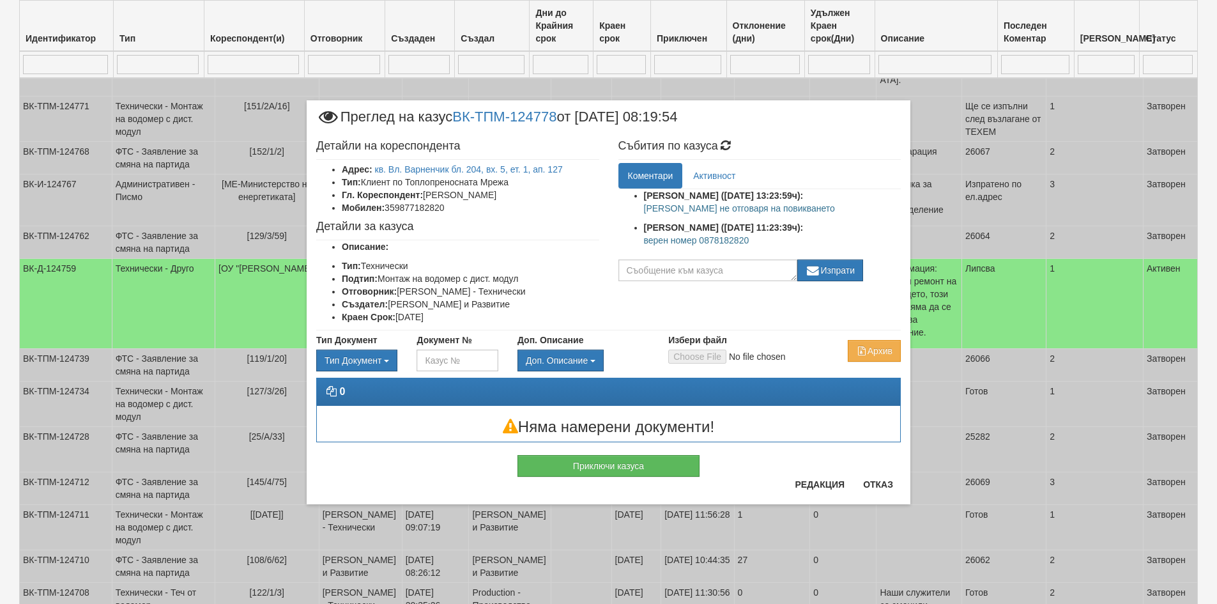
click at [570, 141] on h4 "Детайли на кореспондента" at bounding box center [457, 146] width 283 height 13
drag, startPoint x: 515, startPoint y: 126, endPoint x: 570, endPoint y: 125, distance: 54.9
click at [570, 125] on span "Преглед на казус ВК-ТПМ-124778 от 28/07/2025 08:19:54" at bounding box center [496, 122] width 361 height 24
copy span "124778"
click at [879, 491] on button "Отказ" at bounding box center [877, 484] width 45 height 20
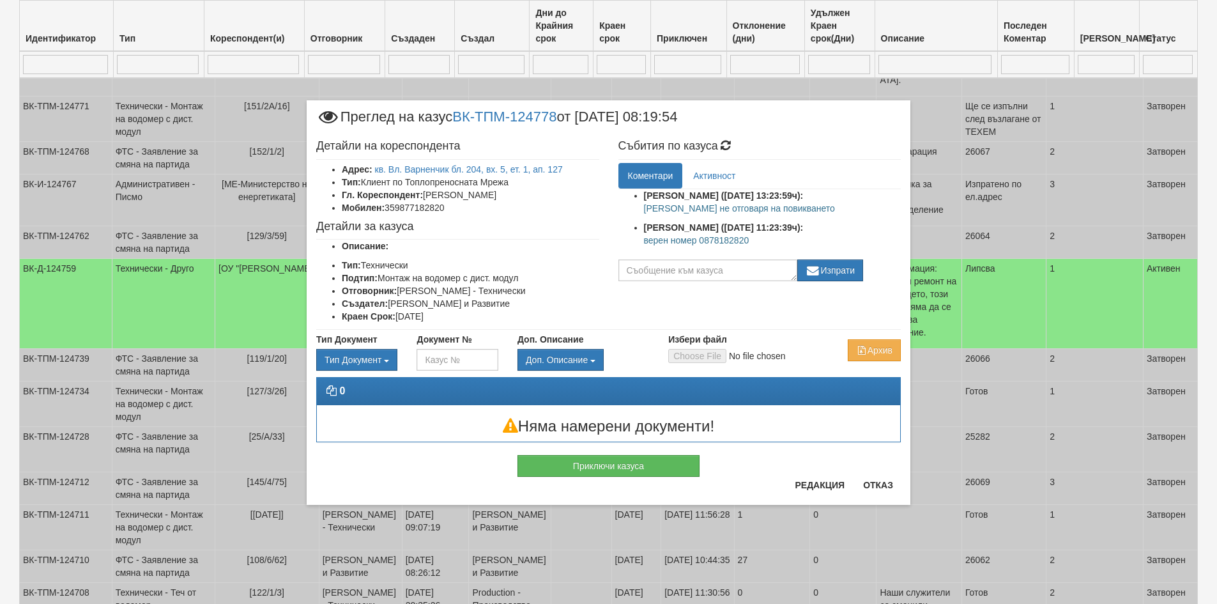
drag, startPoint x: 751, startPoint y: 240, endPoint x: 768, endPoint y: 245, distance: 17.8
click at [768, 245] on p "верен номер 0878182820" at bounding box center [772, 240] width 257 height 13
click at [879, 487] on button "Отказ" at bounding box center [877, 485] width 45 height 20
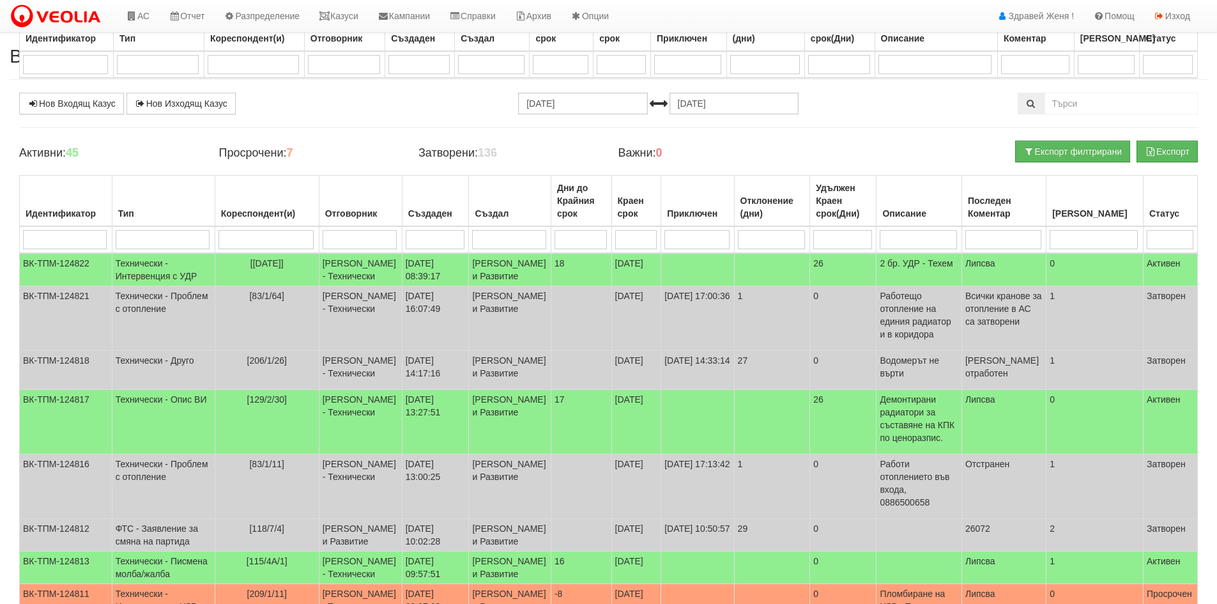
select select "40"
select select "3"
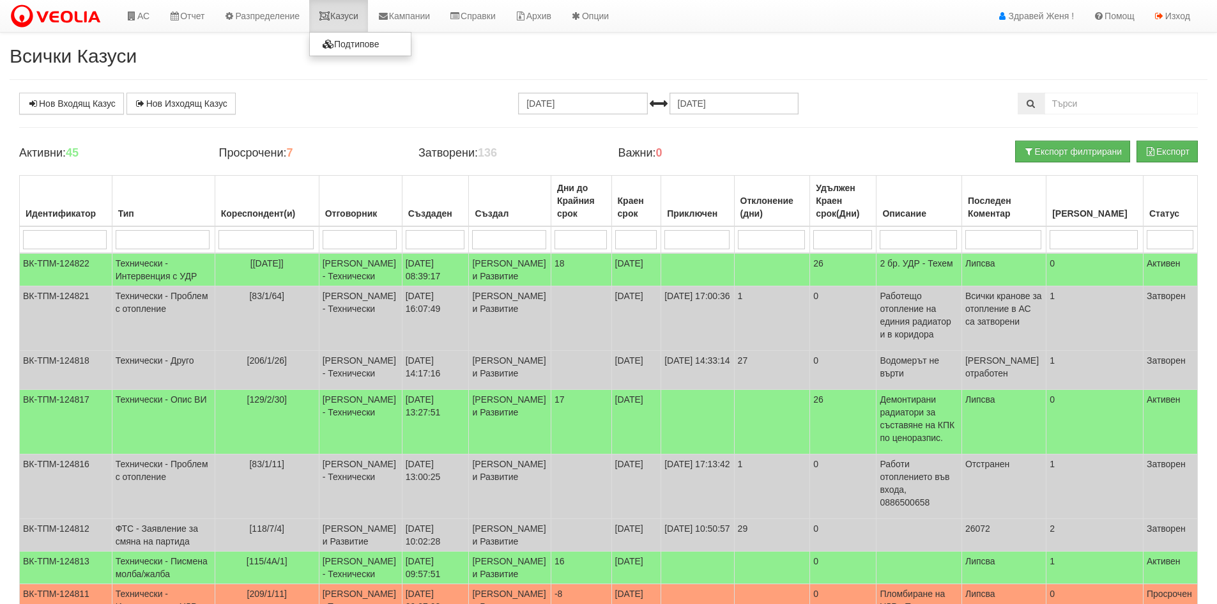
click at [359, 7] on link "Казуси" at bounding box center [338, 16] width 59 height 32
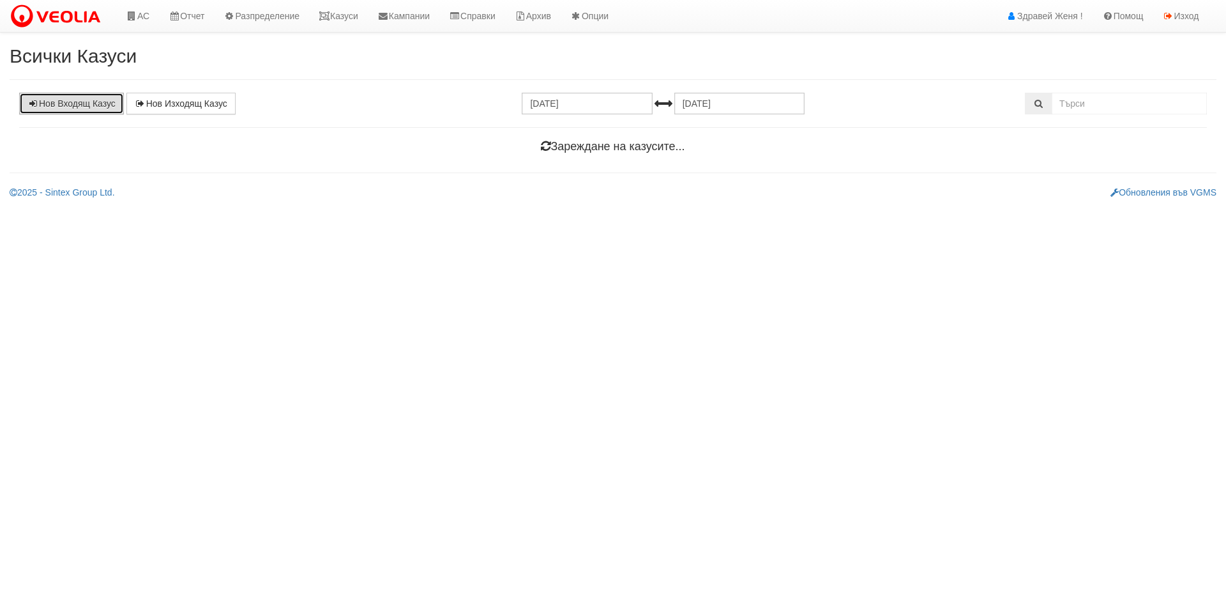
click at [98, 98] on link "Нов Входящ Казус" at bounding box center [71, 104] width 105 height 22
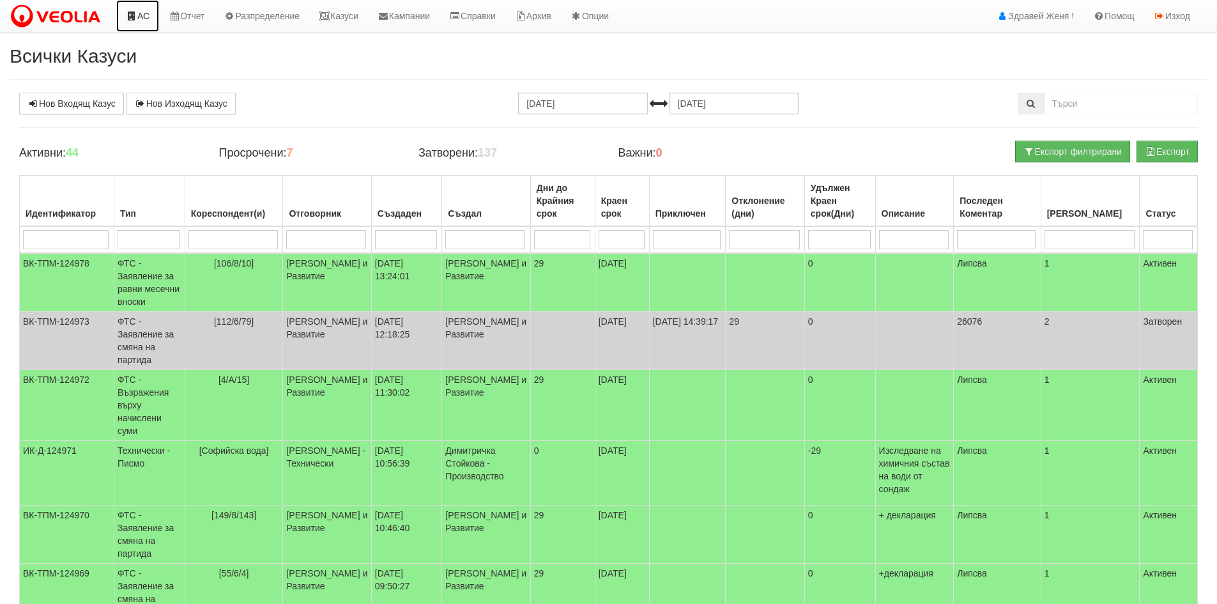
click at [137, 14] on link "АС" at bounding box center [137, 16] width 43 height 32
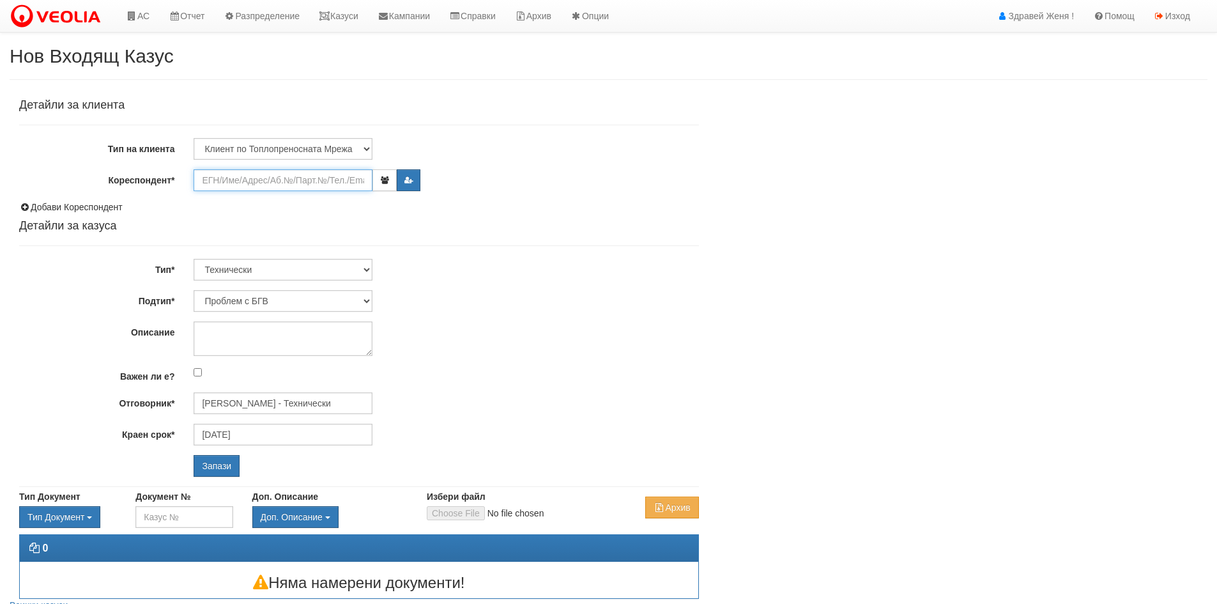
click at [220, 182] on input "Кореспондент*" at bounding box center [283, 180] width 179 height 22
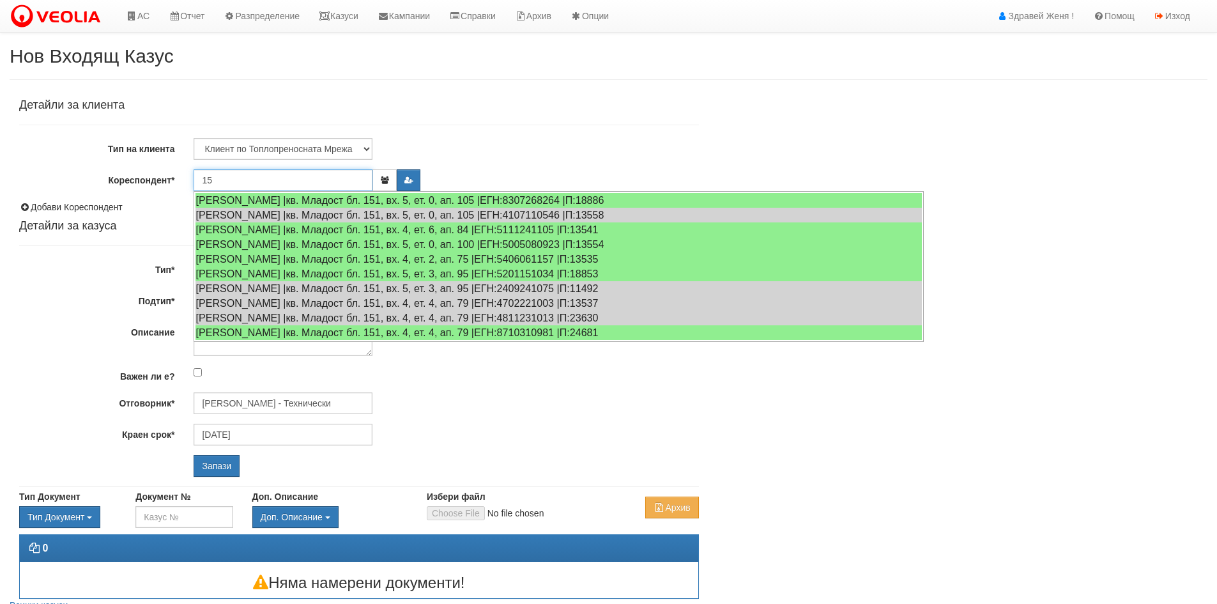
type input "1"
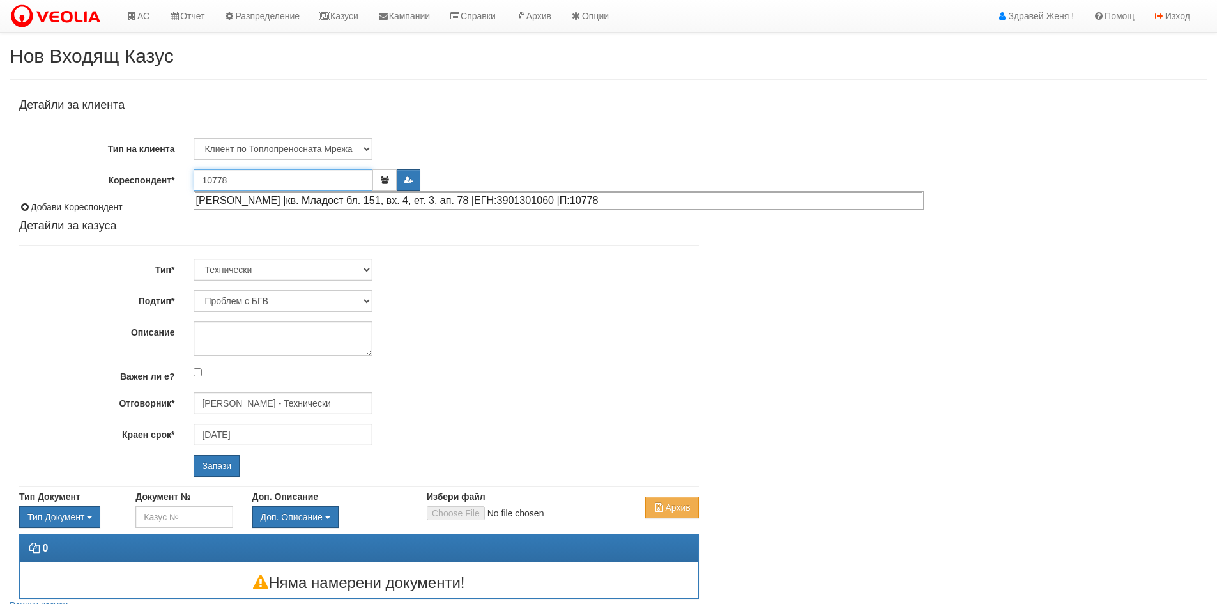
click at [274, 200] on div "[PERSON_NAME] |кв. Младост бл. 151, вх. 4, ет. 3, ап. 78 |ЕГН:3901301060 |П:107…" at bounding box center [559, 200] width 728 height 16
type input "[PERSON_NAME]"
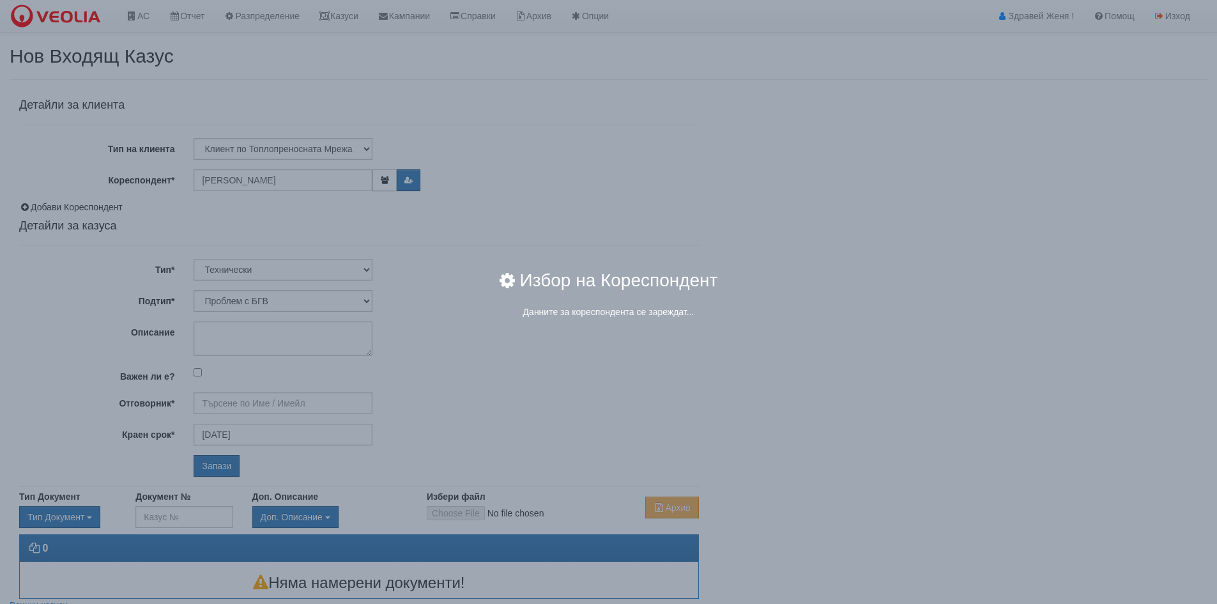
type input "[PERSON_NAME] - Технически"
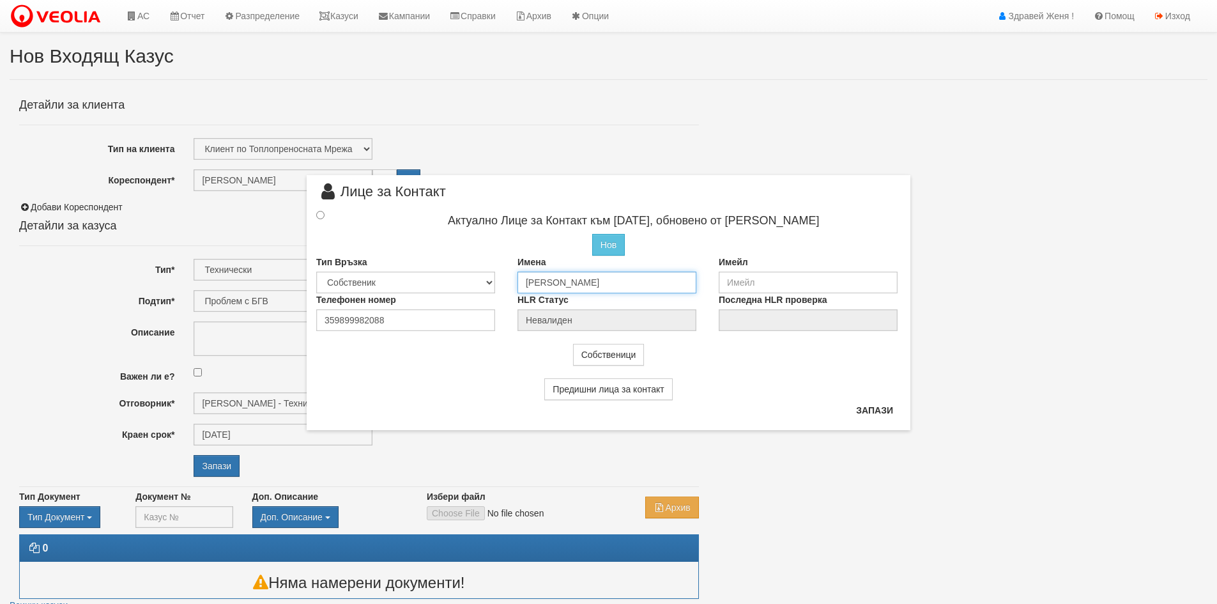
drag, startPoint x: 602, startPoint y: 282, endPoint x: 442, endPoint y: 284, distance: 160.3
click at [442, 284] on div "Тип Връзка Собственик Наемател Роднина Съсед Приятел Имена Тодор Йорданов Имейл" at bounding box center [609, 274] width 604 height 38
drag, startPoint x: 395, startPoint y: 316, endPoint x: 295, endPoint y: 313, distance: 99.7
click at [295, 313] on div "× Лице за Контакт Актуално Лице за Контакт към 02/05/2025, обновено от Констант…" at bounding box center [608, 215] width 747 height 431
type input "0899982088"
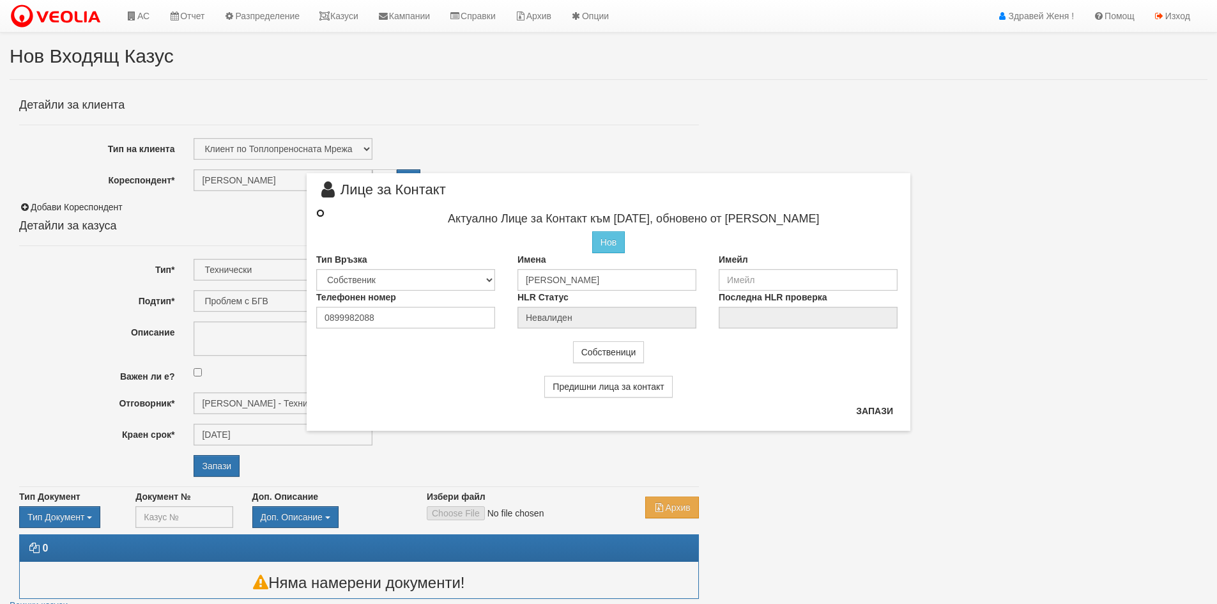
click at [317, 209] on input "radio" at bounding box center [320, 213] width 8 height 8
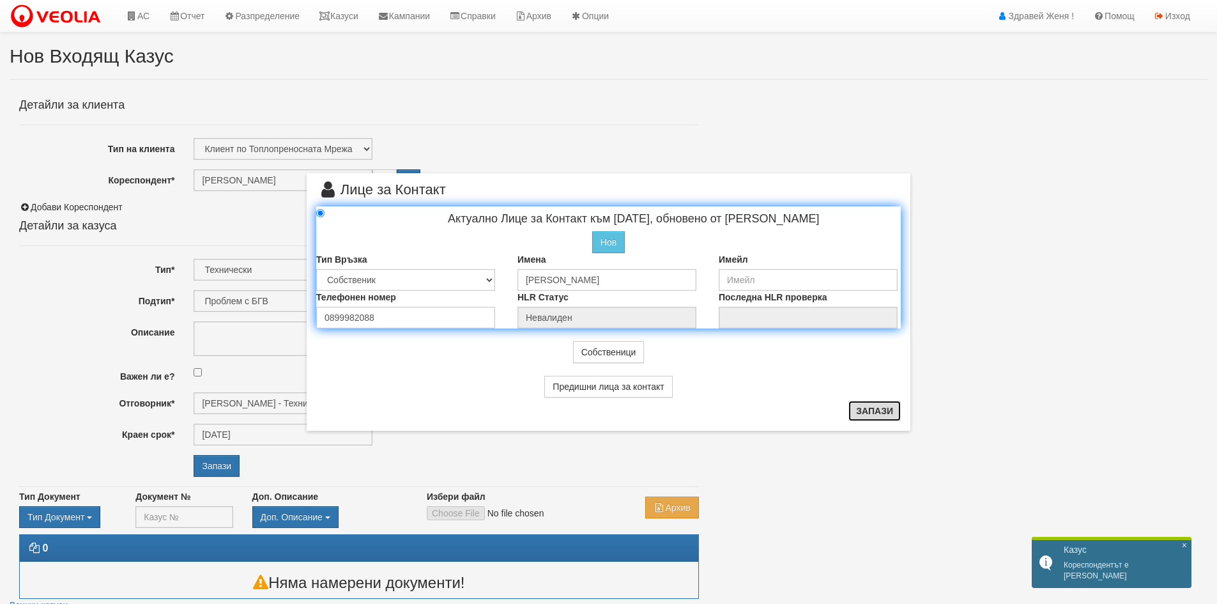
click at [878, 411] on button "Запази" at bounding box center [874, 410] width 52 height 20
radio input "true"
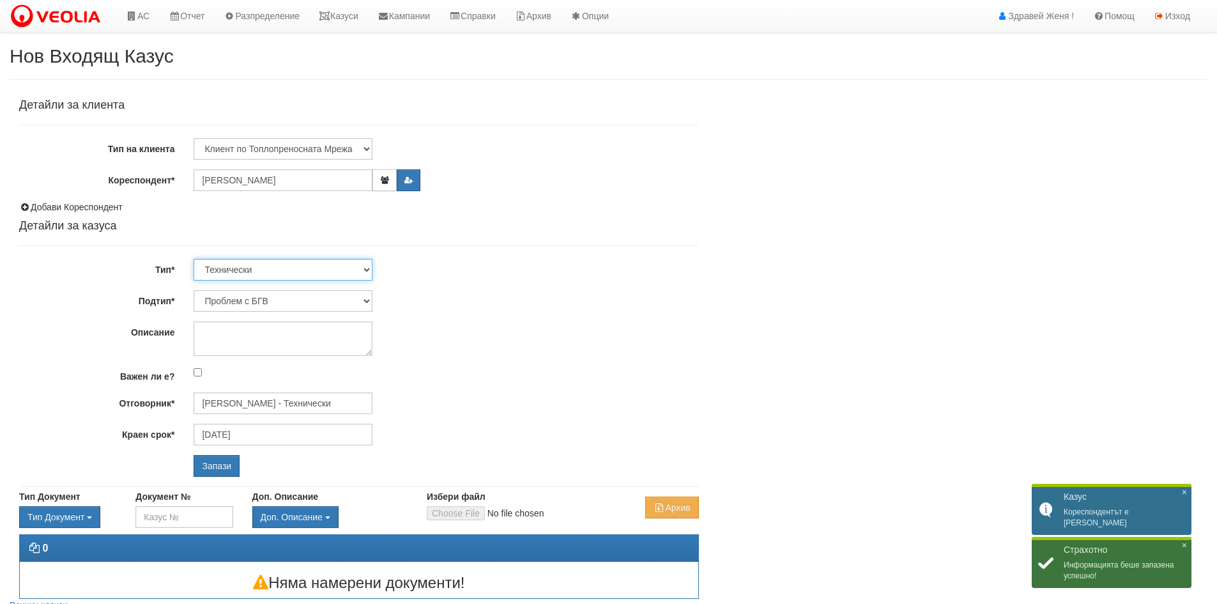
click at [363, 266] on select "Технически ФТС Търговски Административен Производствен Експлоатационен Финансов…" at bounding box center [283, 270] width 179 height 22
select select "1"
click at [194, 259] on select "Технически ФТС Търговски Административен Производствен Експлоатационен Финансов…" at bounding box center [283, 270] width 179 height 22
type input "11/09/2025"
type input "Миглена Михова - Клиенти и Развитие"
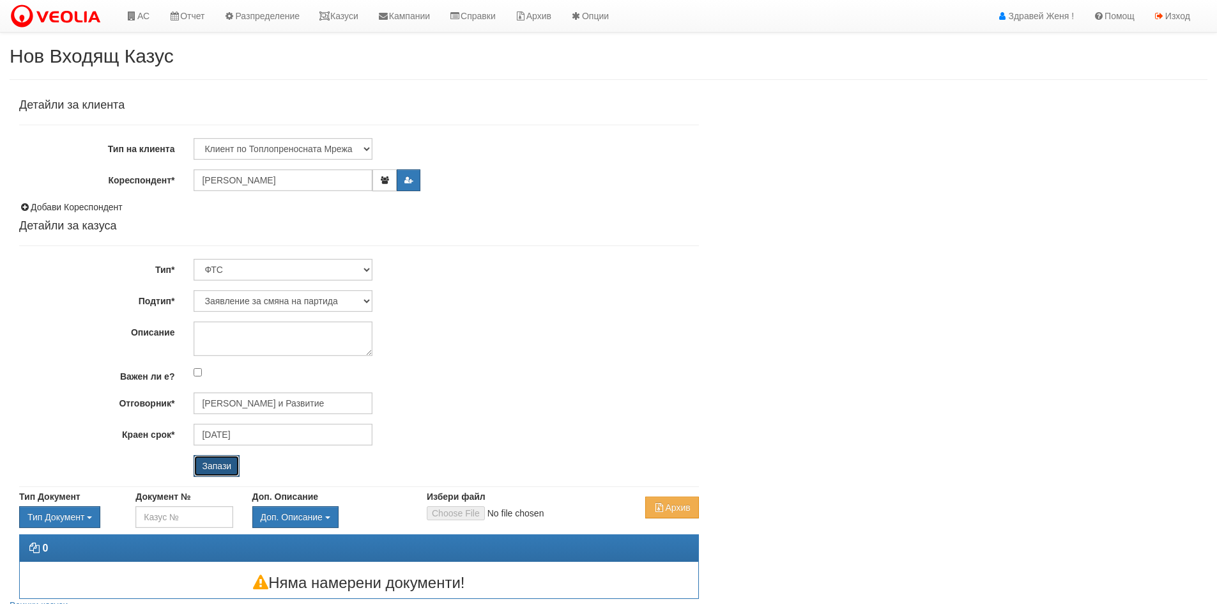
click at [208, 461] on input "Запази" at bounding box center [217, 466] width 46 height 22
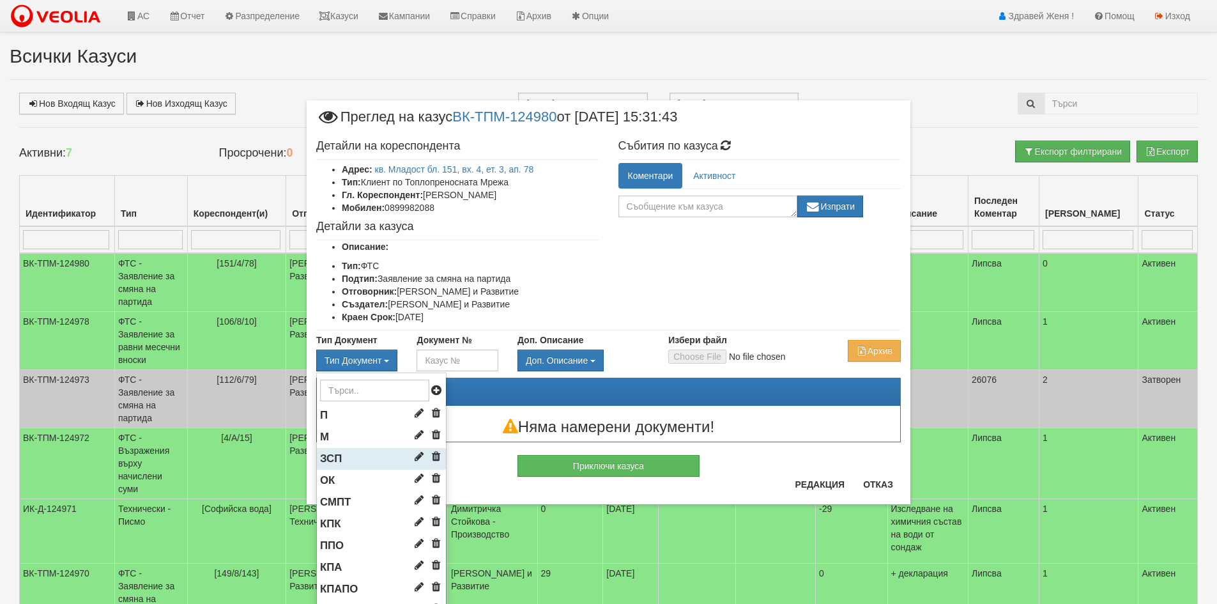
click at [358, 459] on li "ЗСП" at bounding box center [381, 459] width 129 height 22
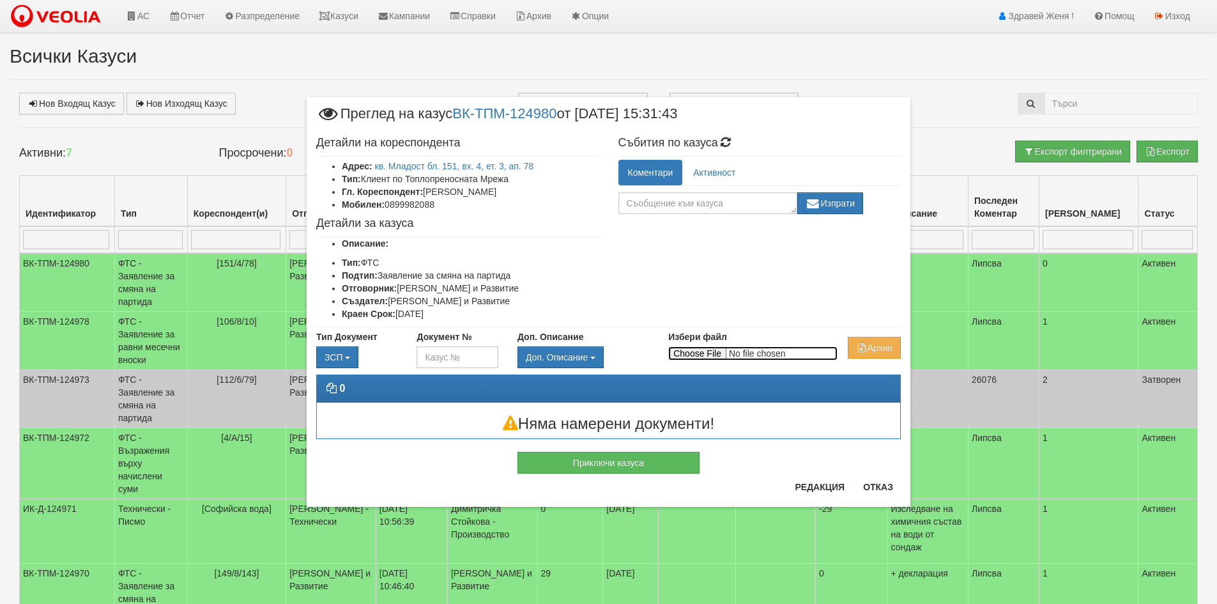
click at [699, 353] on input "Избери файл" at bounding box center [752, 353] width 169 height 14
type input "C:\fakepath\DOC030.pdf"
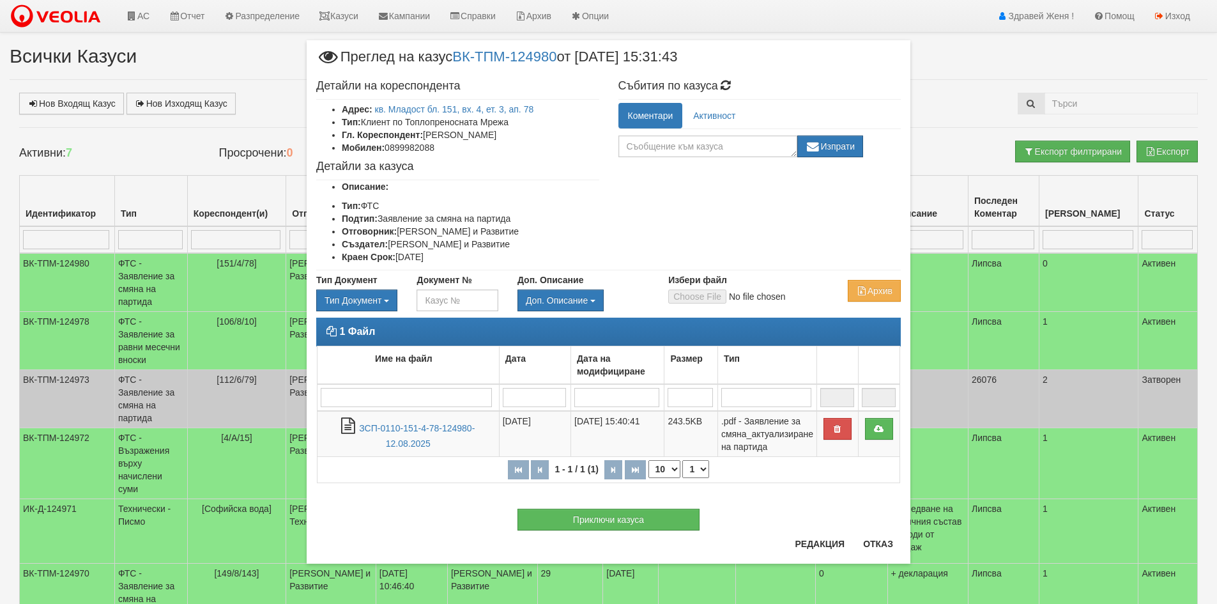
click at [144, 15] on div "× Преглед на казус ВК-ТПМ-124980 от [DATE] 15:31:43 Детайли на кореспондента Ад…" at bounding box center [608, 302] width 1217 height 604
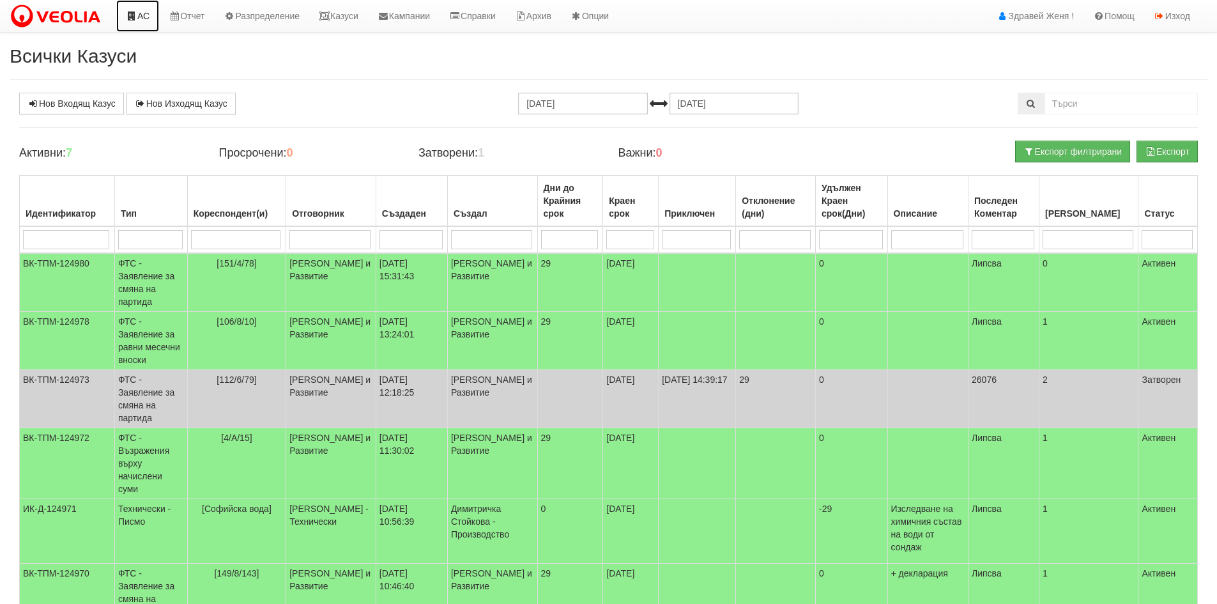
click at [145, 20] on link "АС" at bounding box center [137, 16] width 43 height 32
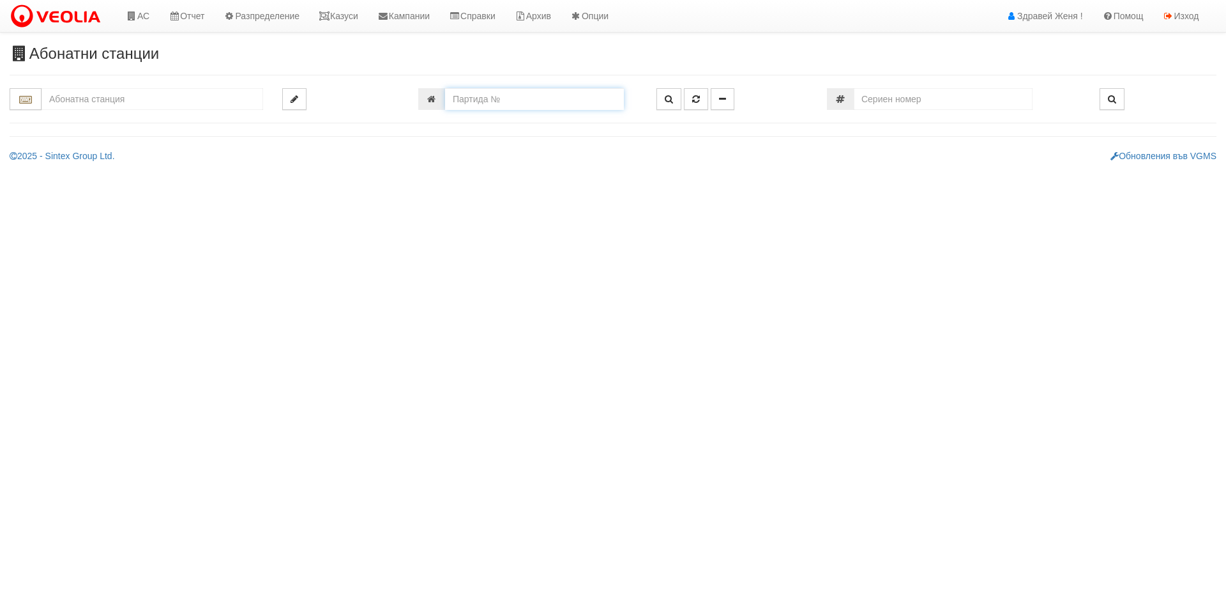
click at [480, 102] on input "number" at bounding box center [534, 99] width 179 height 22
type input "18981"
click at [668, 107] on button "button" at bounding box center [669, 99] width 25 height 22
type input "218/4 - "[PERSON_NAME] [GEOGRAPHIC_DATA] " ЕАД"
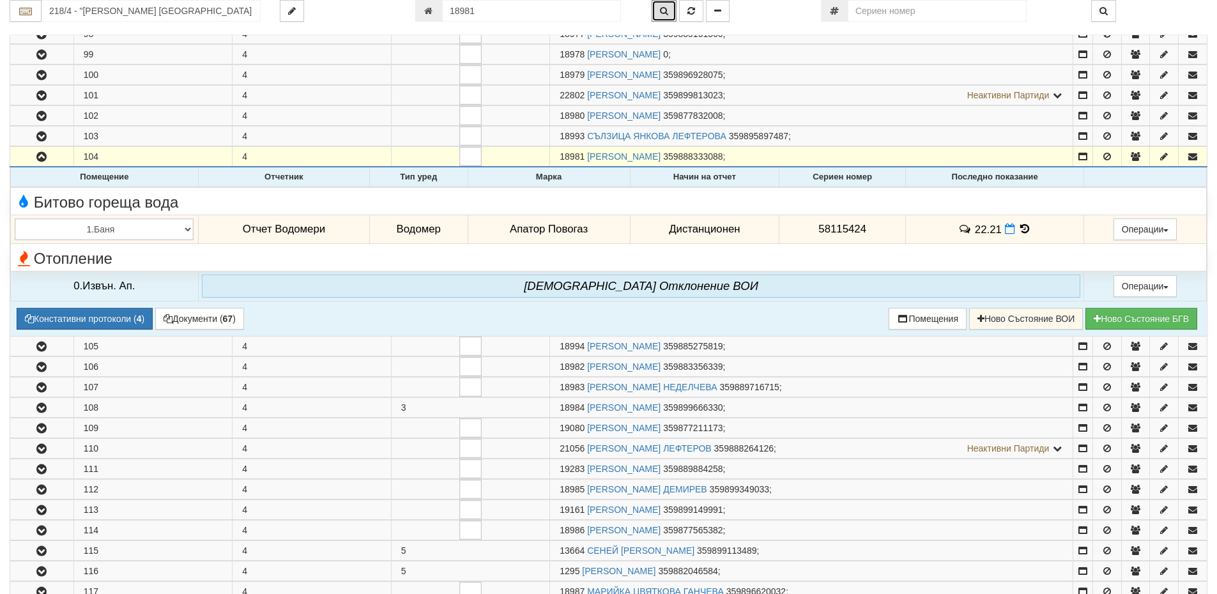
scroll to position [268, 0]
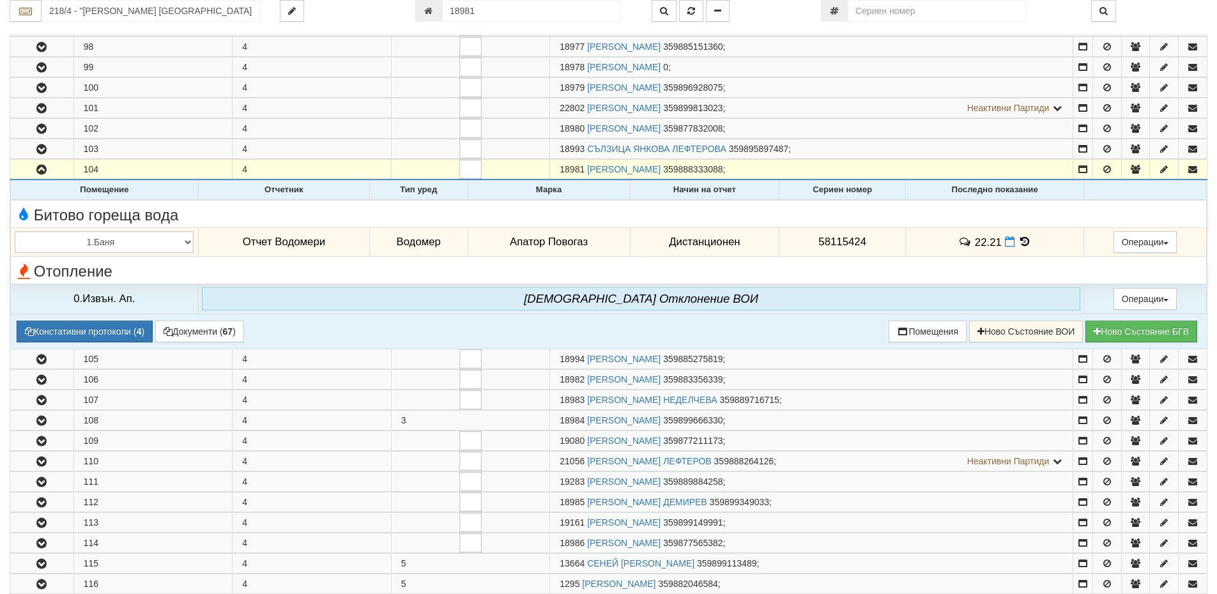
click at [1021, 239] on icon at bounding box center [1024, 241] width 14 height 11
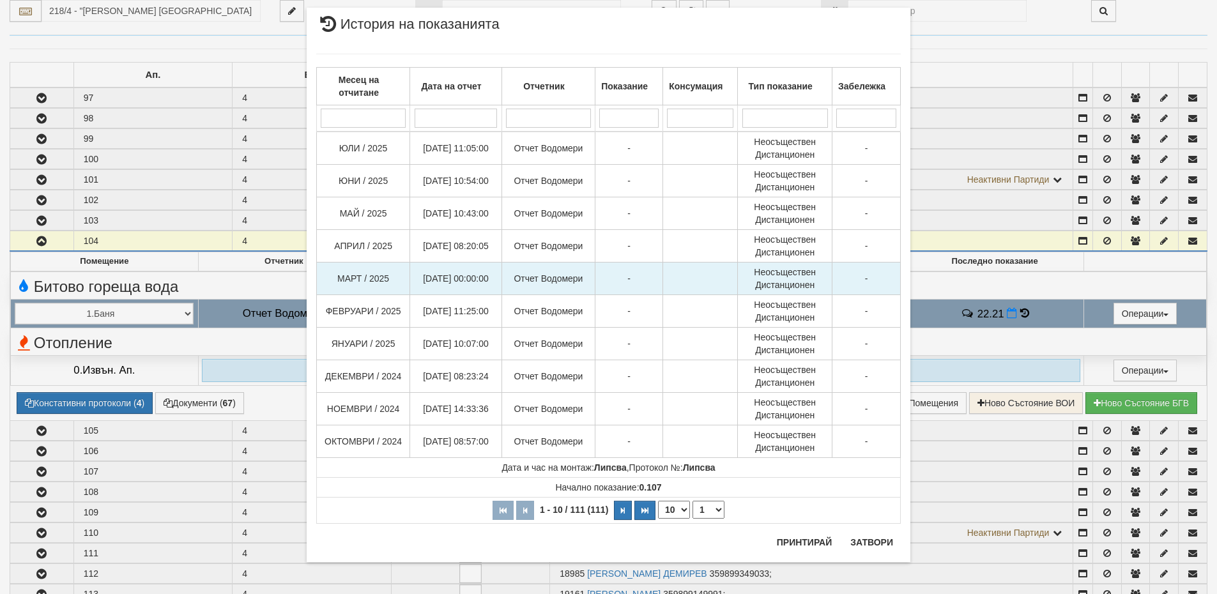
scroll to position [204, 0]
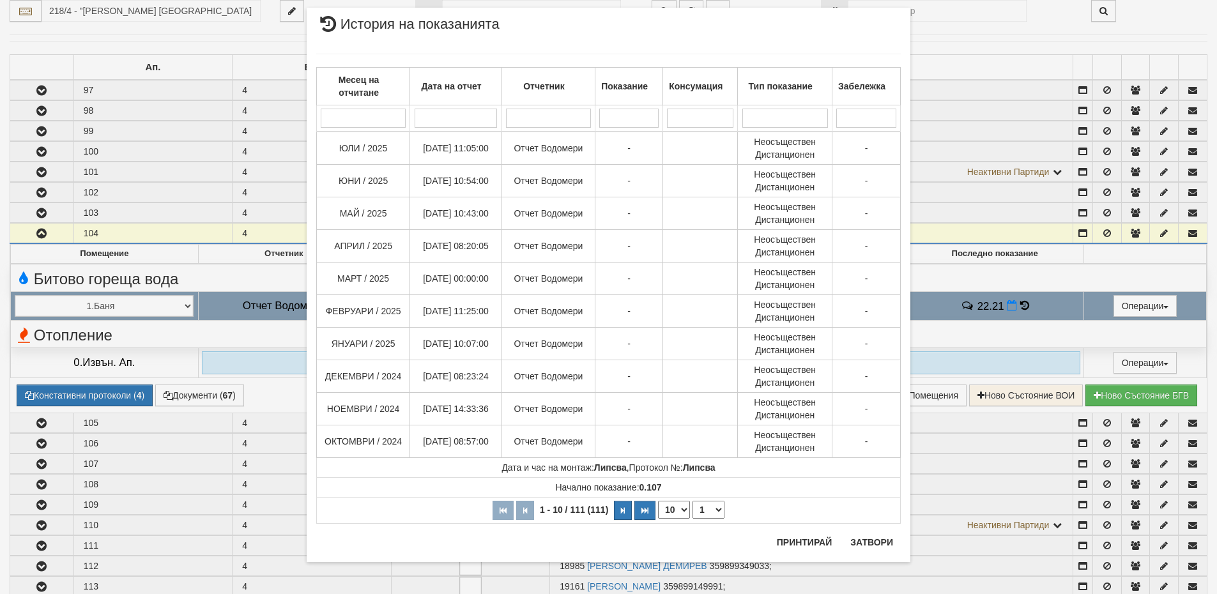
click at [677, 512] on select "10 20 30 40" at bounding box center [674, 510] width 32 height 18
select select "40"
click at [658, 519] on select "10 20 30 40" at bounding box center [674, 510] width 32 height 18
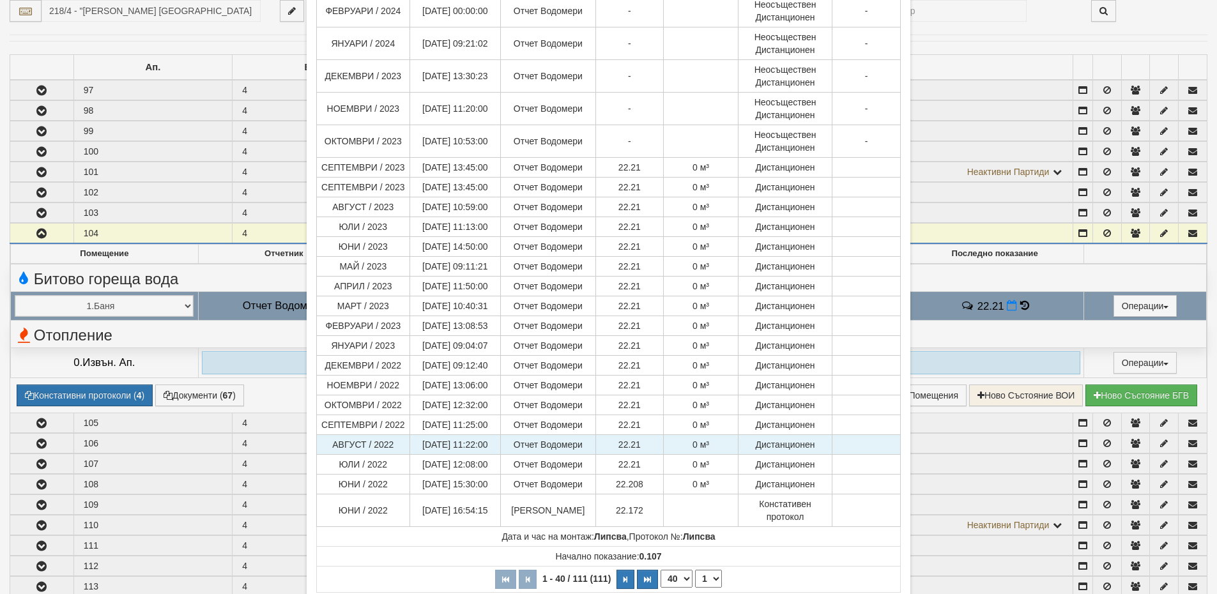
scroll to position [727, 0]
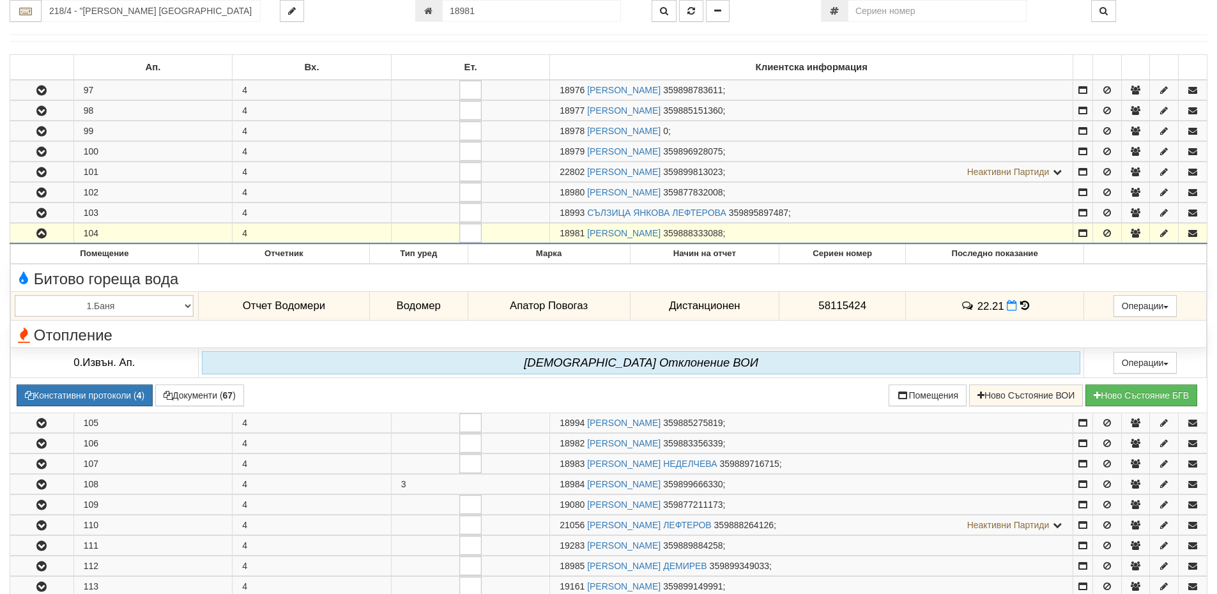
click at [762, 15] on div at bounding box center [726, 11] width 169 height 22
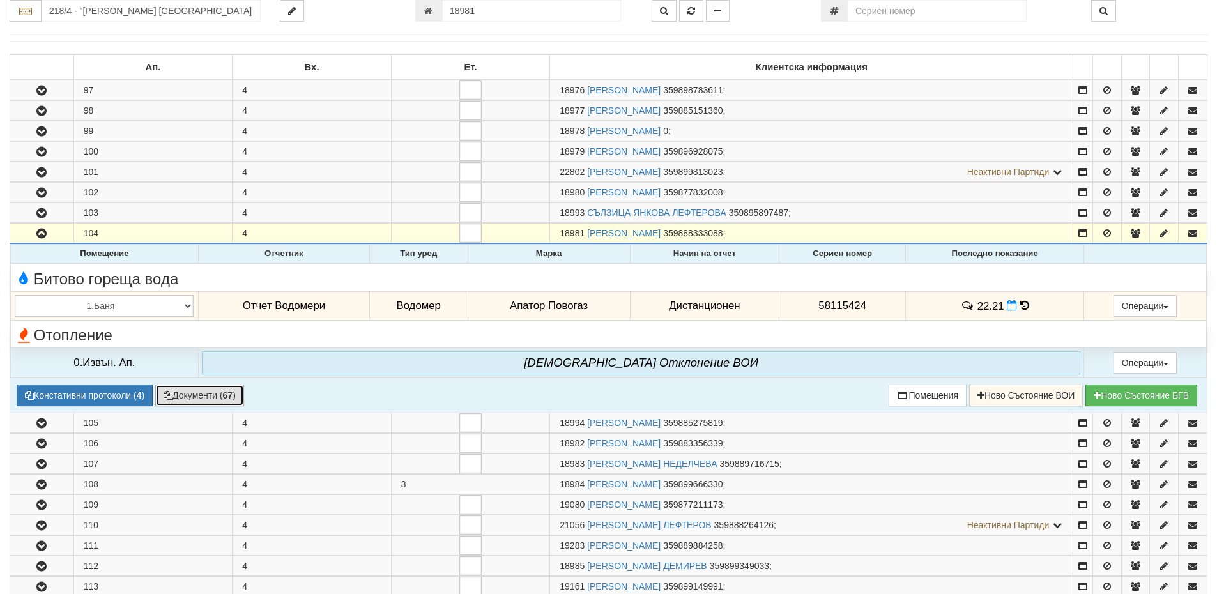
click at [196, 400] on button "Документи ( 67 )" at bounding box center [199, 396] width 89 height 22
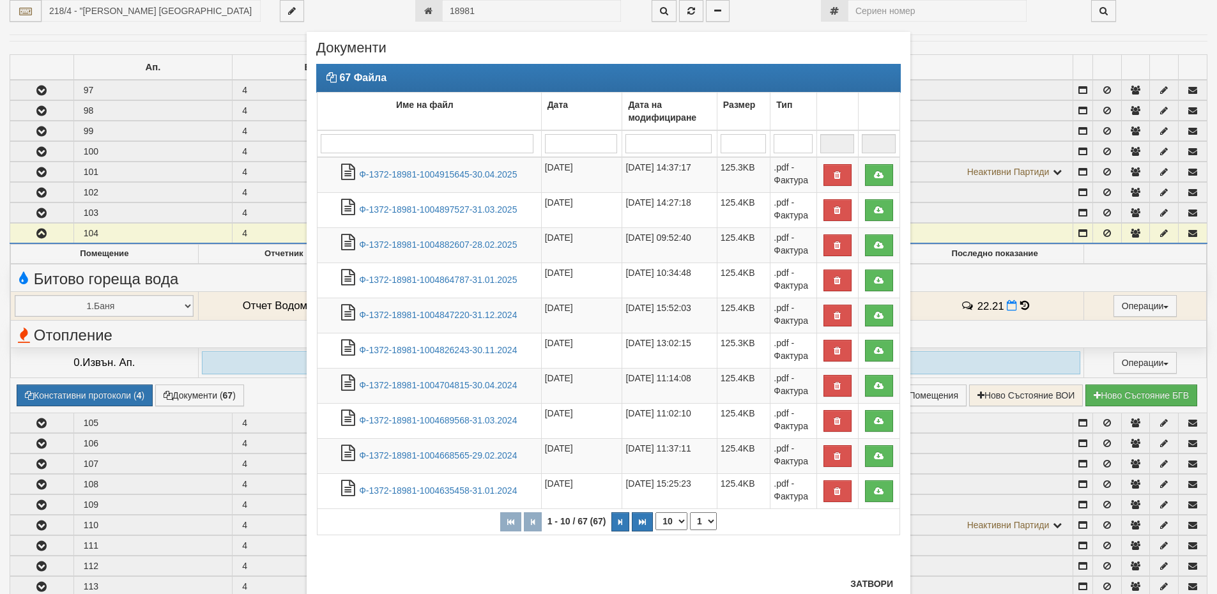
click at [205, 46] on div "× Документи 67 Файла Име на файл Дата Дата на модифициране Размер Тип 1 - 10 / …" at bounding box center [608, 297] width 1217 height 594
click at [867, 584] on button "Затвори" at bounding box center [871, 584] width 58 height 20
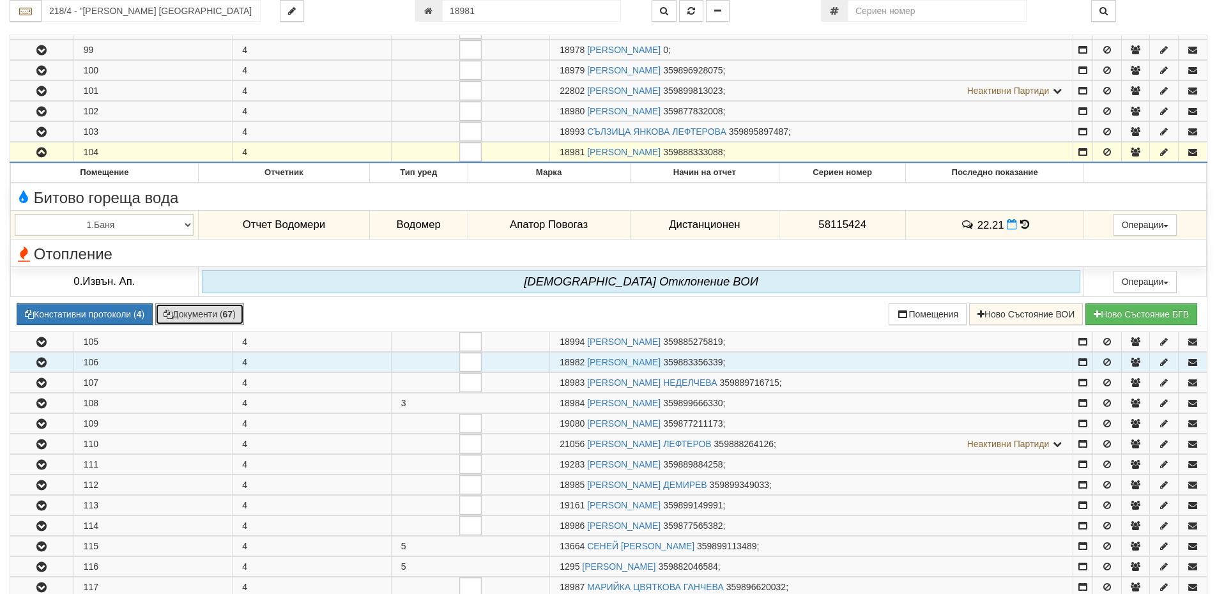
scroll to position [332, 0]
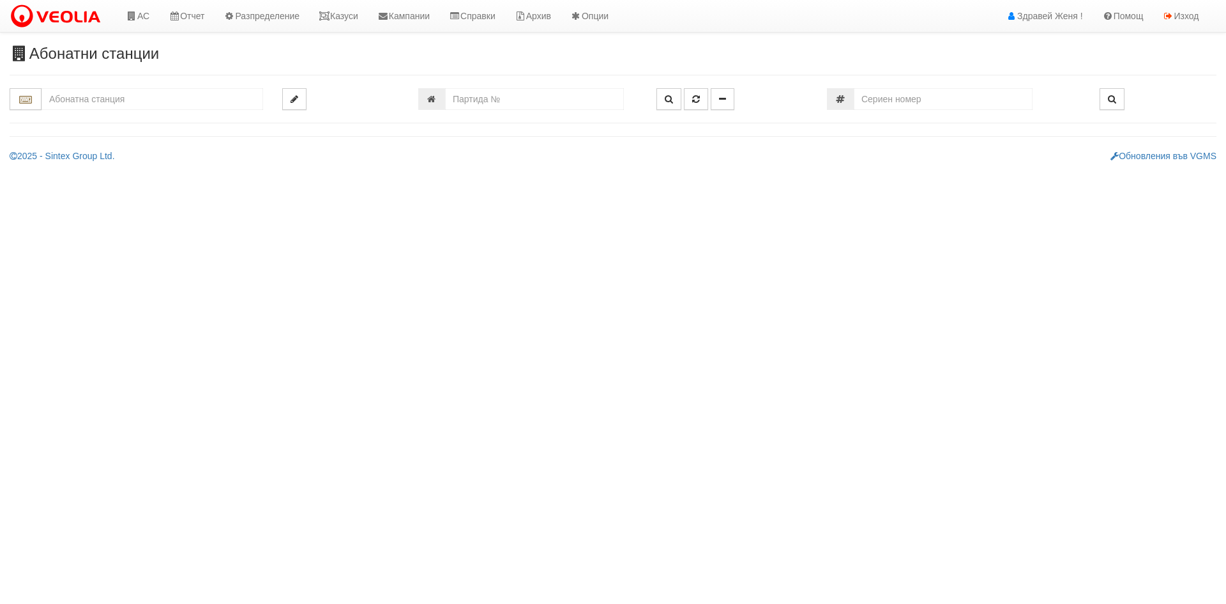
click at [87, 96] on input "text" at bounding box center [153, 99] width 222 height 22
click at [62, 96] on input "101/1" at bounding box center [153, 99] width 222 height 22
click at [95, 114] on div "102/1 - Младост - "ХОЛИДЕЙ"" at bounding box center [152, 119] width 218 height 15
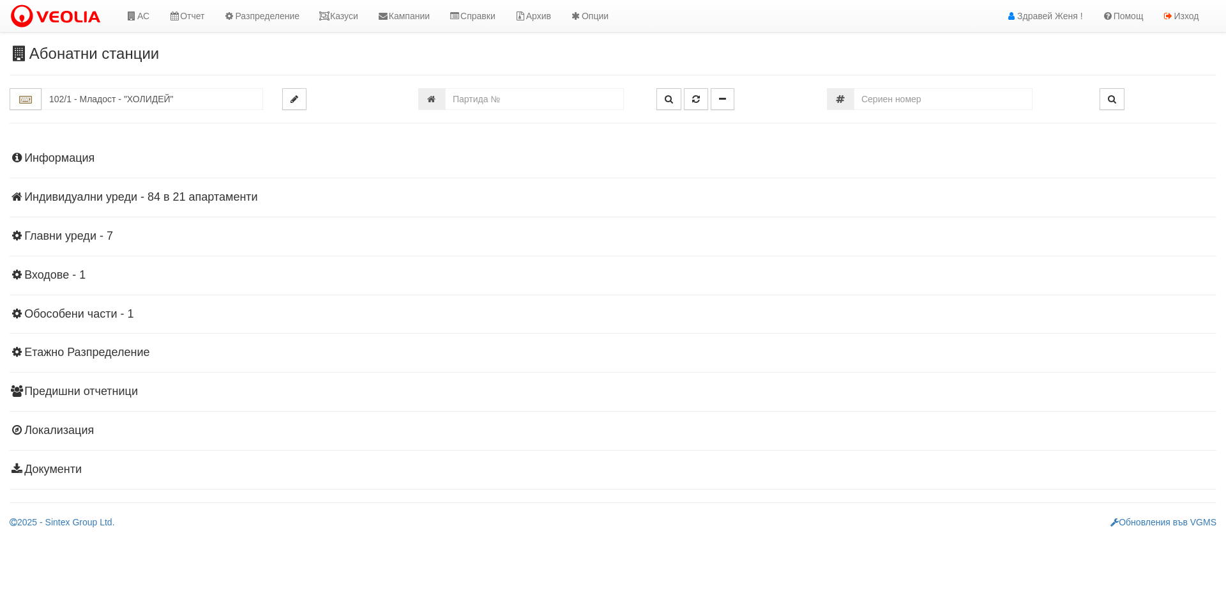
click at [76, 160] on h4 "Информация" at bounding box center [613, 158] width 1207 height 13
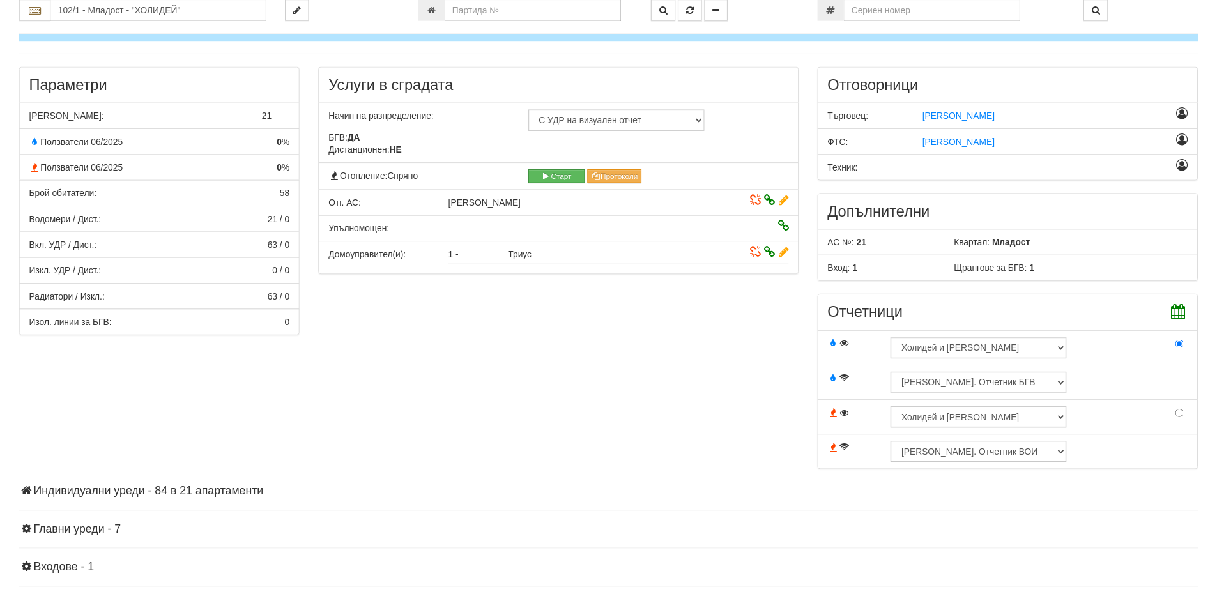
scroll to position [319, 0]
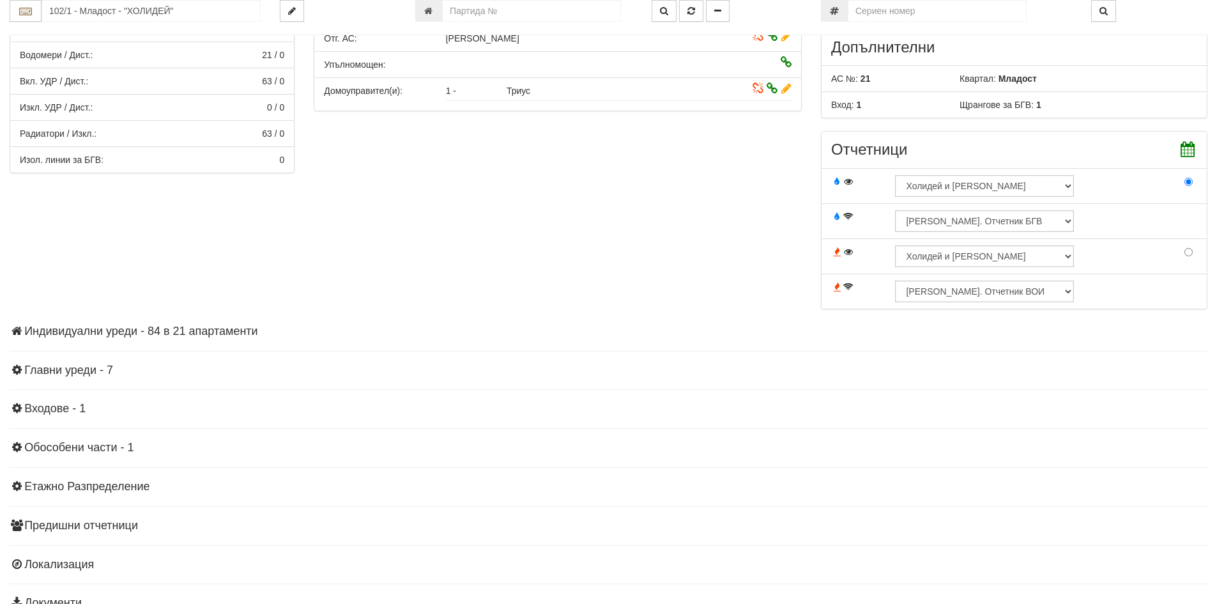
click at [178, 330] on h4 "Индивидуални уреди - 84 в 21 апартаменти" at bounding box center [609, 331] width 1198 height 13
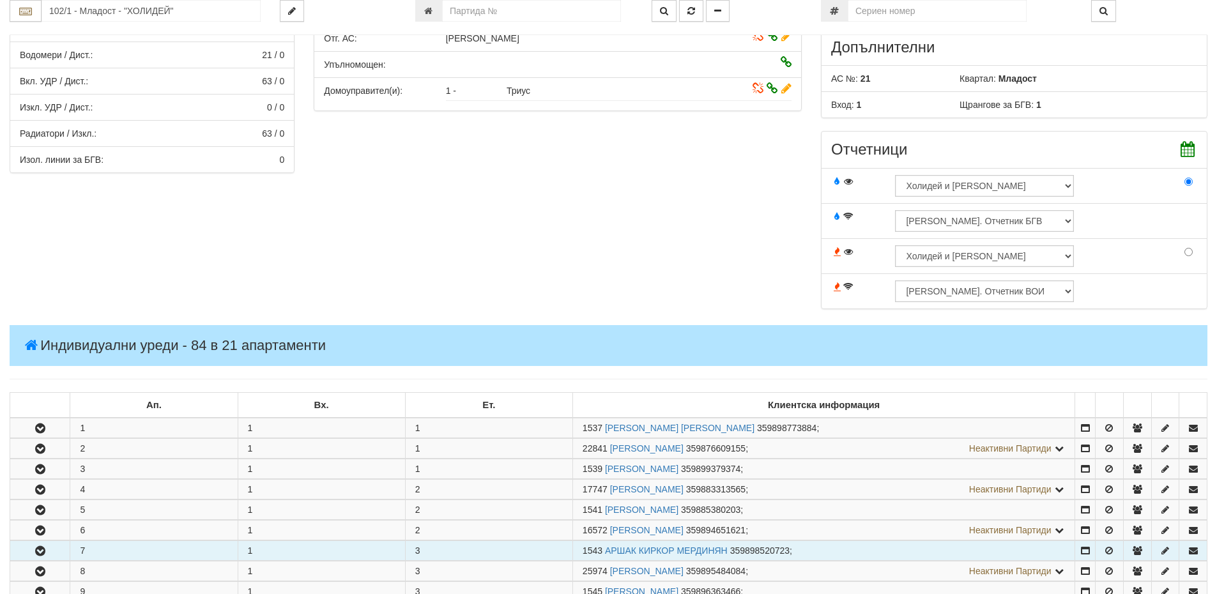
scroll to position [447, 0]
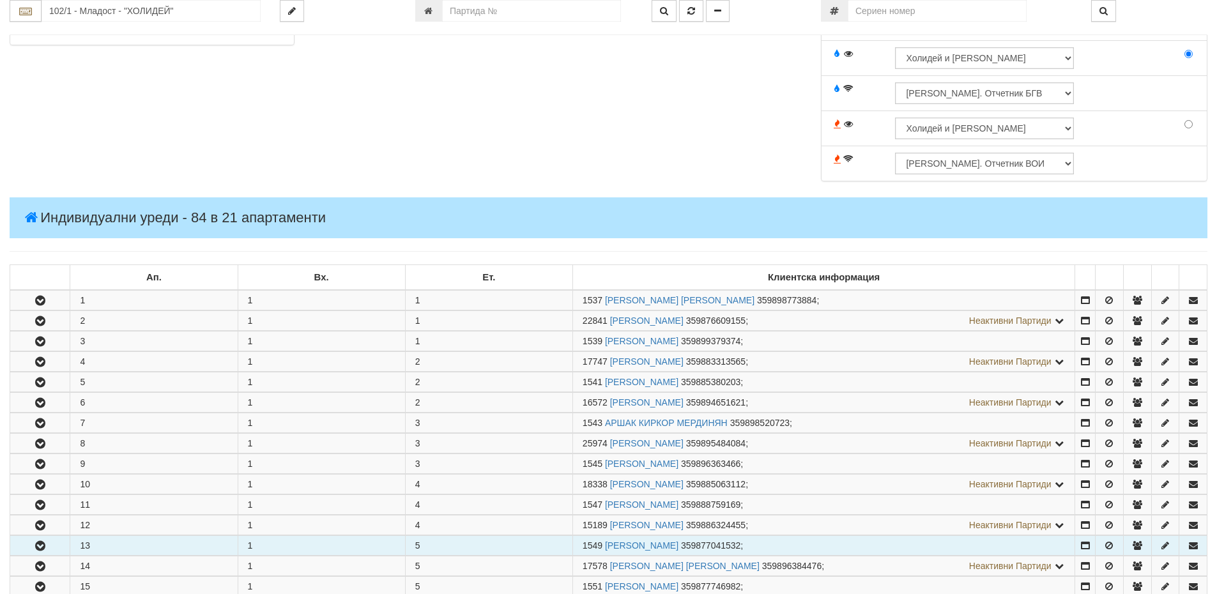
click at [162, 542] on td "13" at bounding box center [153, 545] width 167 height 20
click at [36, 544] on icon "button" at bounding box center [40, 546] width 15 height 9
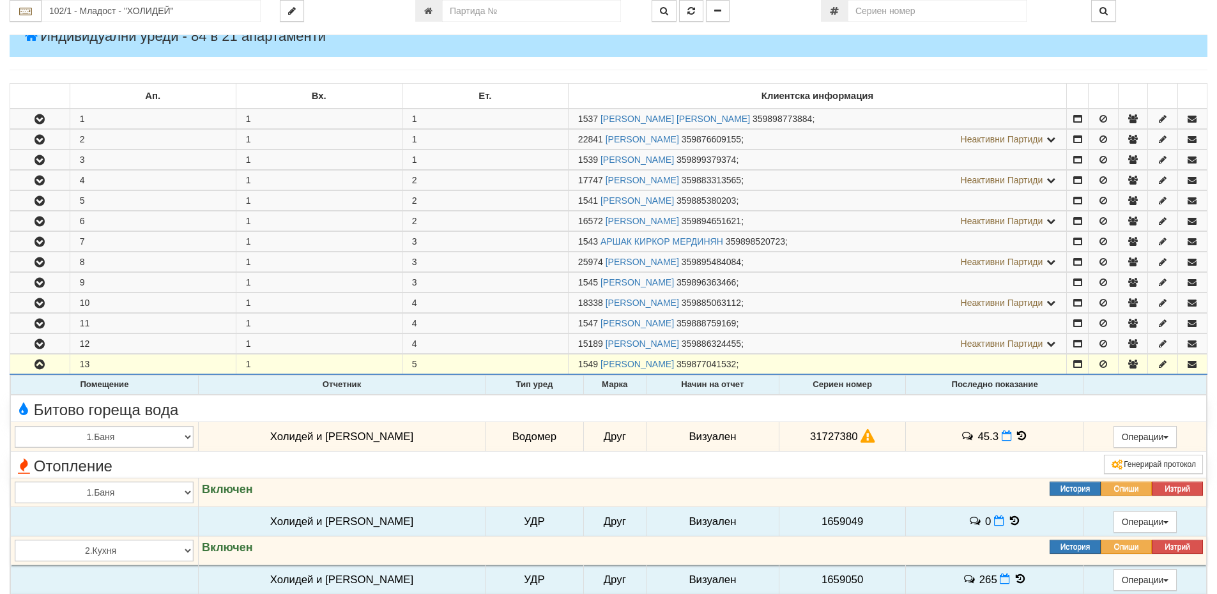
scroll to position [639, 0]
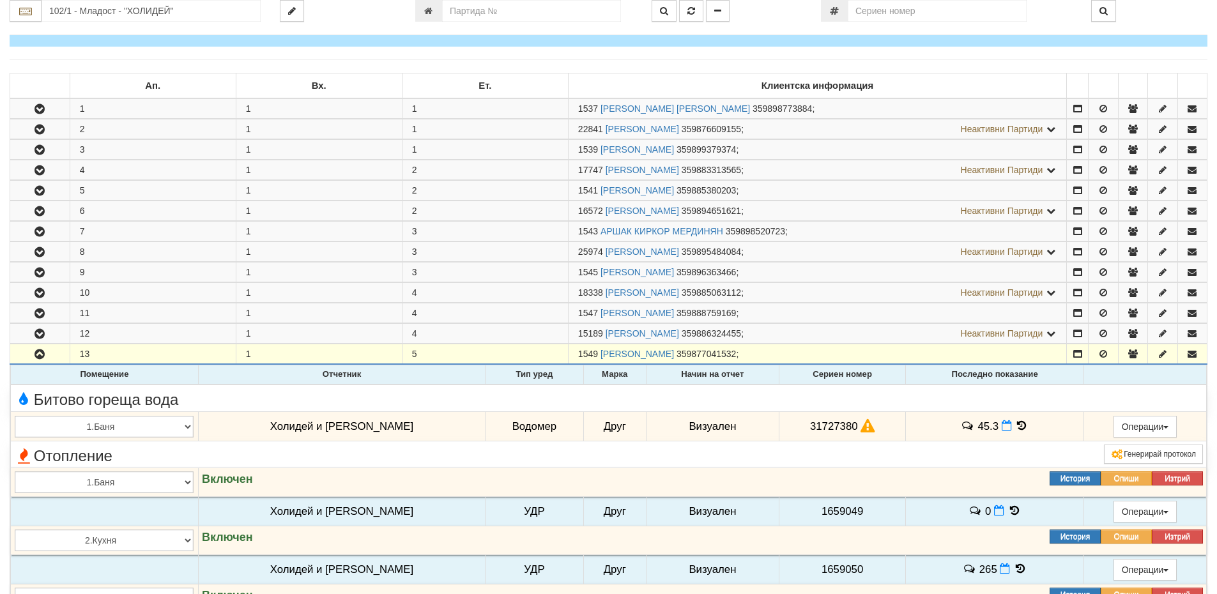
click at [1014, 425] on icon at bounding box center [1021, 425] width 14 height 11
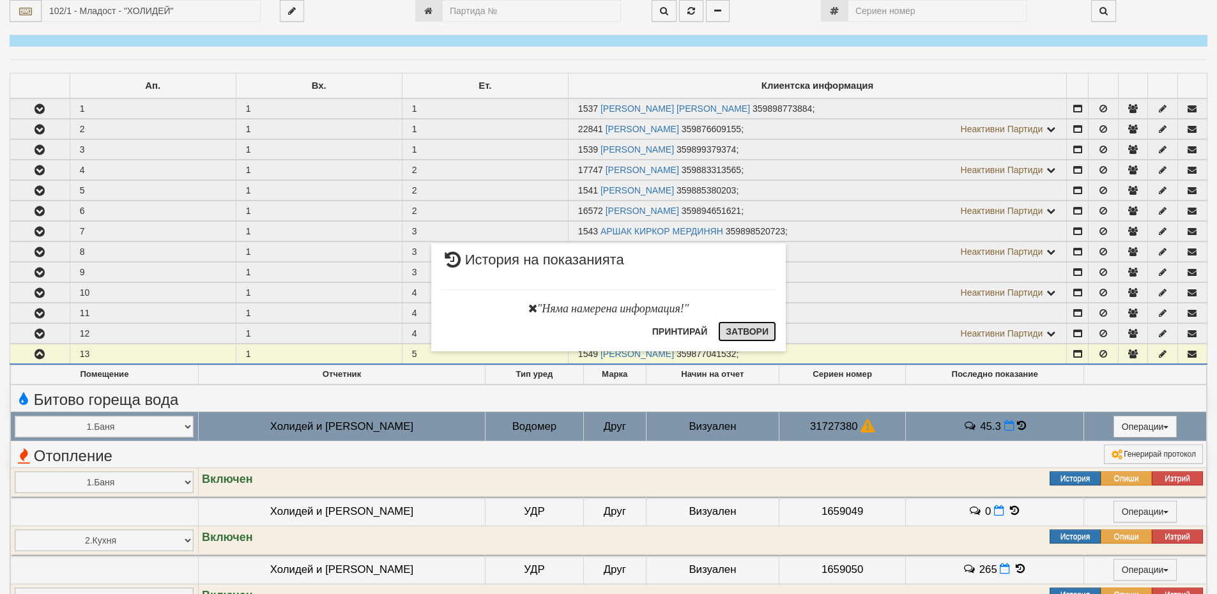
click at [772, 328] on button "Затвори" at bounding box center [747, 331] width 58 height 20
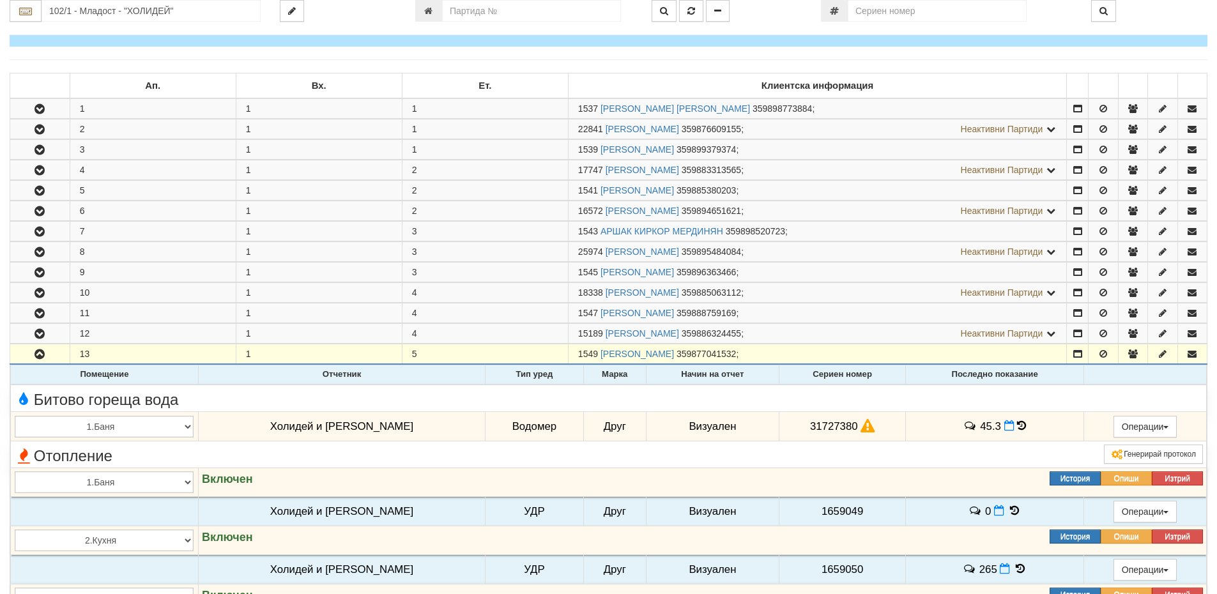
click at [1017, 429] on icon at bounding box center [1021, 425] width 9 height 11
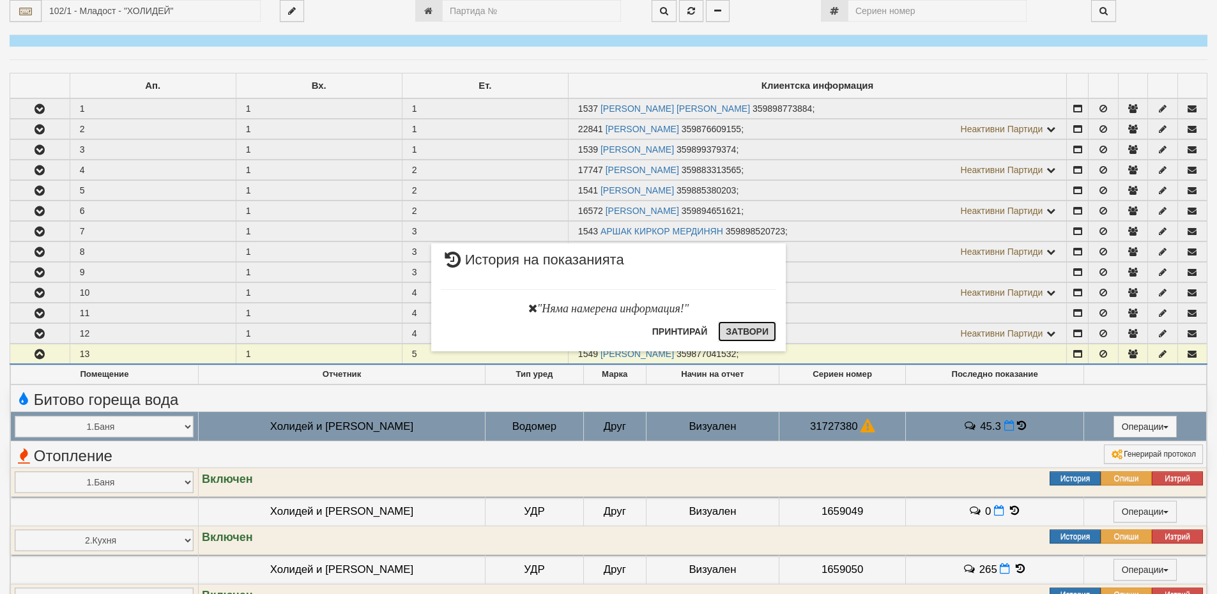
click at [763, 331] on button "Затвори" at bounding box center [747, 331] width 58 height 20
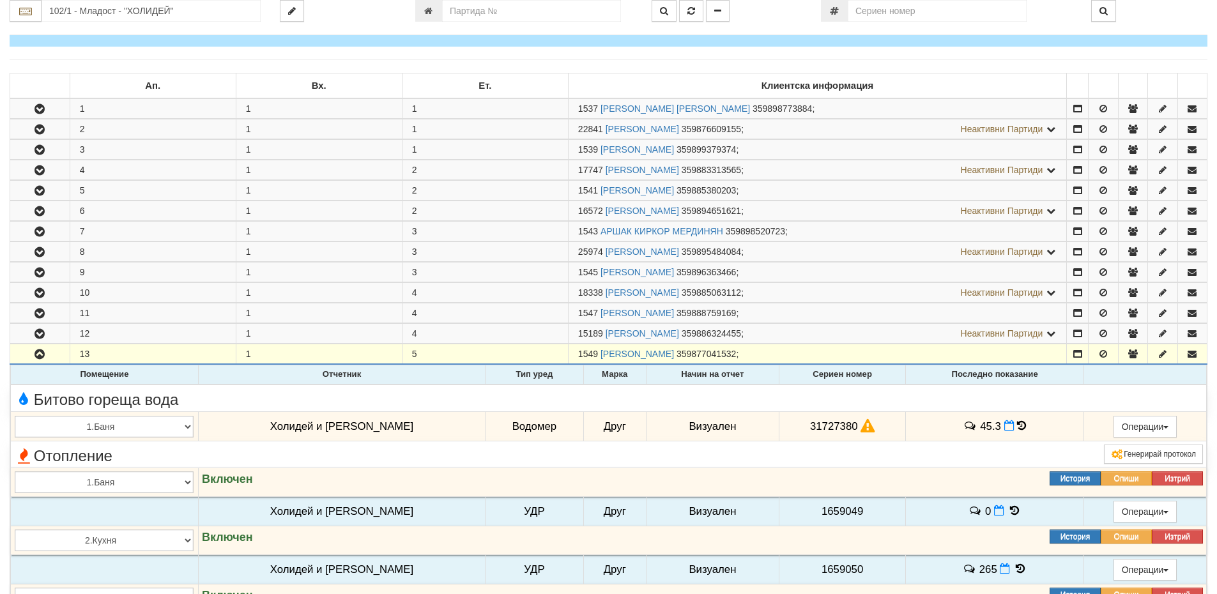
click at [860, 423] on icon at bounding box center [867, 426] width 14 height 11
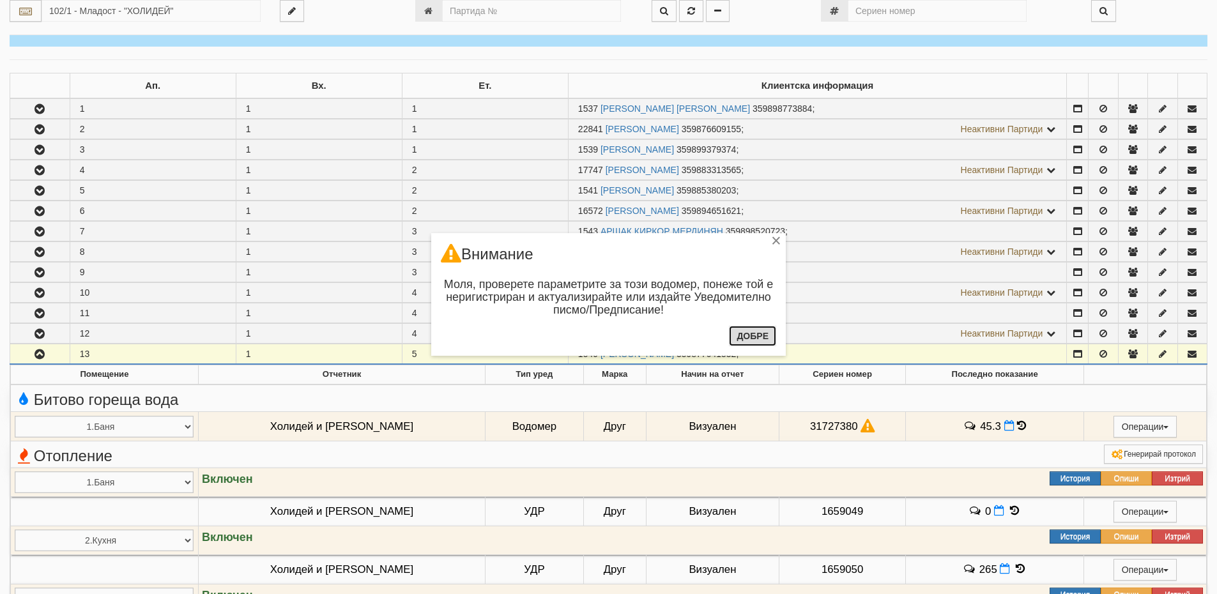
click at [743, 337] on button "Добре" at bounding box center [752, 336] width 47 height 20
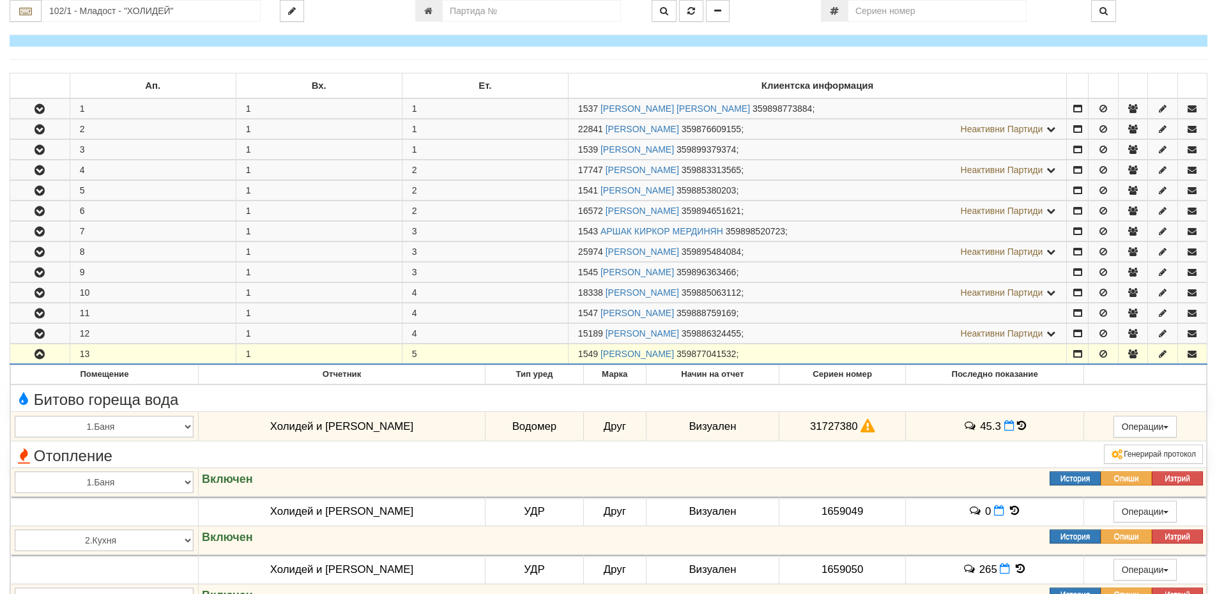
click at [43, 352] on icon "button" at bounding box center [39, 354] width 15 height 9
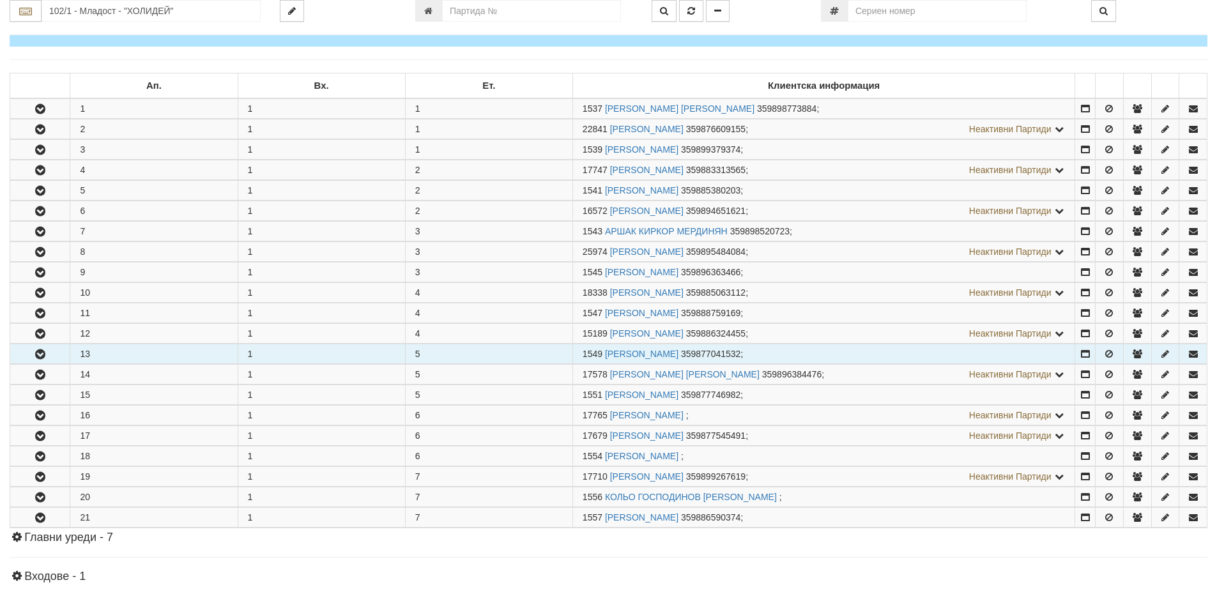
click at [43, 352] on icon "button" at bounding box center [40, 354] width 15 height 9
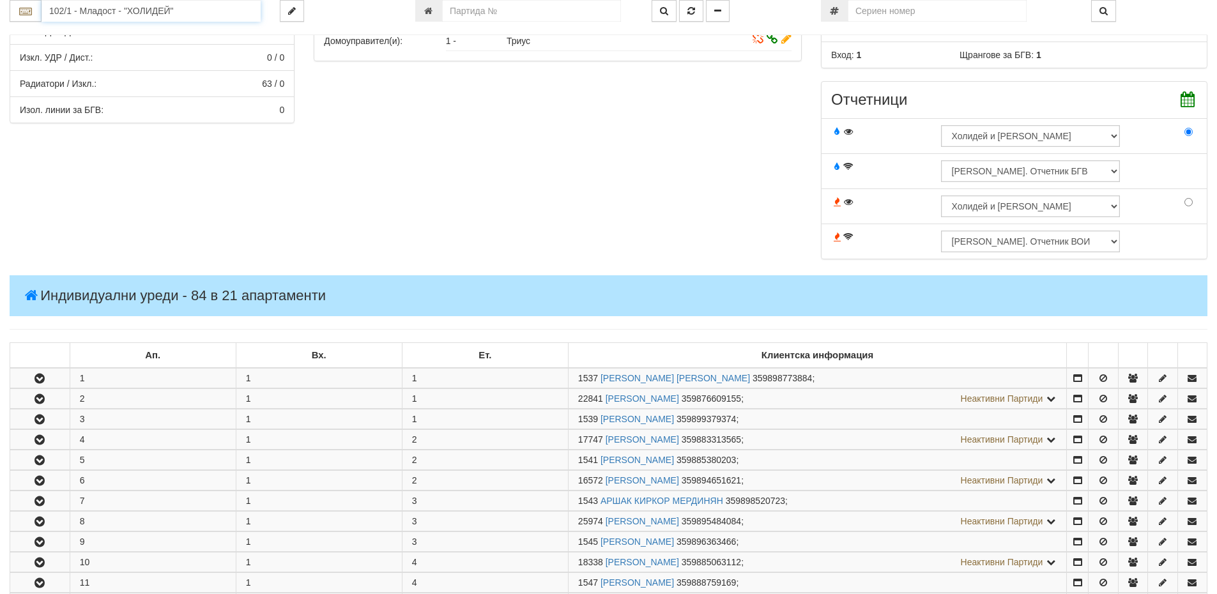
scroll to position [329, 0]
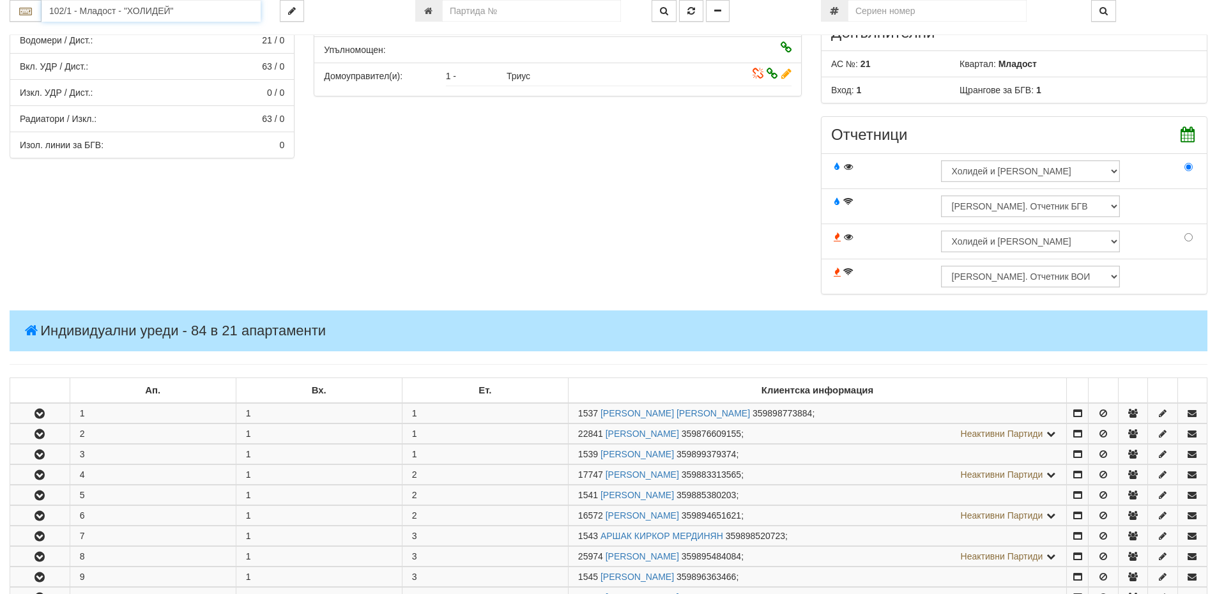
drag, startPoint x: 204, startPoint y: 6, endPoint x: 0, endPoint y: 7, distance: 204.4
click at [0, 7] on div "102/1 - Младост - "ХОЛИДЕЙ"" at bounding box center [135, 11] width 270 height 22
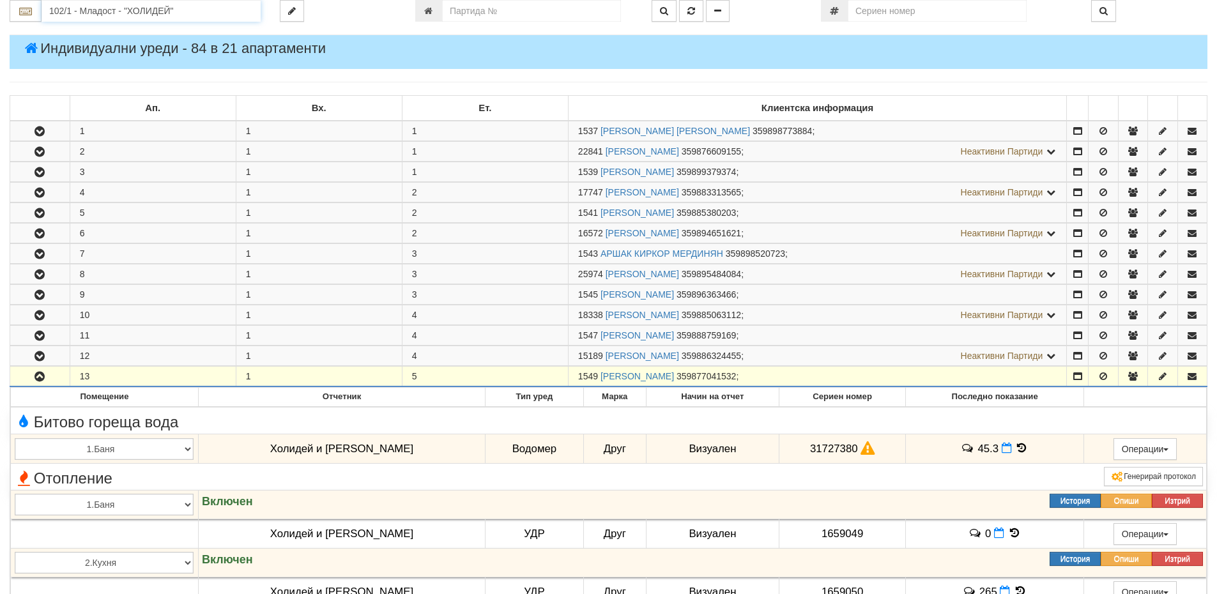
scroll to position [648, 0]
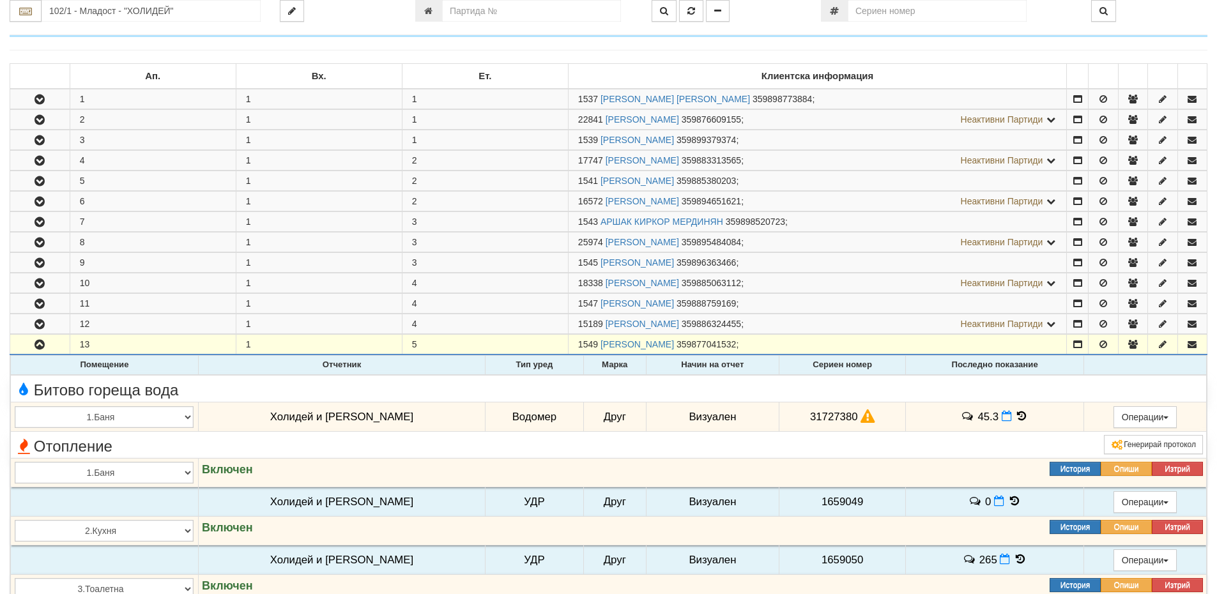
click at [1014, 419] on icon at bounding box center [1021, 416] width 14 height 11
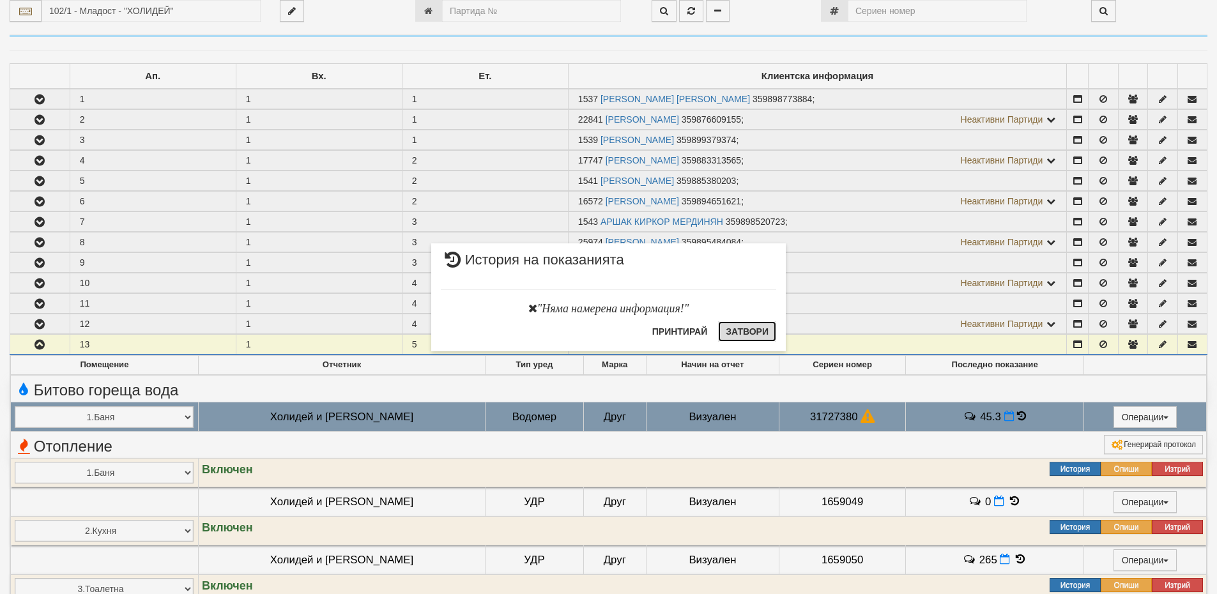
click at [747, 328] on button "Затвори" at bounding box center [747, 331] width 58 height 20
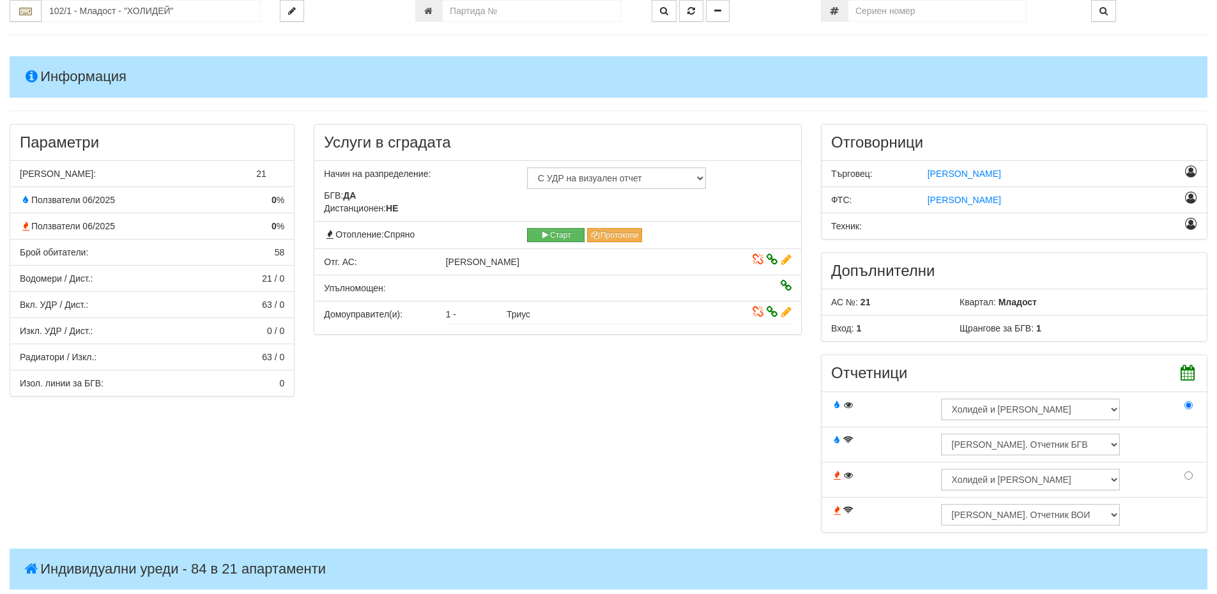
scroll to position [73, 0]
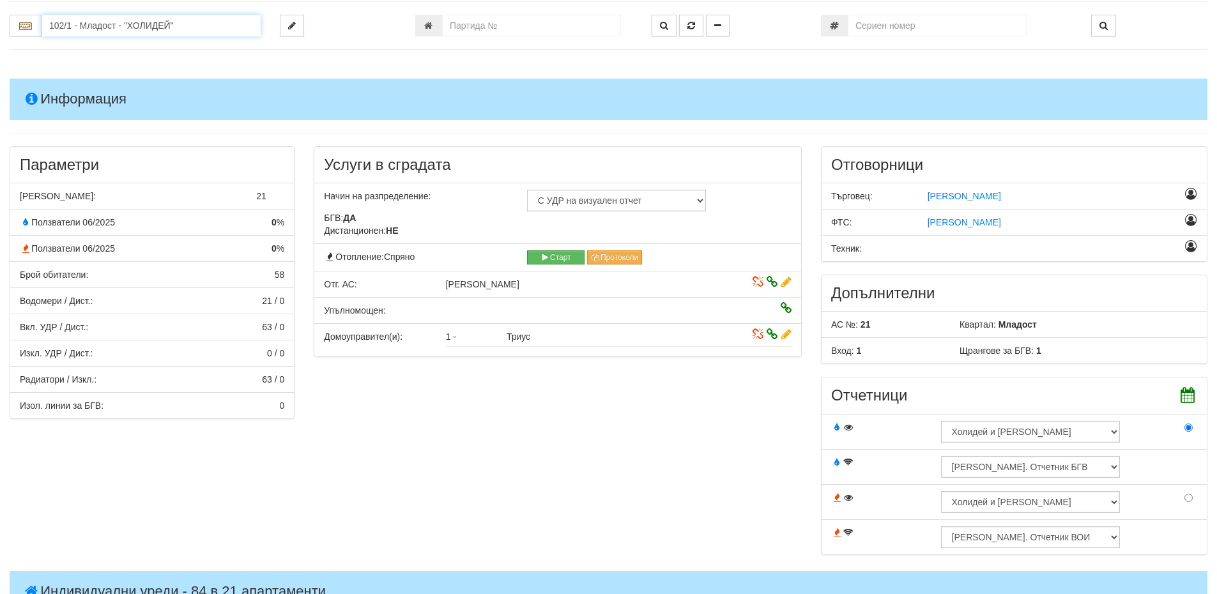
drag, startPoint x: 185, startPoint y: 26, endPoint x: 97, endPoint y: 34, distance: 88.0
click at [98, 34] on input "102/1 - Младост - "ХОЛИДЕЙ"" at bounding box center [151, 26] width 219 height 22
click at [165, 43] on div "207/1 - Вл. Варненчик - "ТЕХЕМ"" at bounding box center [150, 45] width 215 height 15
type input "207/1 - Вл. Варненчик - "ТЕХЕМ""
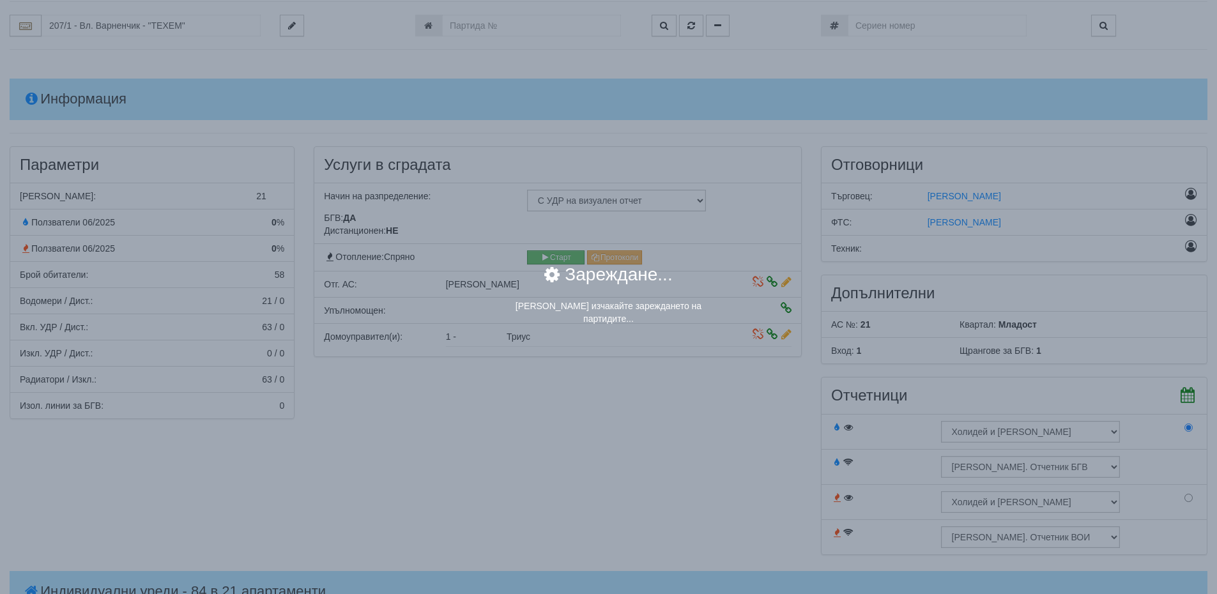
scroll to position [0, 0]
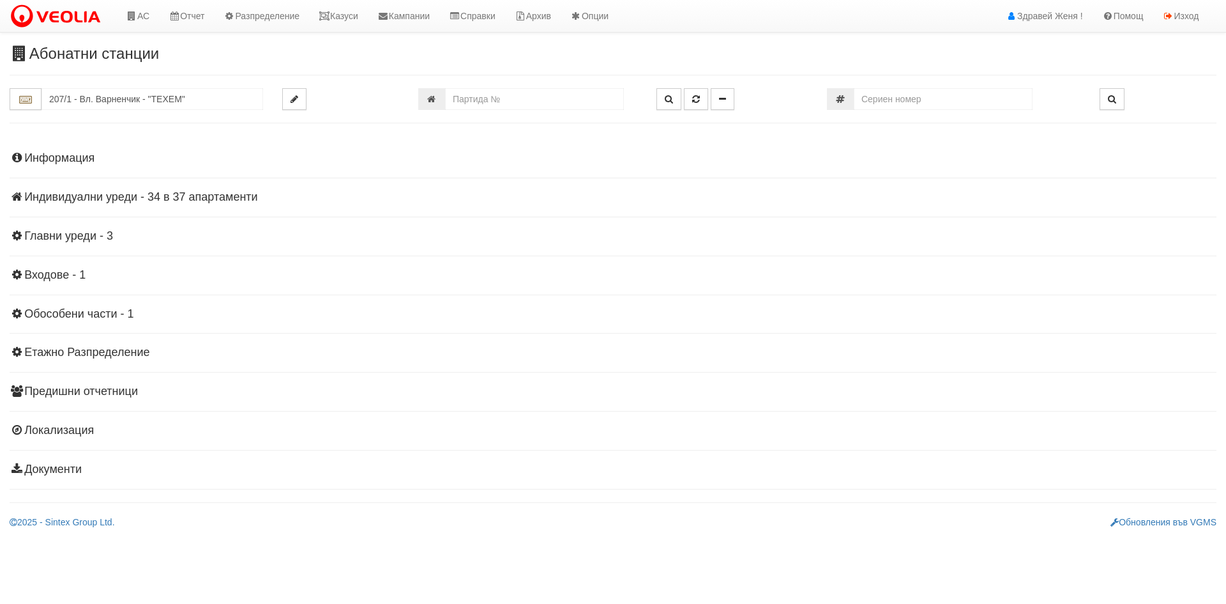
click at [185, 194] on h4 "Индивидуални уреди - 34 в 37 апартаменти" at bounding box center [613, 197] width 1207 height 13
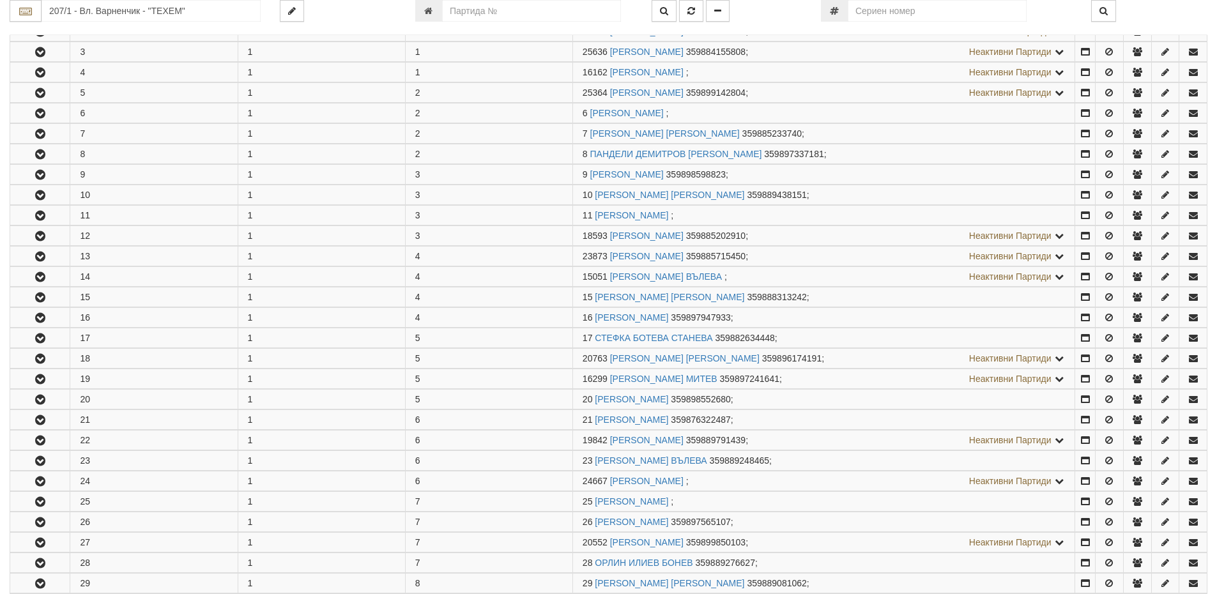
scroll to position [447, 0]
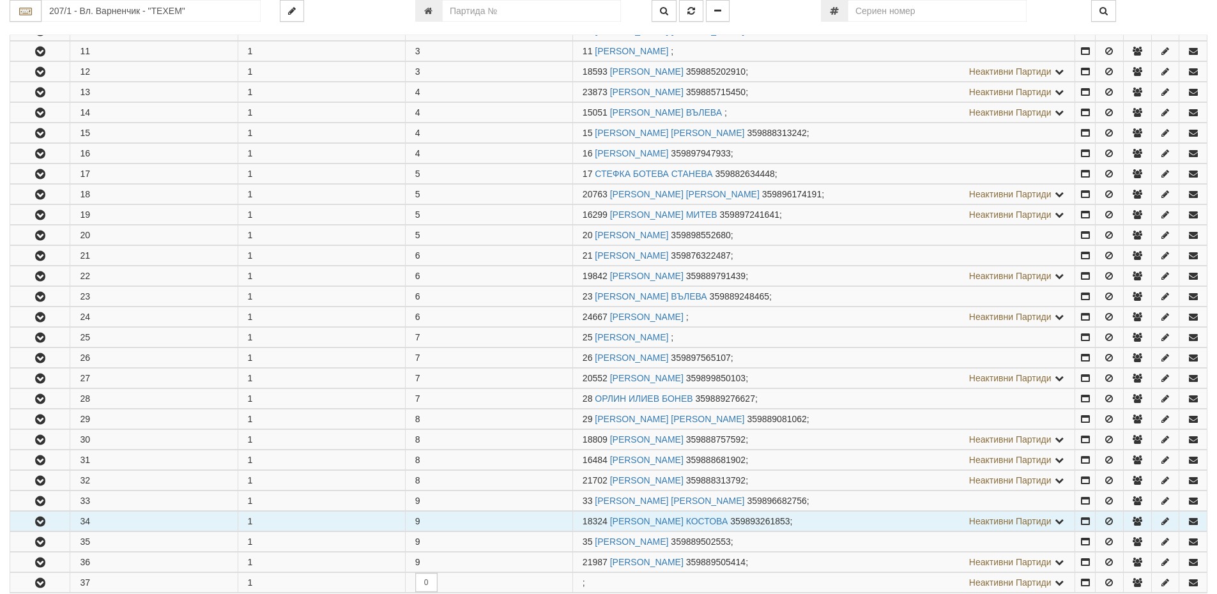
click at [36, 520] on icon "button" at bounding box center [40, 521] width 15 height 9
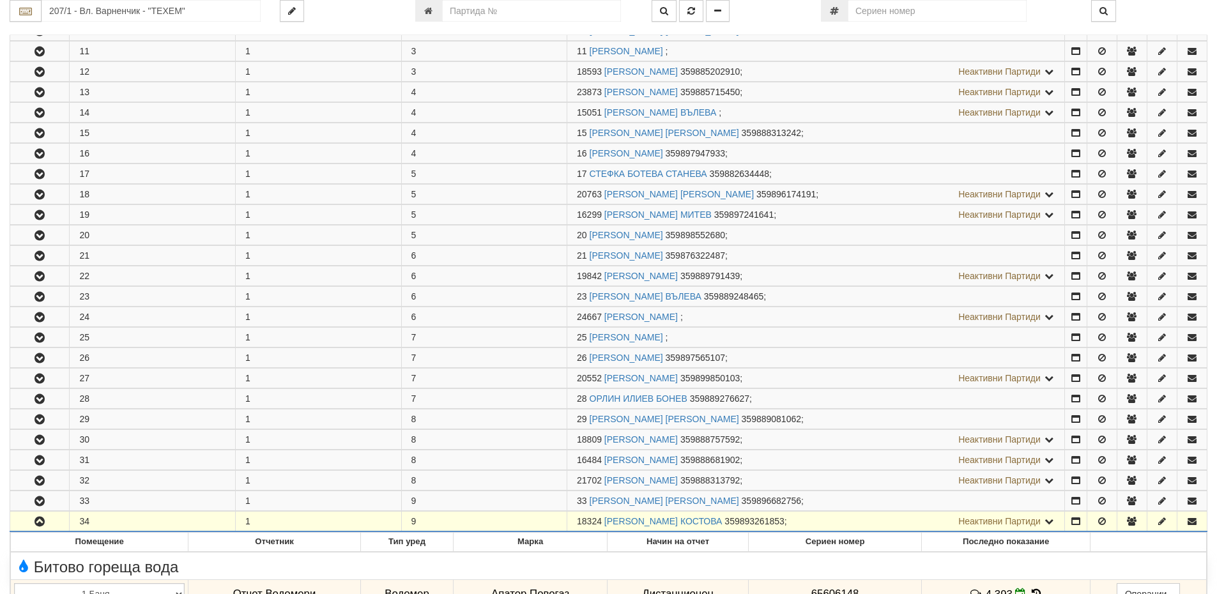
click at [777, 521] on span "359893261853" at bounding box center [753, 521] width 59 height 10
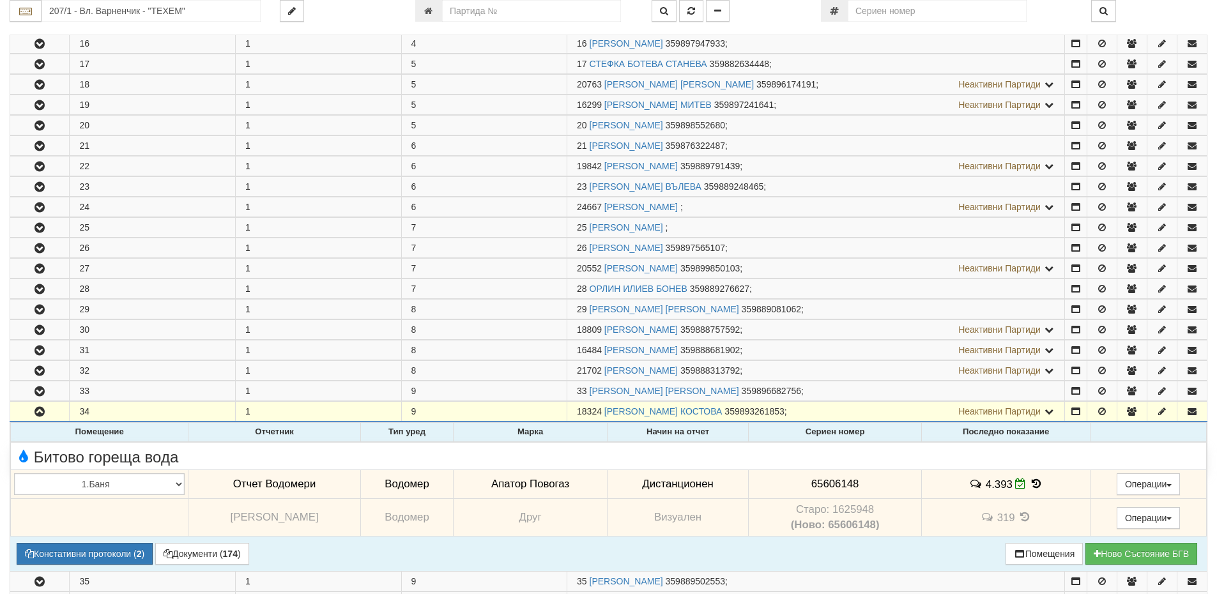
scroll to position [703, 0]
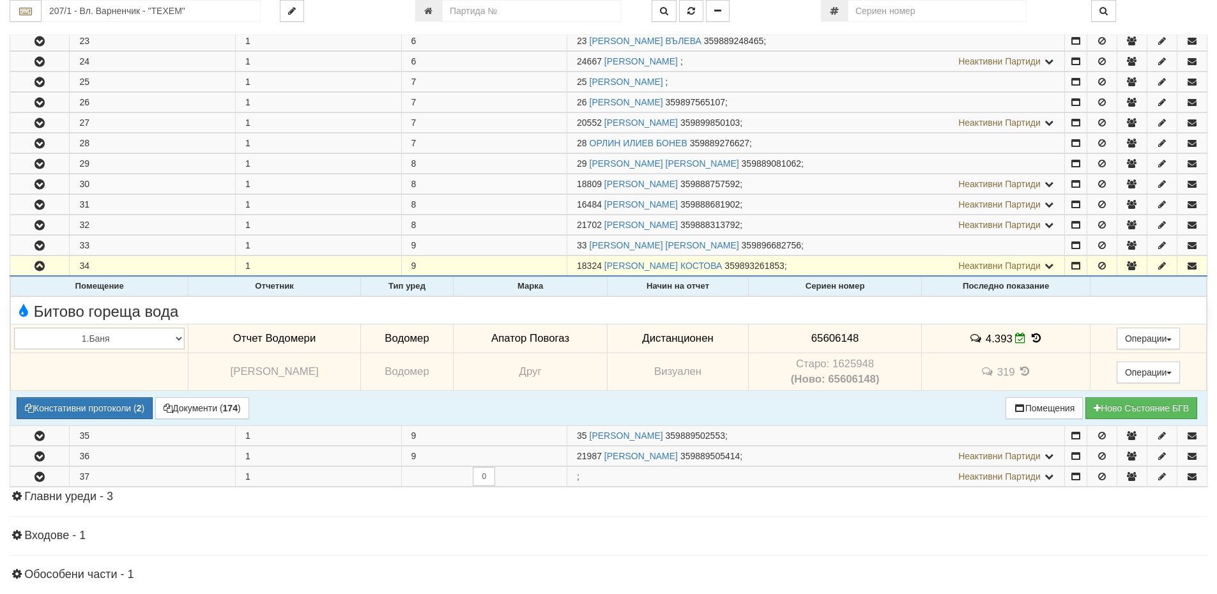
click at [1029, 335] on icon at bounding box center [1036, 338] width 14 height 11
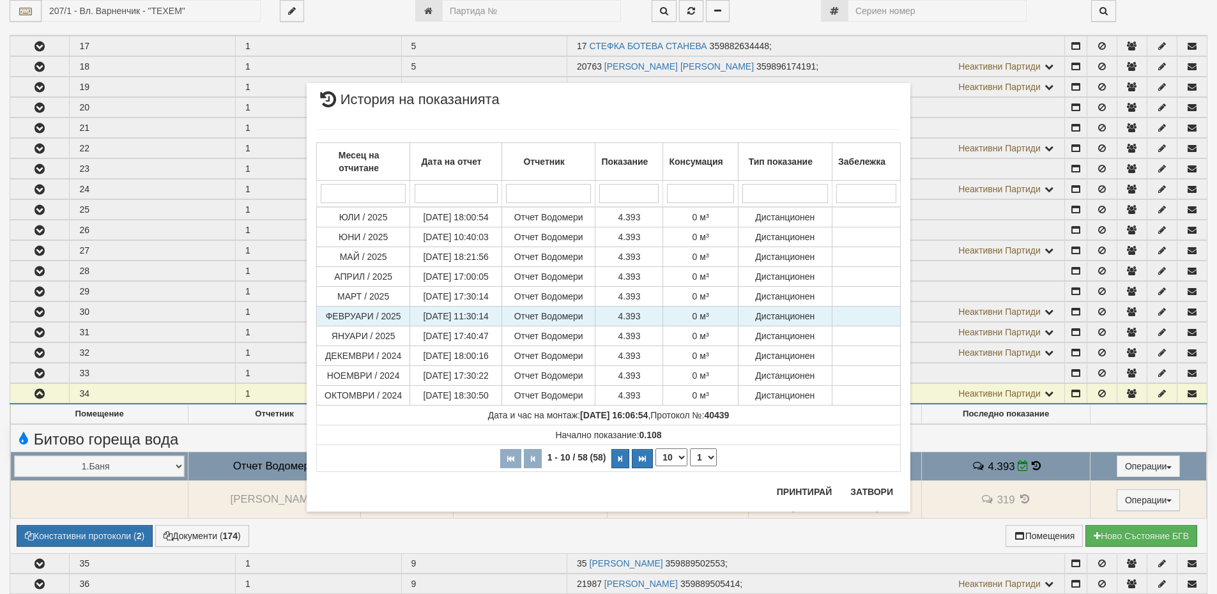
scroll to position [639, 0]
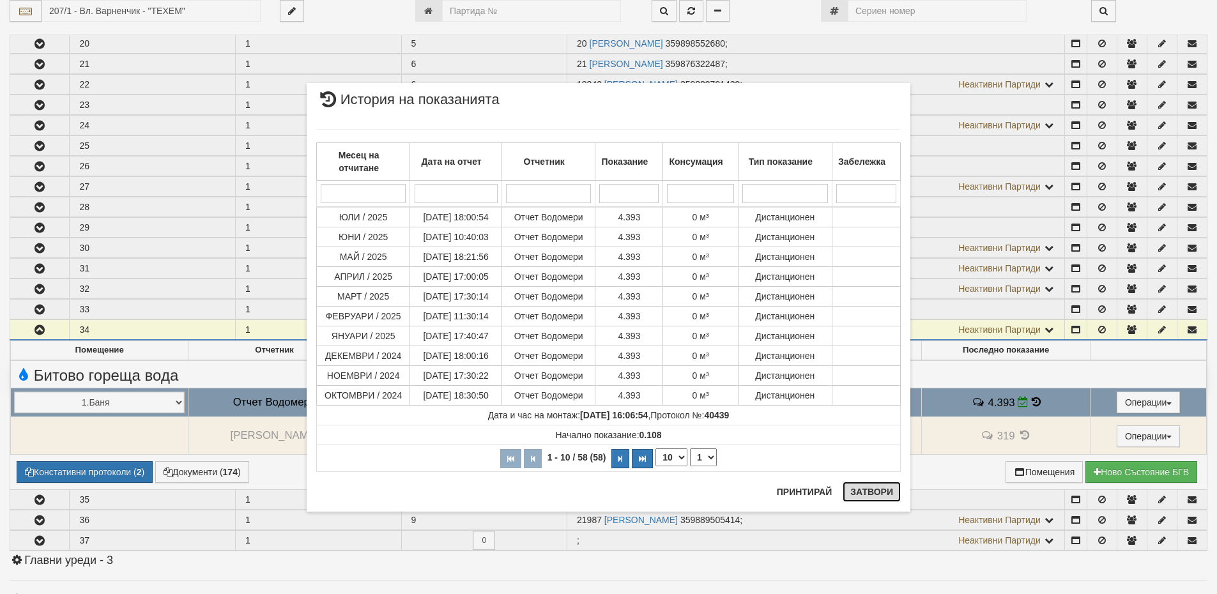
click at [881, 494] on button "Затвори" at bounding box center [871, 492] width 58 height 20
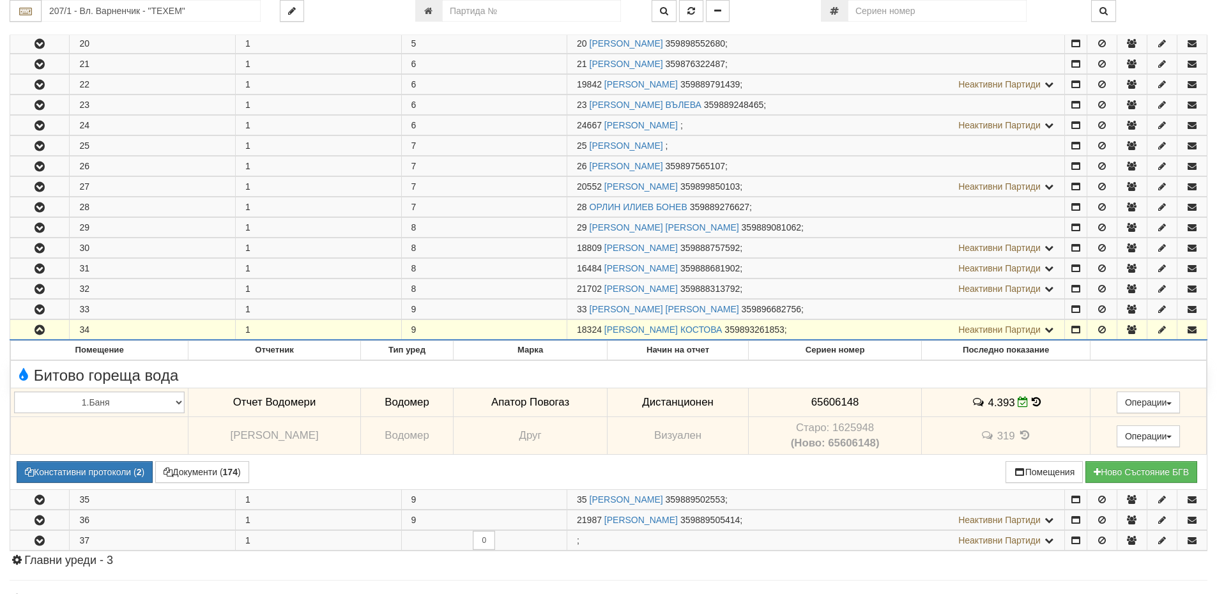
drag, startPoint x: 602, startPoint y: 328, endPoint x: 578, endPoint y: 330, distance: 24.3
click at [578, 330] on span "18324" at bounding box center [589, 329] width 25 height 10
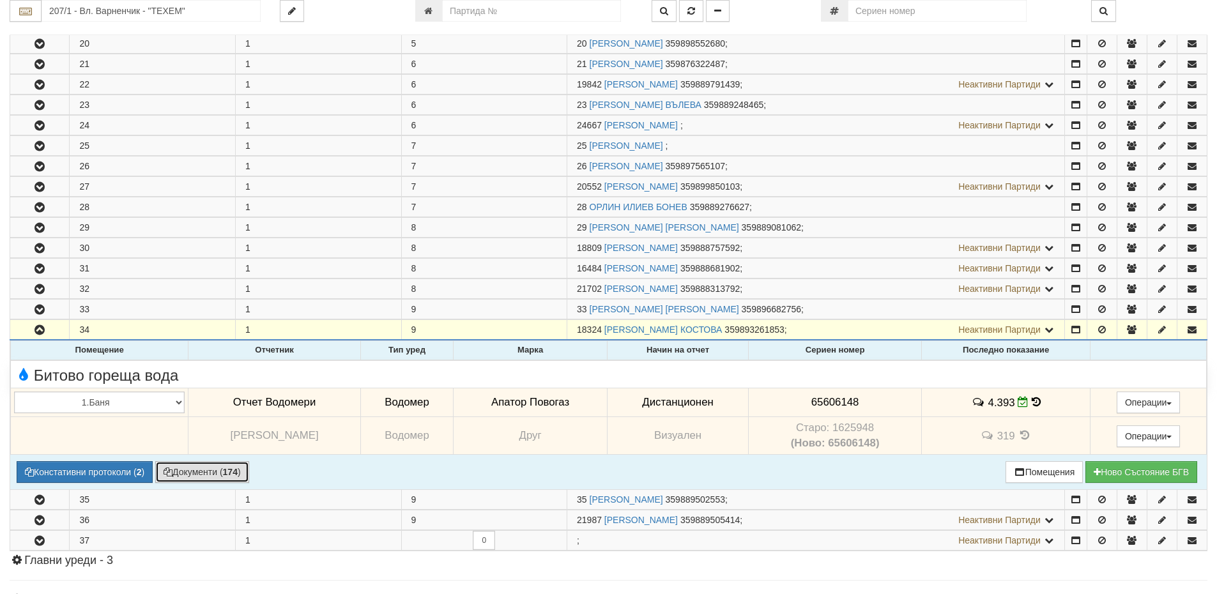
click at [232, 475] on b "174" at bounding box center [230, 472] width 15 height 10
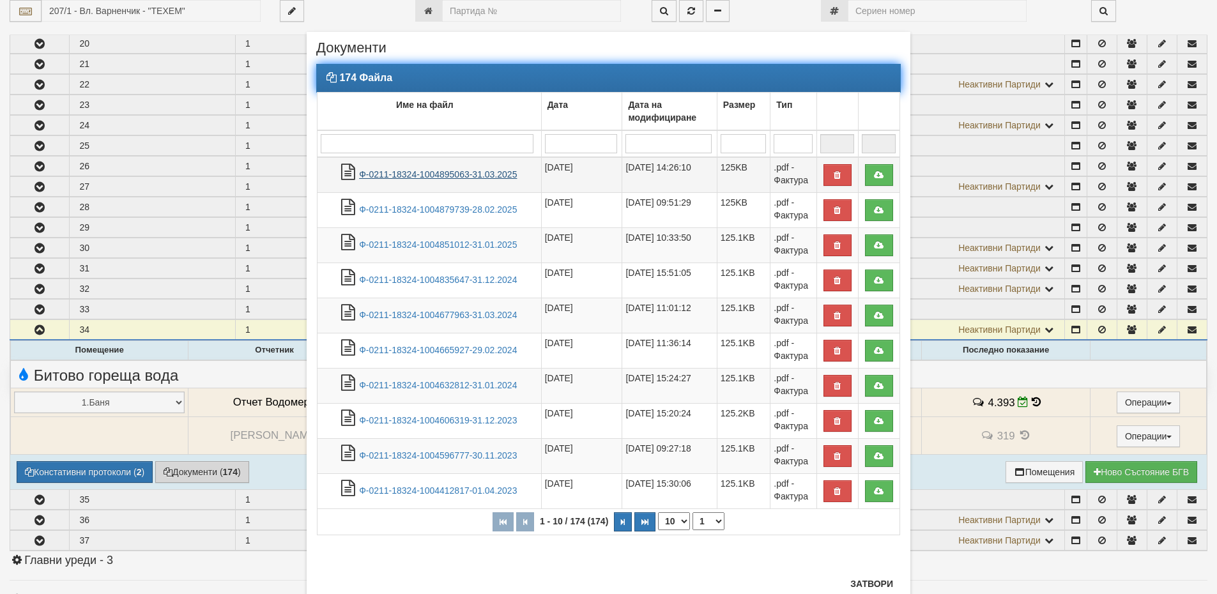
click at [476, 176] on link "Ф-0211-18324-1004895063-31.03.2025" at bounding box center [438, 174] width 158 height 10
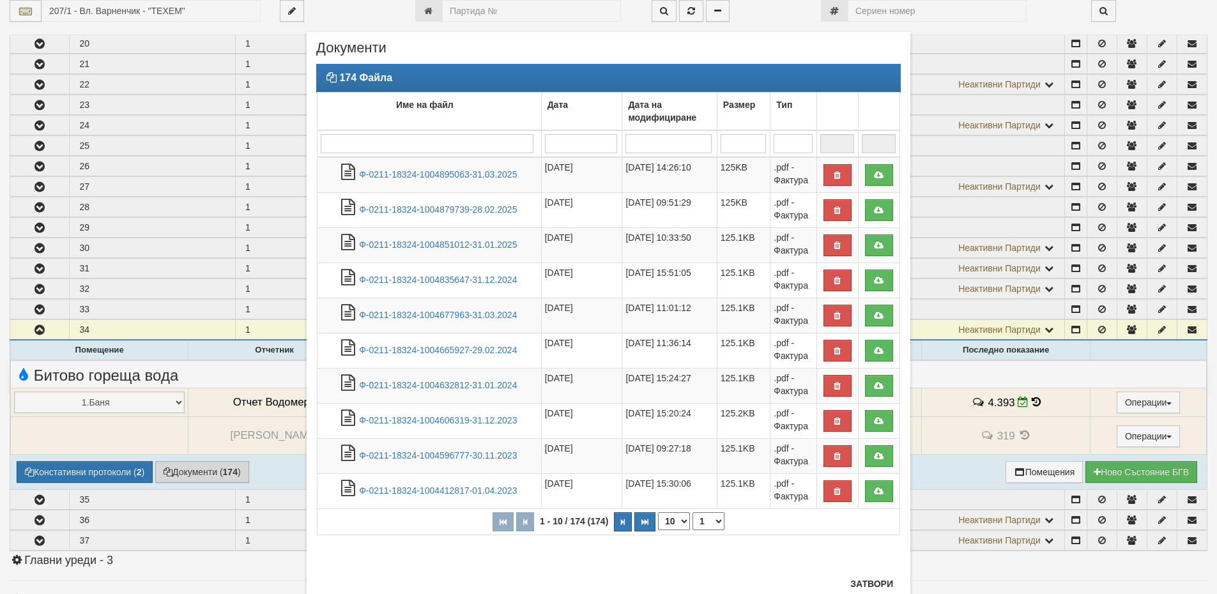
click at [926, 311] on div "× Документи 174 Файла Име на файл Дата Дата на модифициране Размер Тип 1 - 10 /…" at bounding box center [608, 318] width 747 height 636
click at [904, 315] on div "× Документи 174 Файла Име на файл Дата Дата на модифициране Размер Тип 1 - 10 /…" at bounding box center [608, 318] width 623 height 636
click at [878, 590] on button "Затвори" at bounding box center [871, 584] width 58 height 20
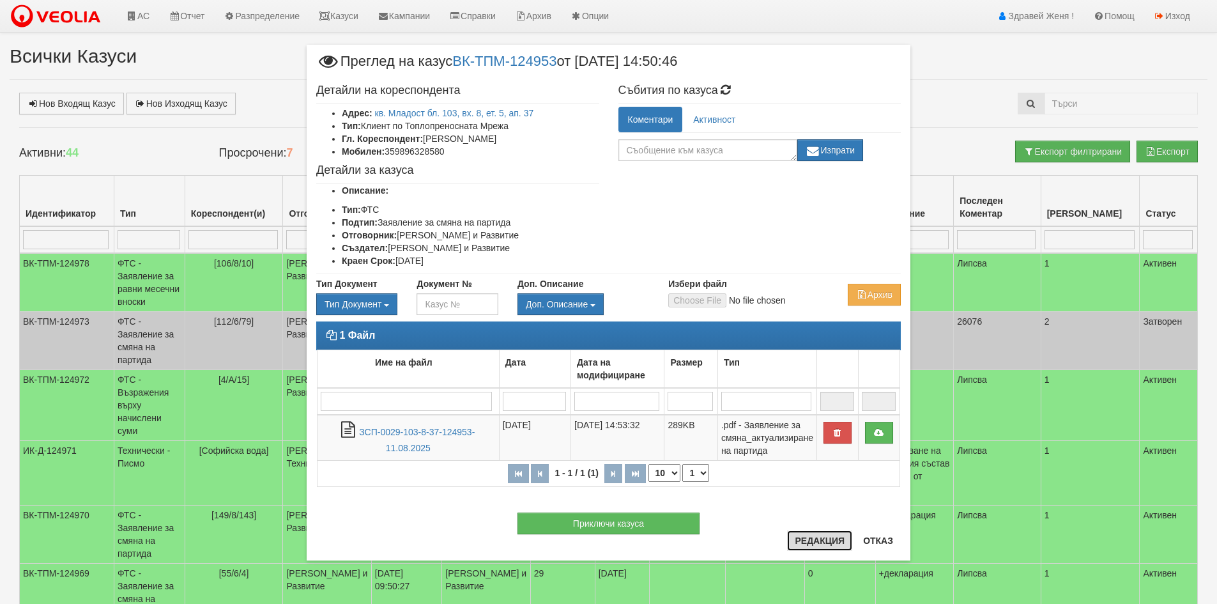
click at [819, 547] on button "Редакция" at bounding box center [819, 540] width 65 height 20
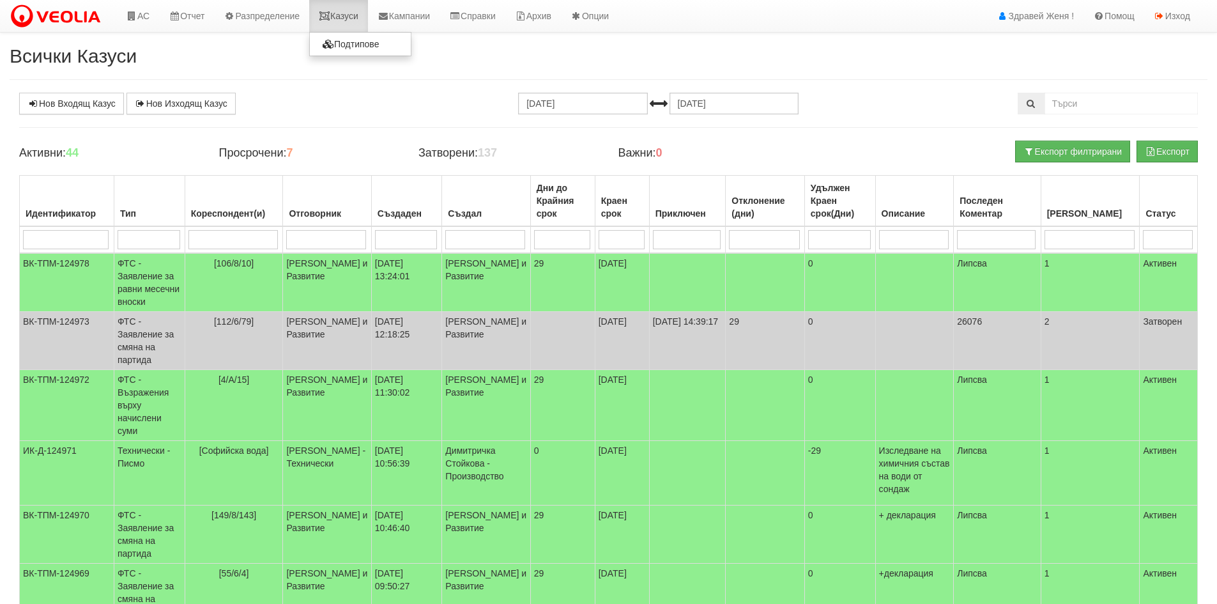
click at [339, 12] on link "Казуси" at bounding box center [338, 16] width 59 height 32
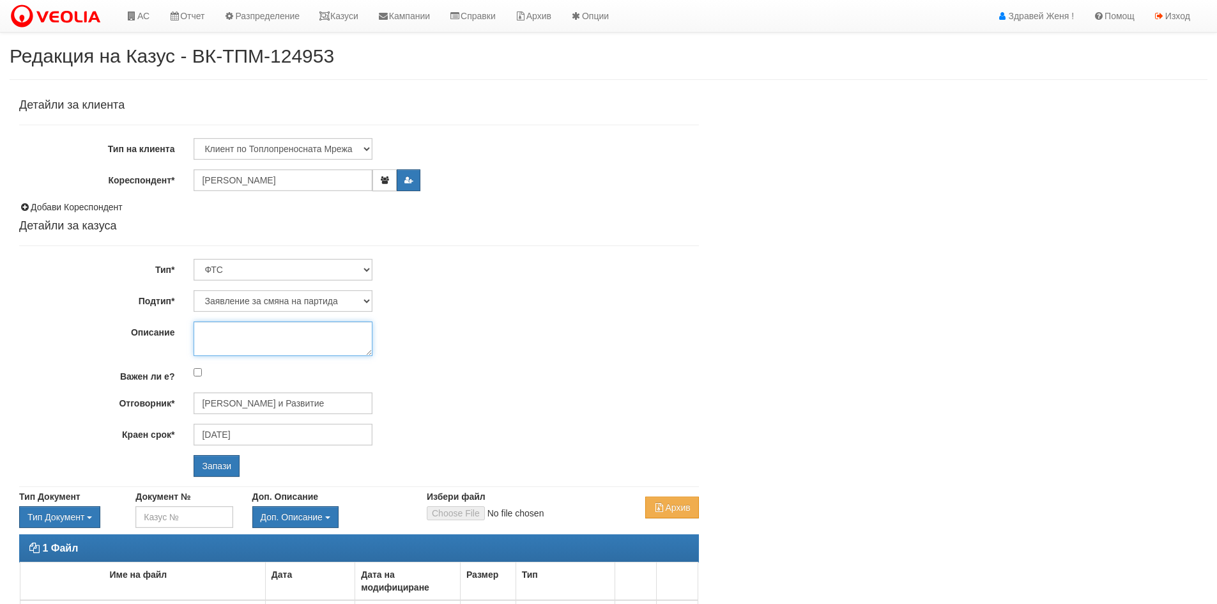
click at [250, 332] on textarea "Описание" at bounding box center [283, 338] width 179 height 34
type textarea "z"
type textarea "закриване"
click at [208, 469] on input "Запази" at bounding box center [217, 466] width 46 height 22
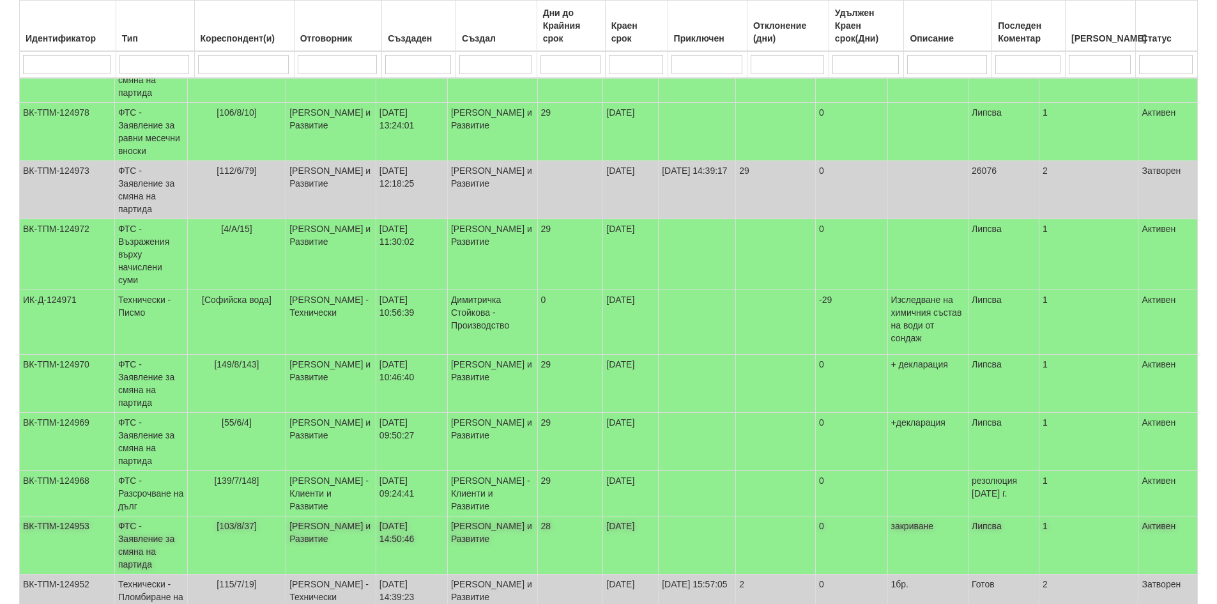
scroll to position [210, 0]
select select "40"
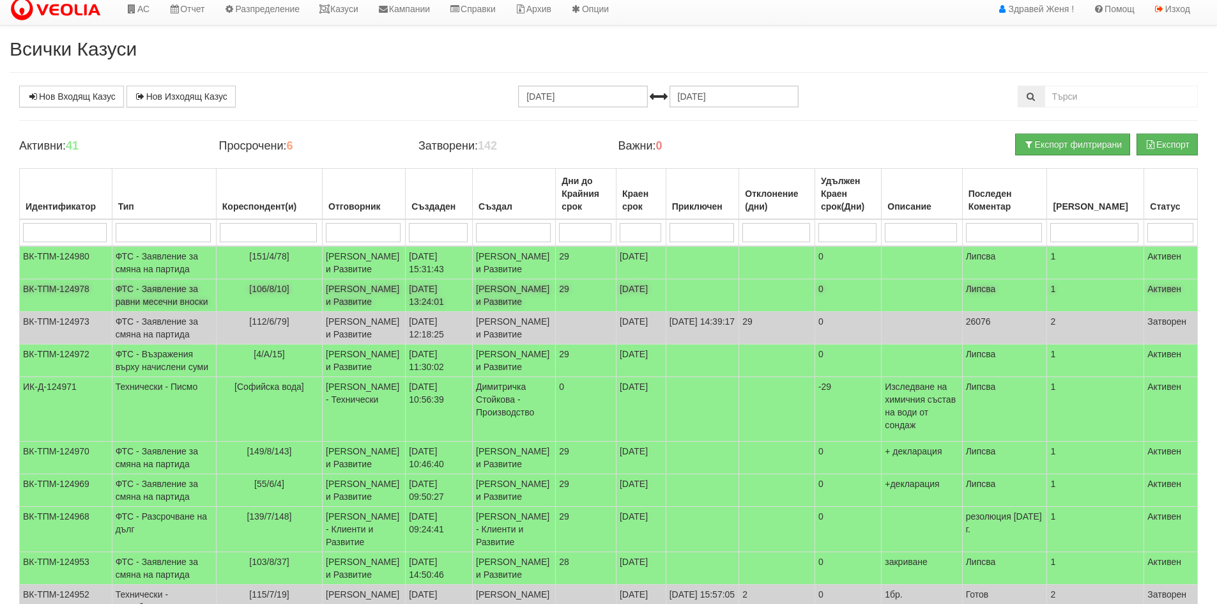
scroll to position [0, 0]
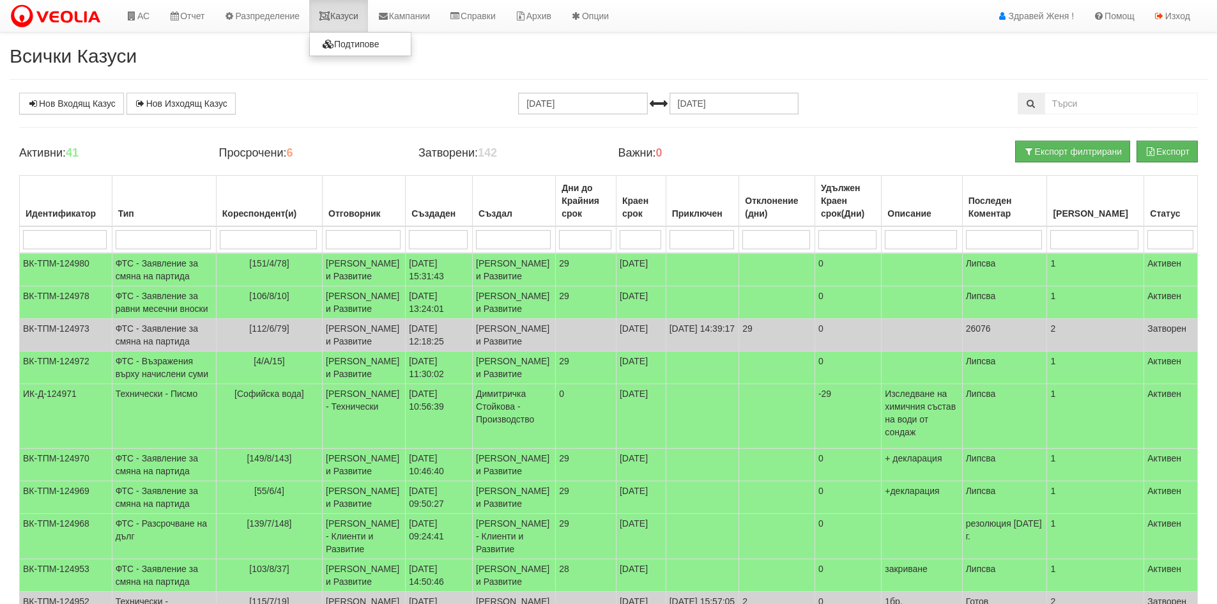
click at [355, 16] on link "Казуси" at bounding box center [338, 16] width 59 height 32
